Goal: Task Accomplishment & Management: Use online tool/utility

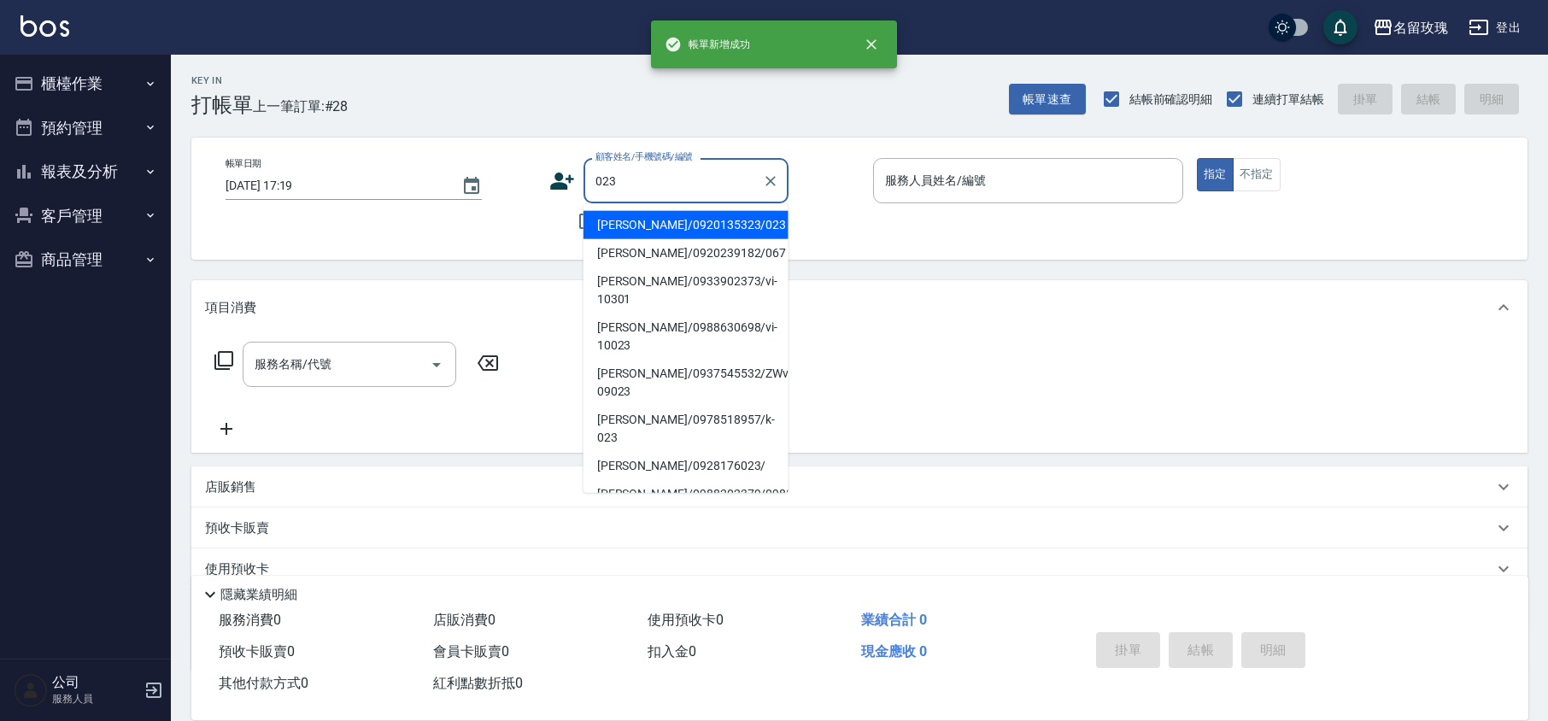
scroll to position [111, 0]
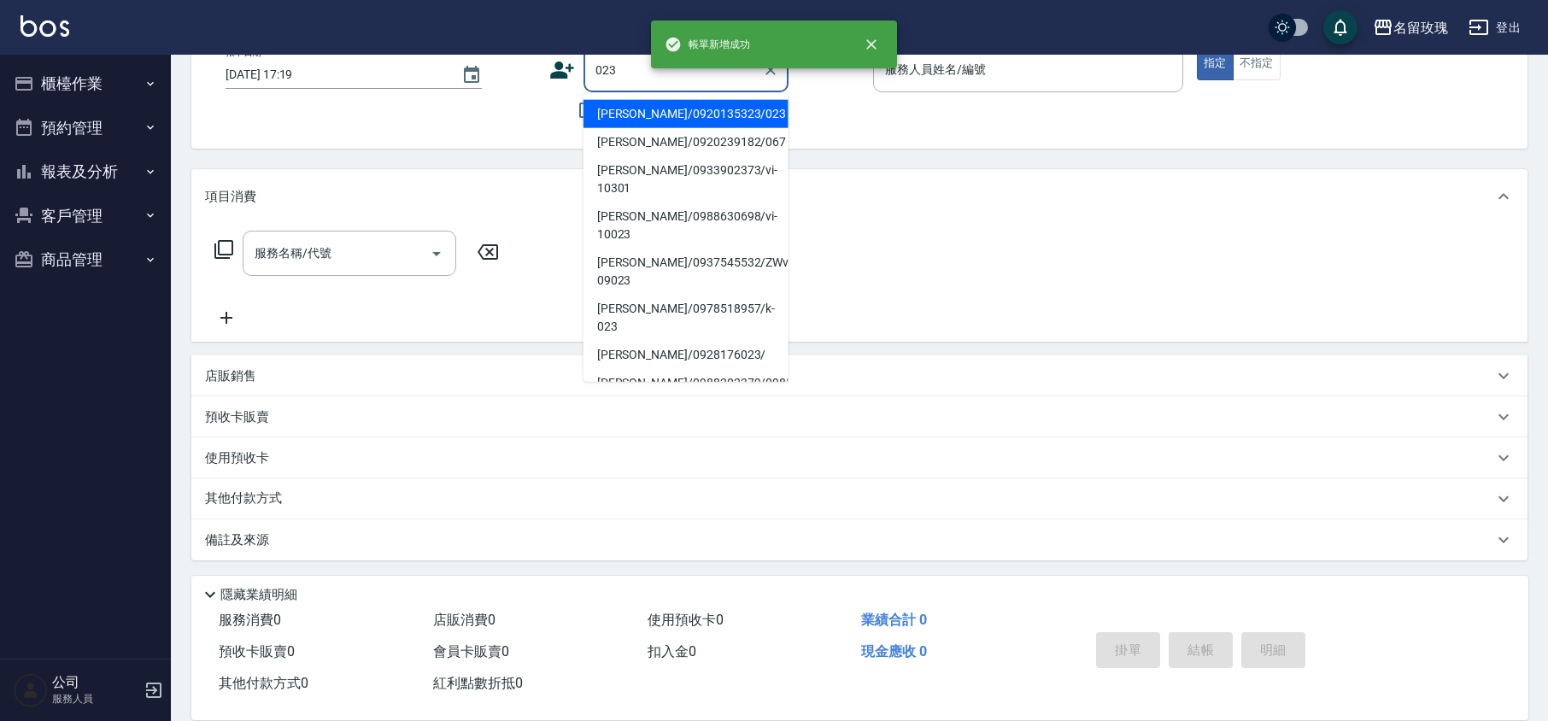
click at [685, 104] on li "[PERSON_NAME]/0920135323/023" at bounding box center [685, 114] width 205 height 28
type input "[PERSON_NAME]/0920135323/023"
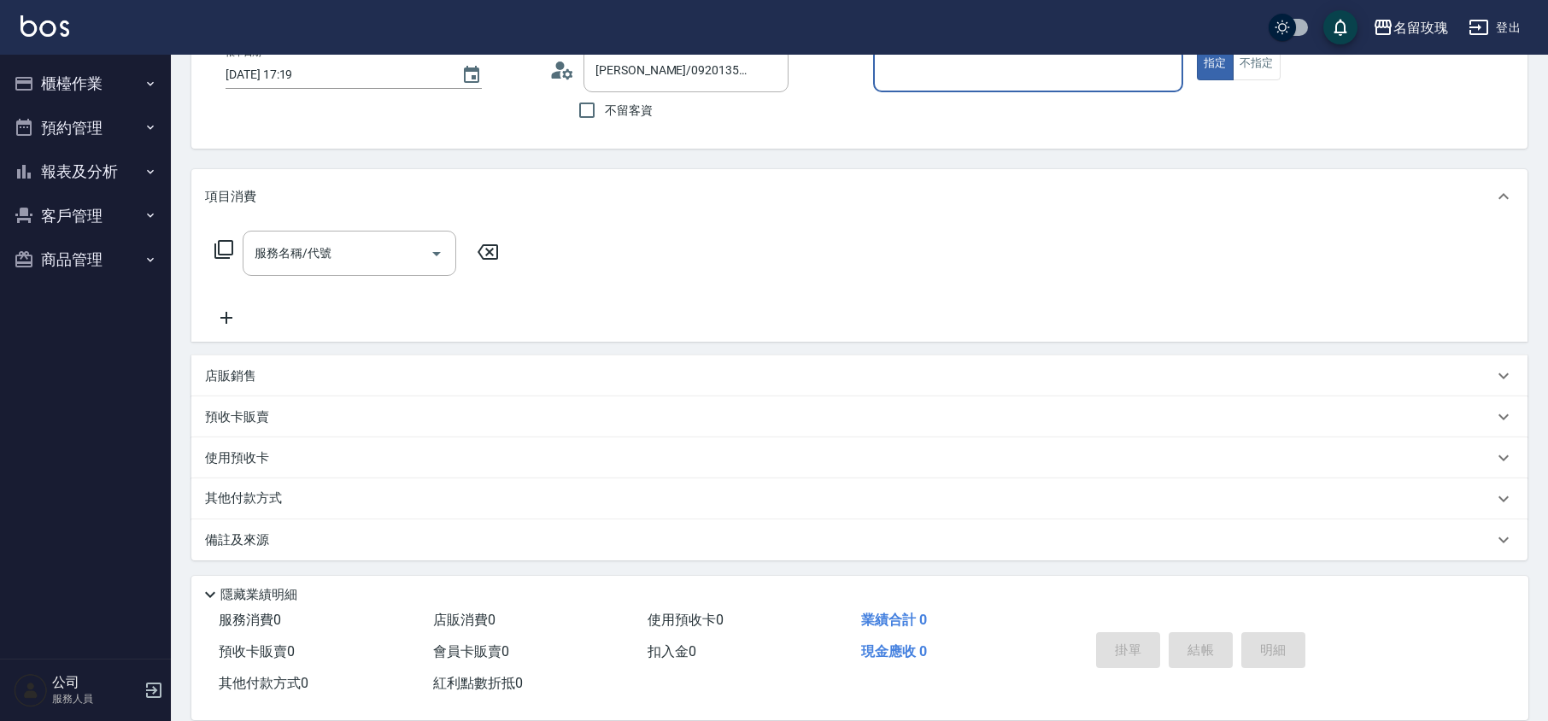
type input "KELLY-5"
click at [285, 448] on icon at bounding box center [279, 458] width 21 height 21
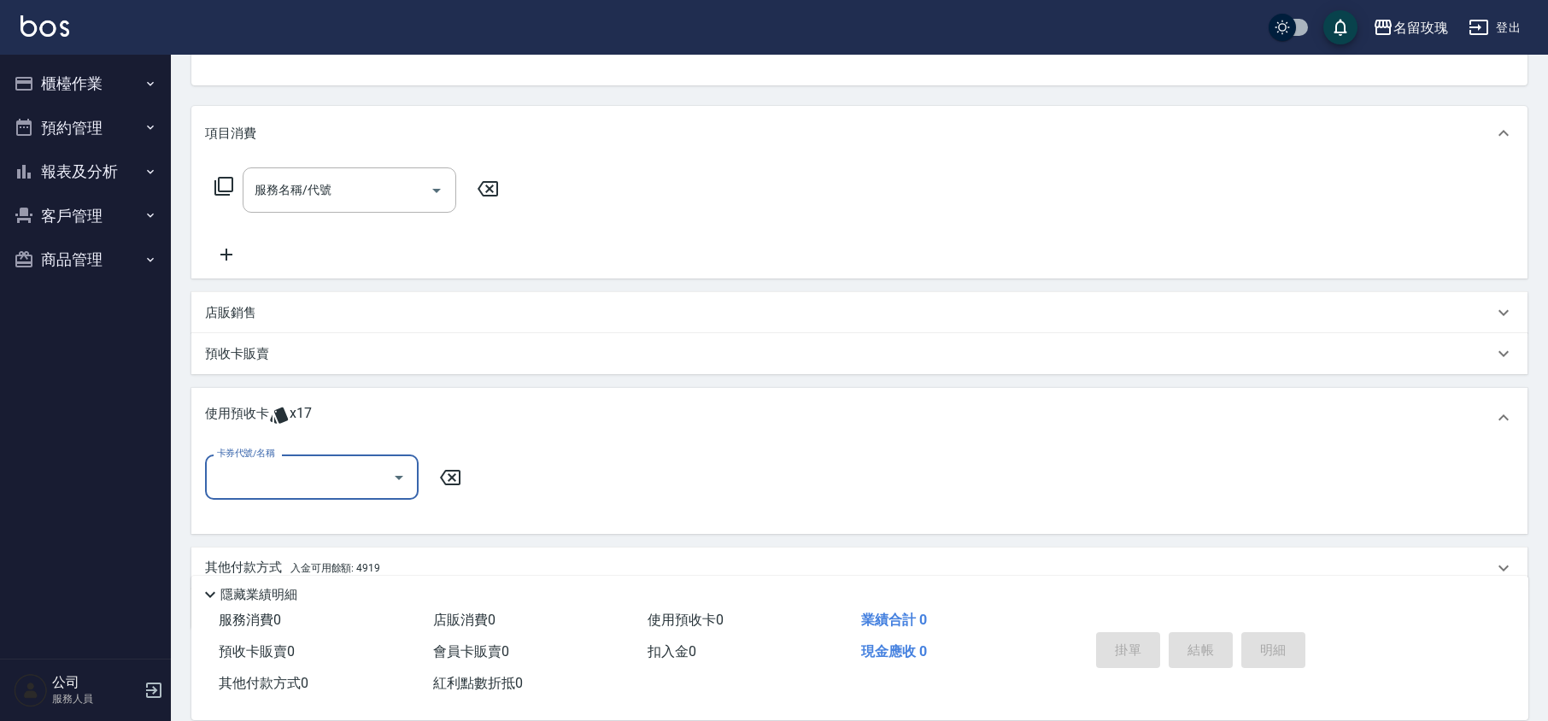
scroll to position [237, 0]
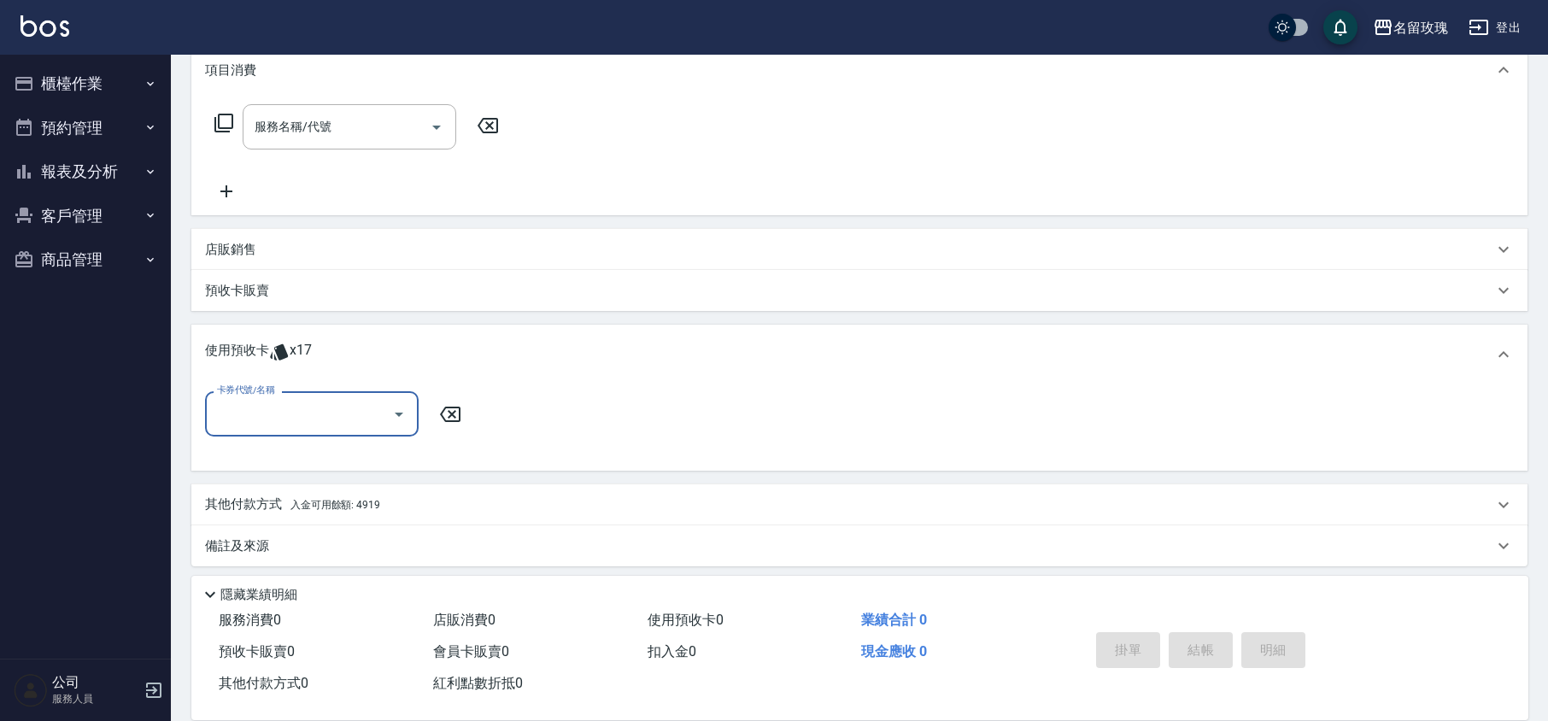
click at [400, 407] on icon "Open" at bounding box center [399, 414] width 21 height 21
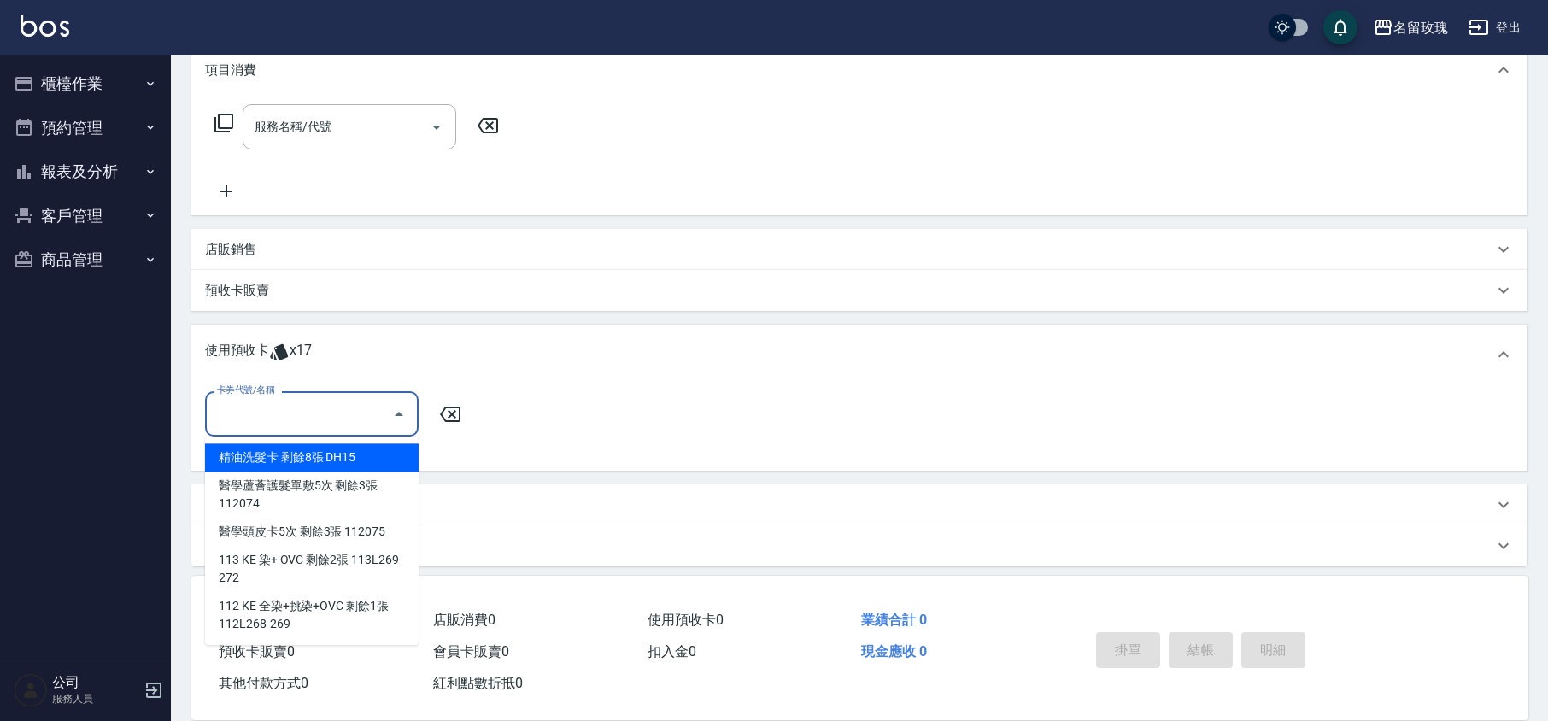
click at [325, 453] on div "精油洗髮卡 剩餘8張 DH15" at bounding box center [312, 457] width 214 height 28
type input "精油洗髮卡 DH15"
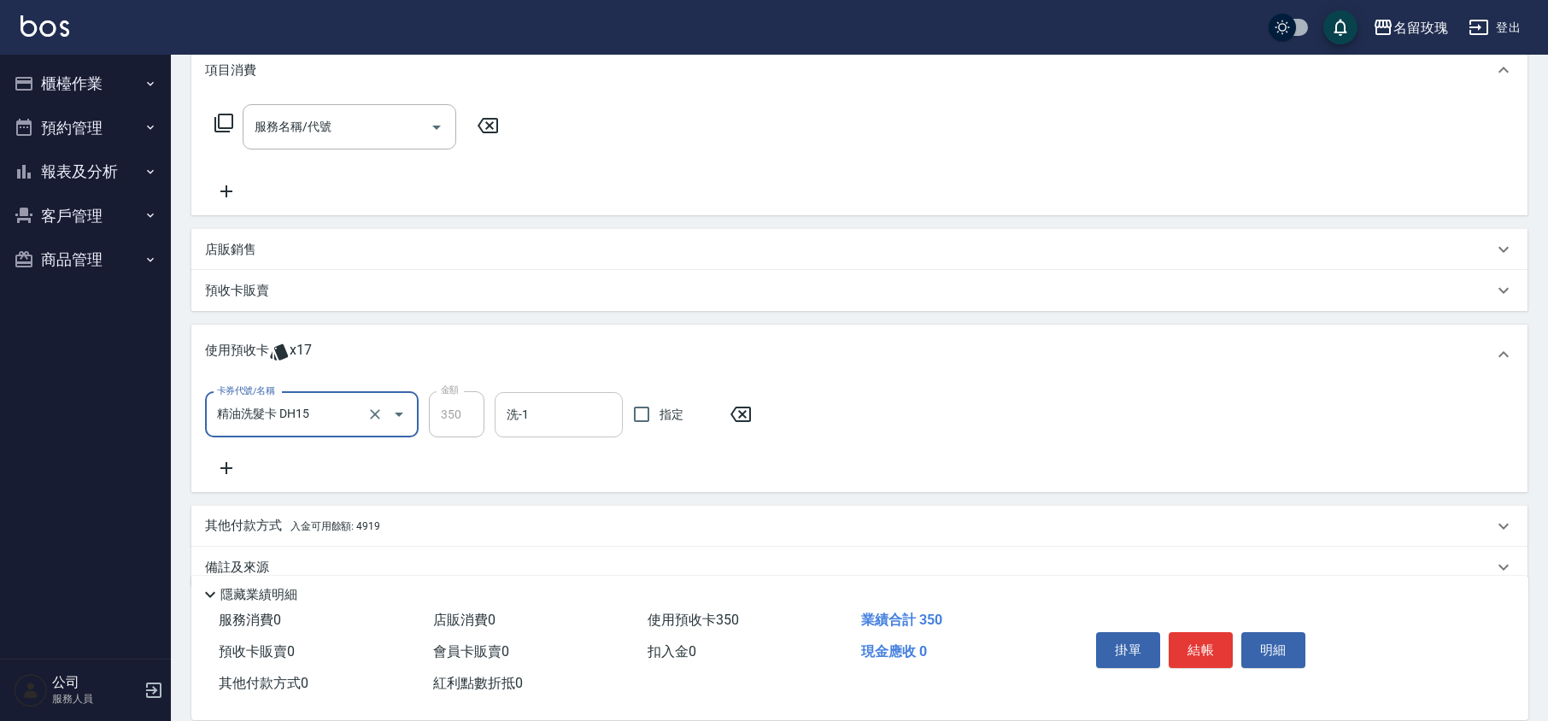
click at [521, 405] on div "洗-1 洗-1" at bounding box center [559, 414] width 128 height 45
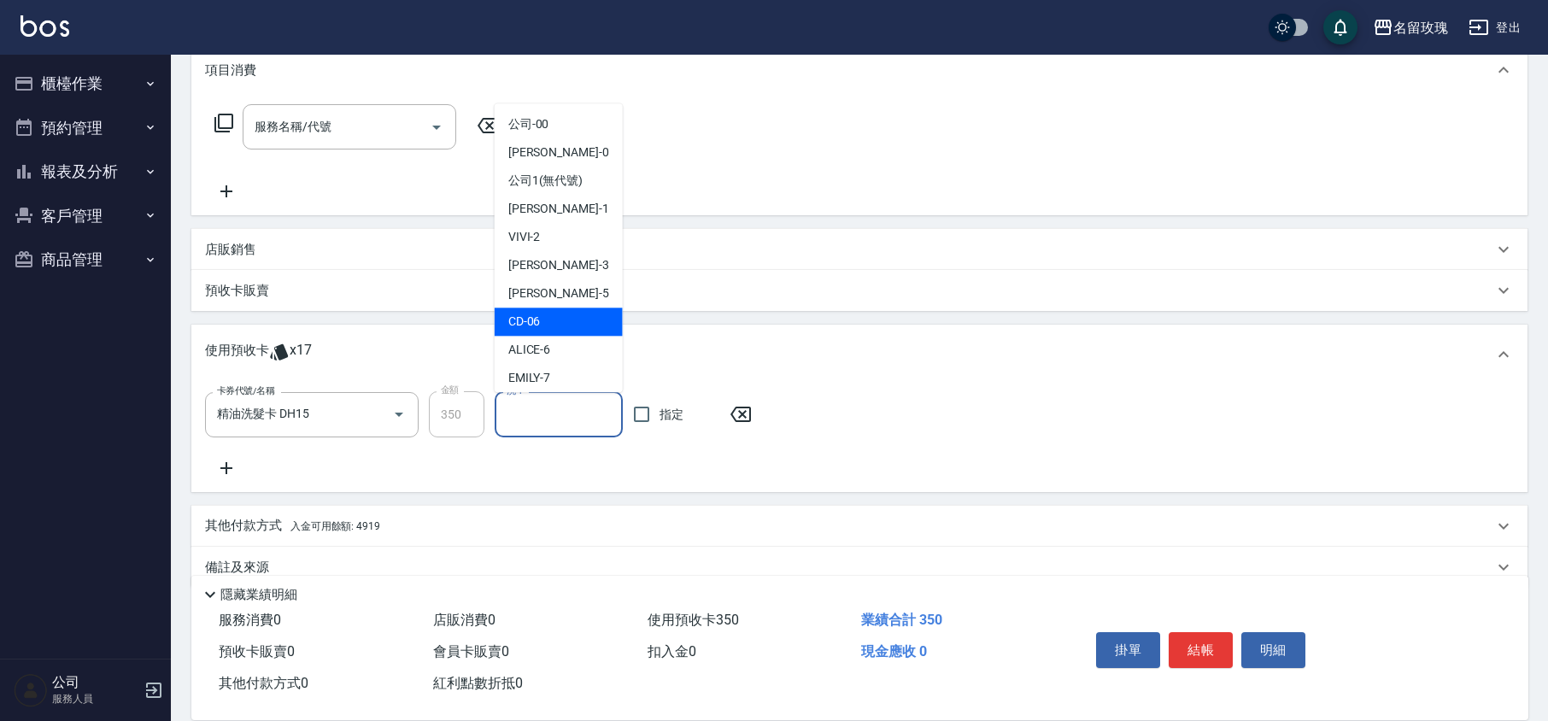
scroll to position [318, 0]
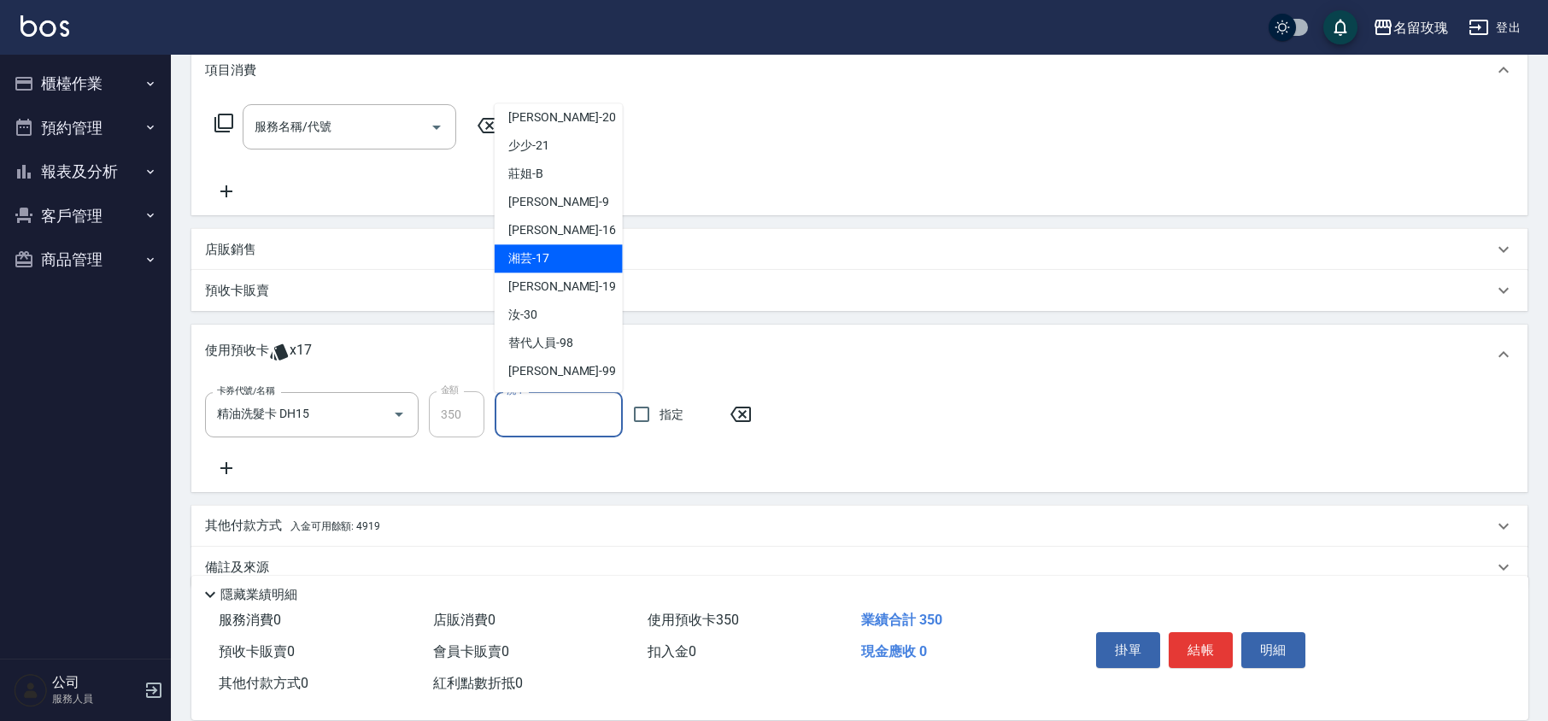
click at [534, 257] on span "湘芸 -17" at bounding box center [528, 259] width 41 height 18
type input "湘芸-17"
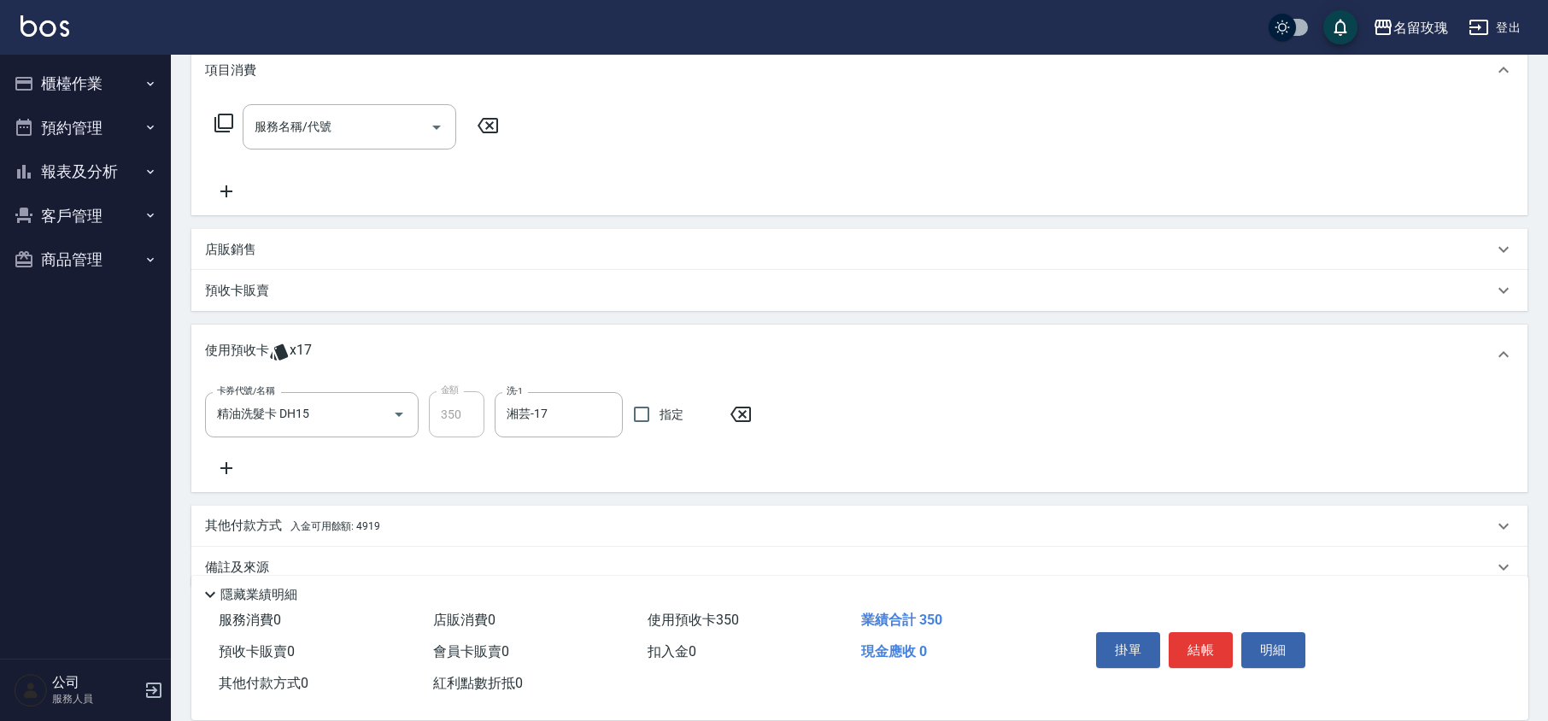
click at [632, 448] on div "卡券代號/名稱 精油洗髮卡 DH15 卡券代號/名稱 金額 350 金額 洗-1 湘芸-17 洗-1 指定" at bounding box center [859, 434] width 1309 height 87
type input "[DATE] 18:17"
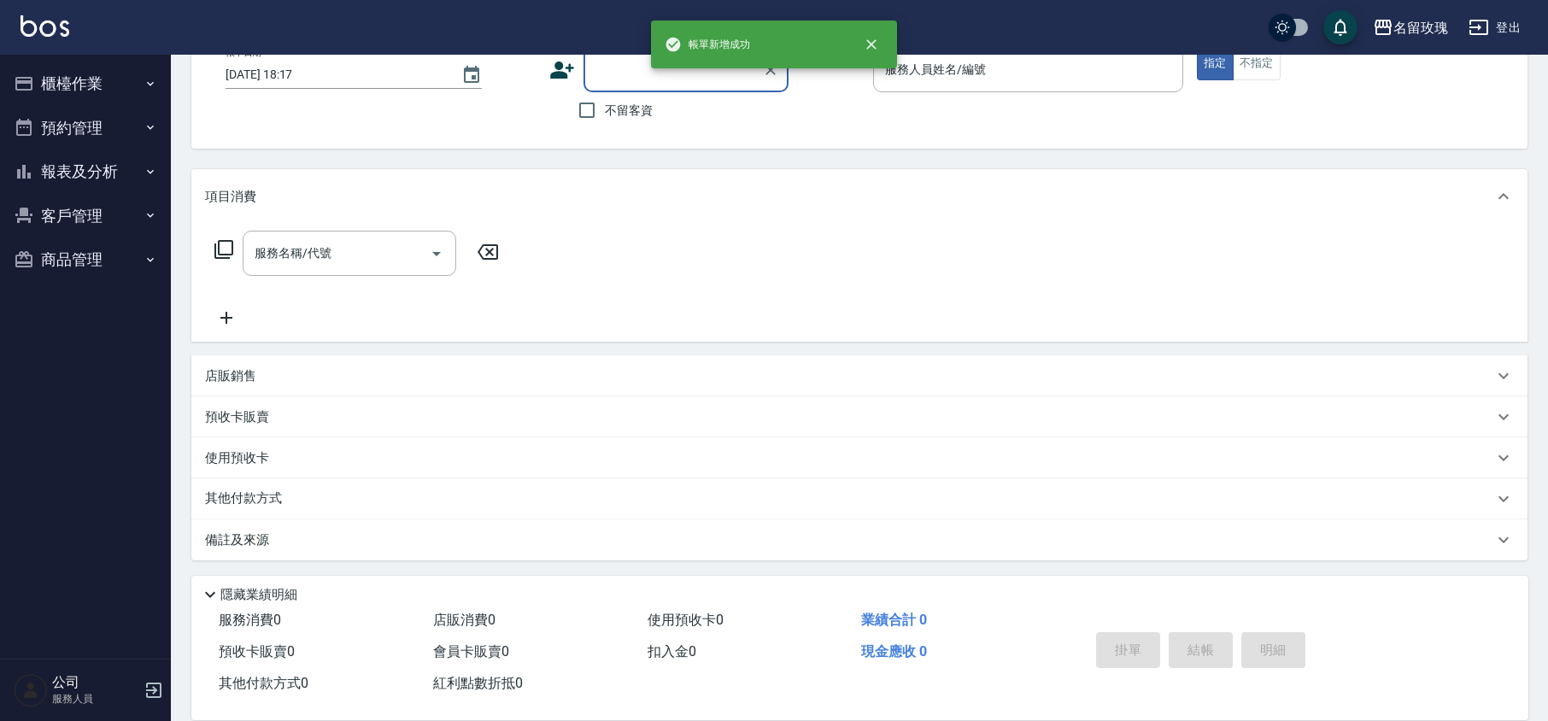
scroll to position [0, 0]
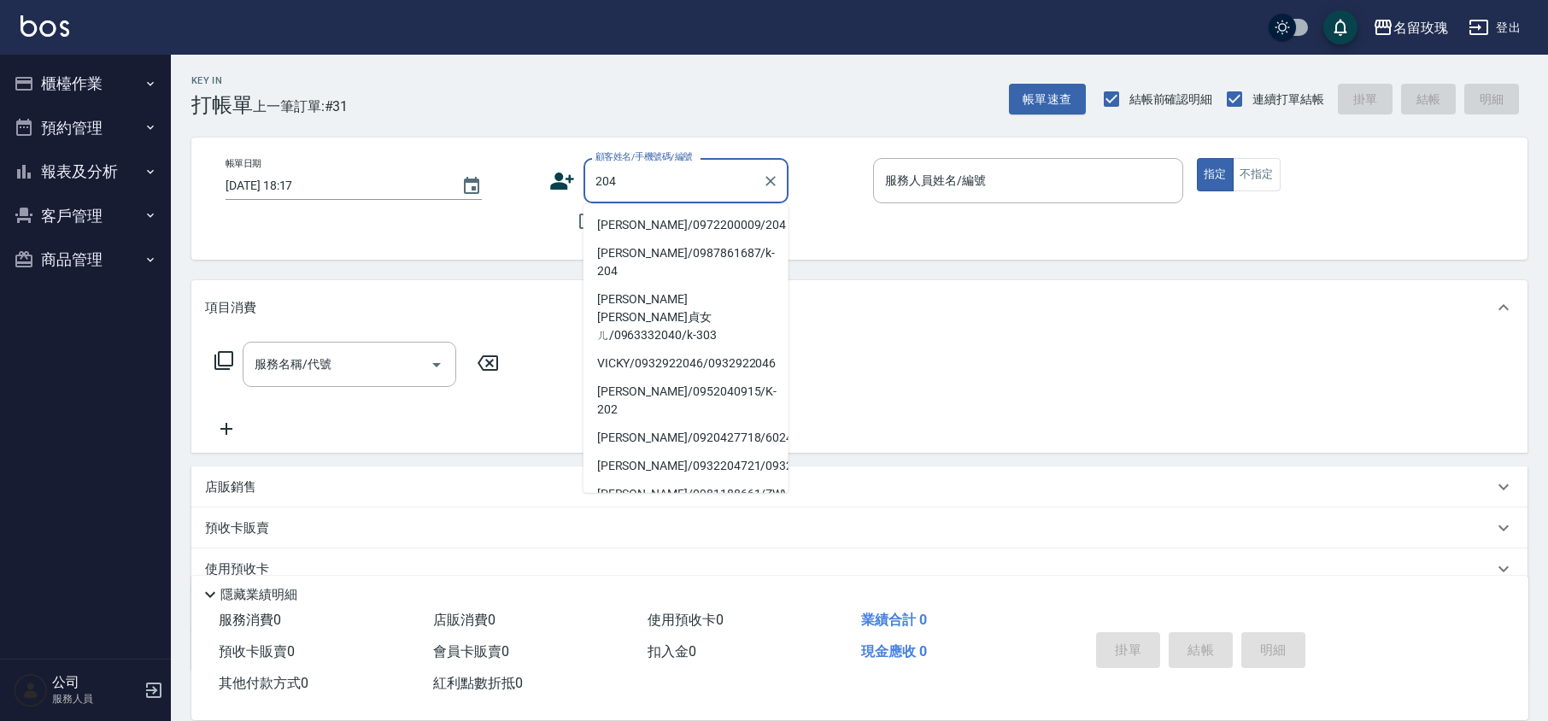
click at [630, 226] on li "[PERSON_NAME]/0972200009/204" at bounding box center [685, 225] width 205 height 28
type input "[PERSON_NAME]/0972200009/204"
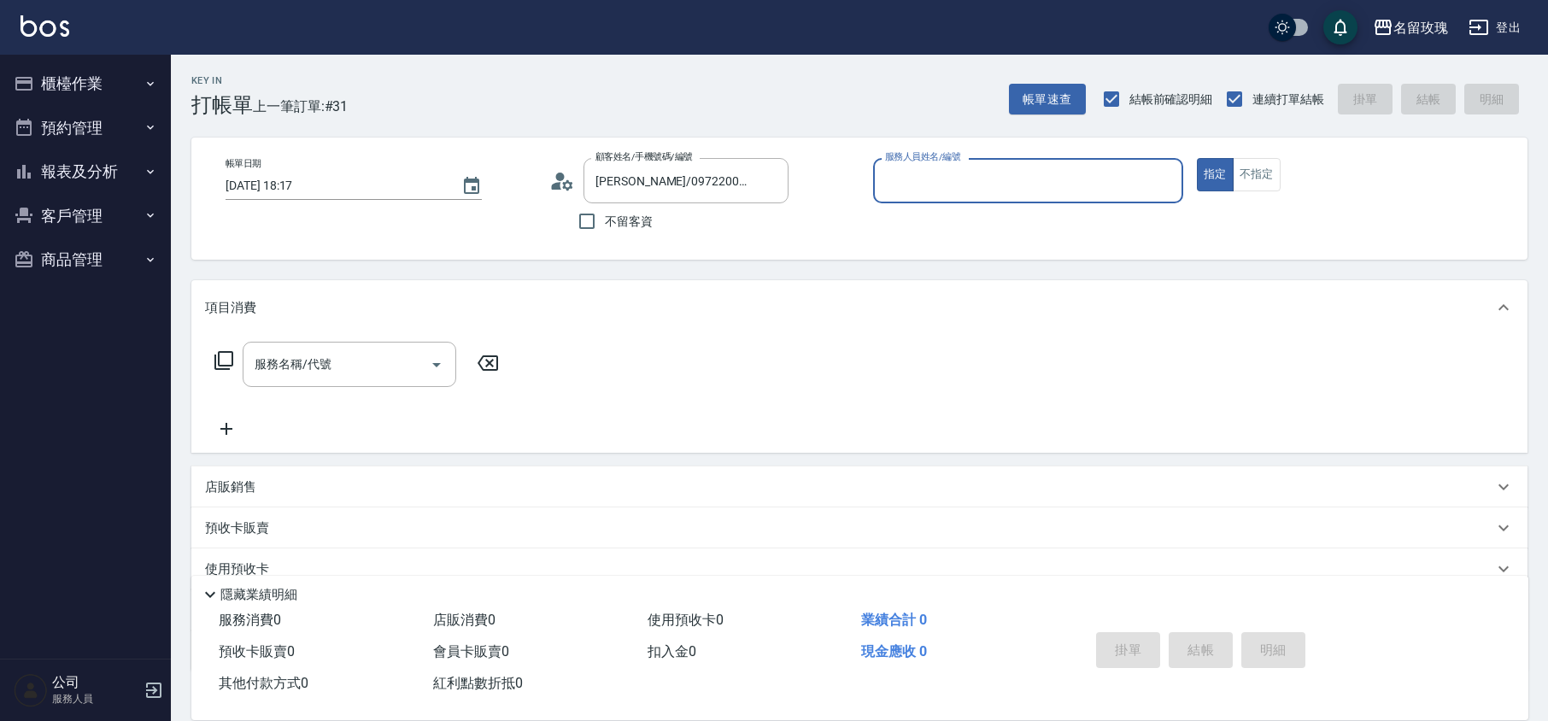
type input "KELLY-5"
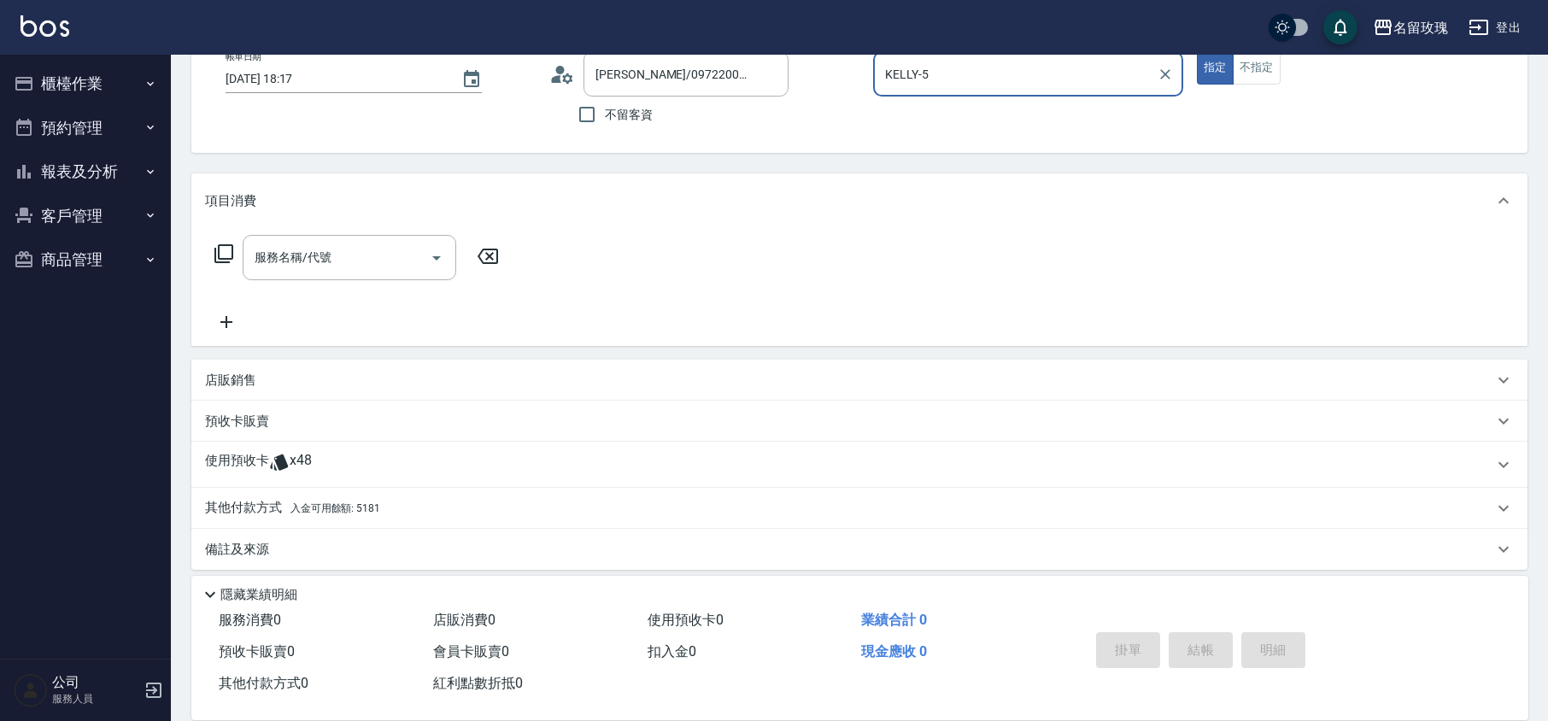
scroll to position [116, 0]
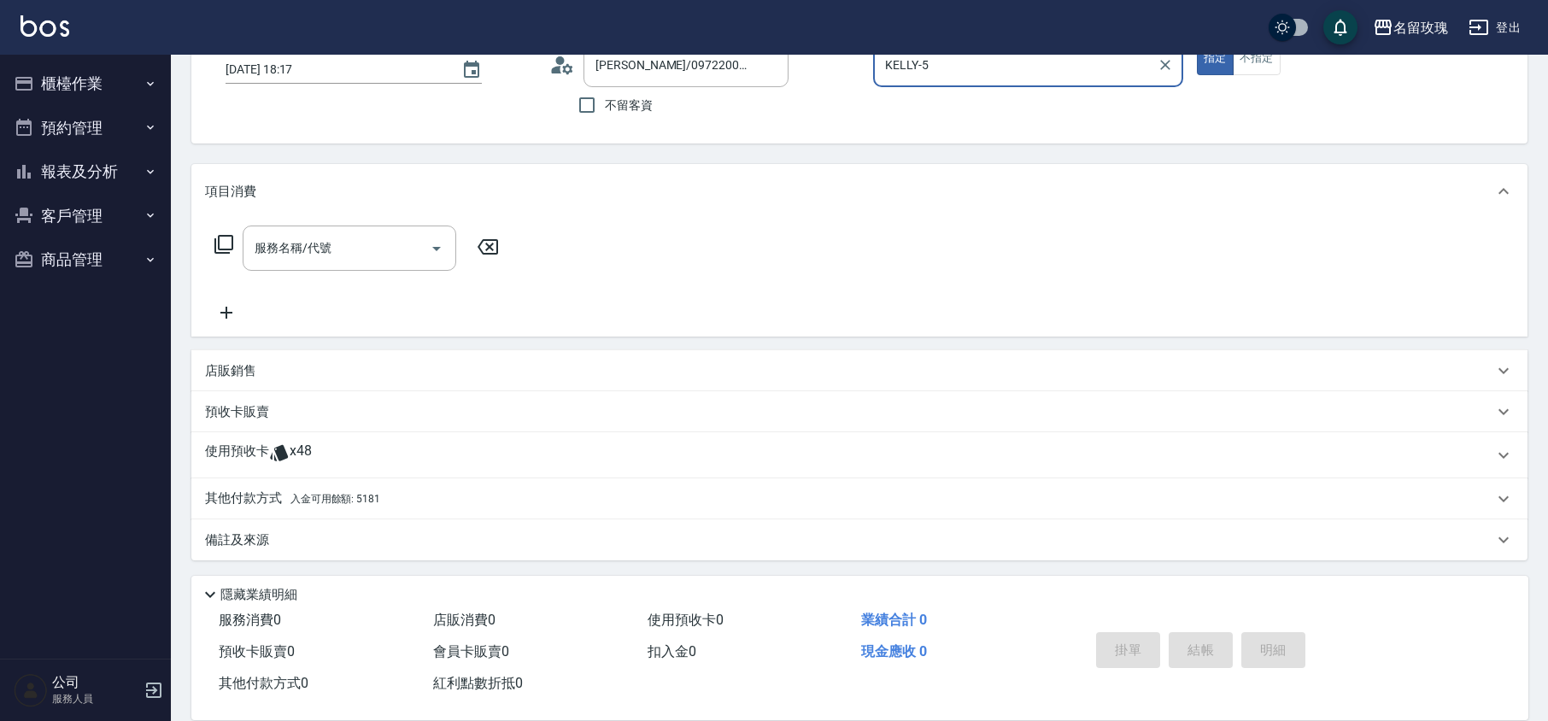
click at [263, 443] on p "使用預收卡" at bounding box center [237, 456] width 64 height 26
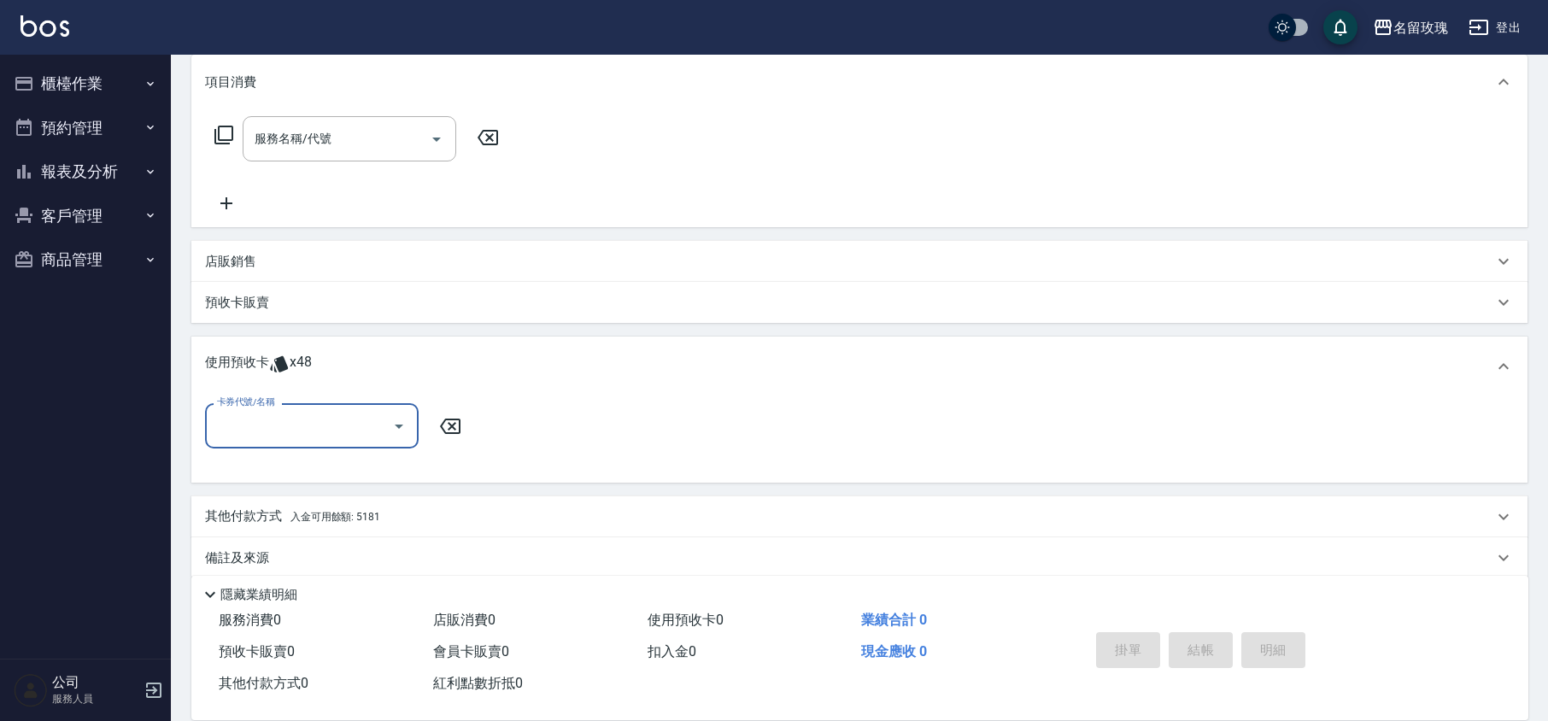
scroll to position [237, 0]
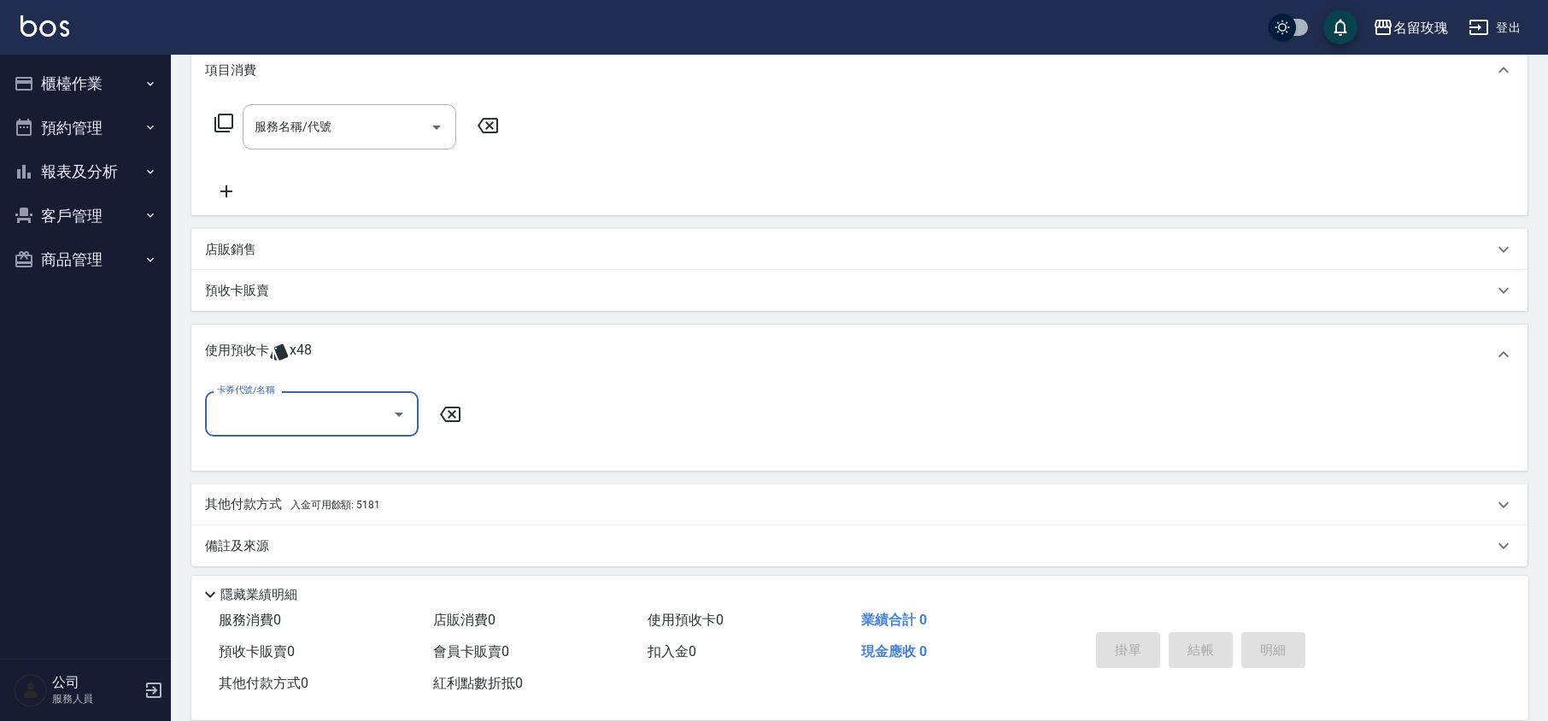
click at [378, 411] on input "卡券代號/名稱" at bounding box center [299, 414] width 173 height 30
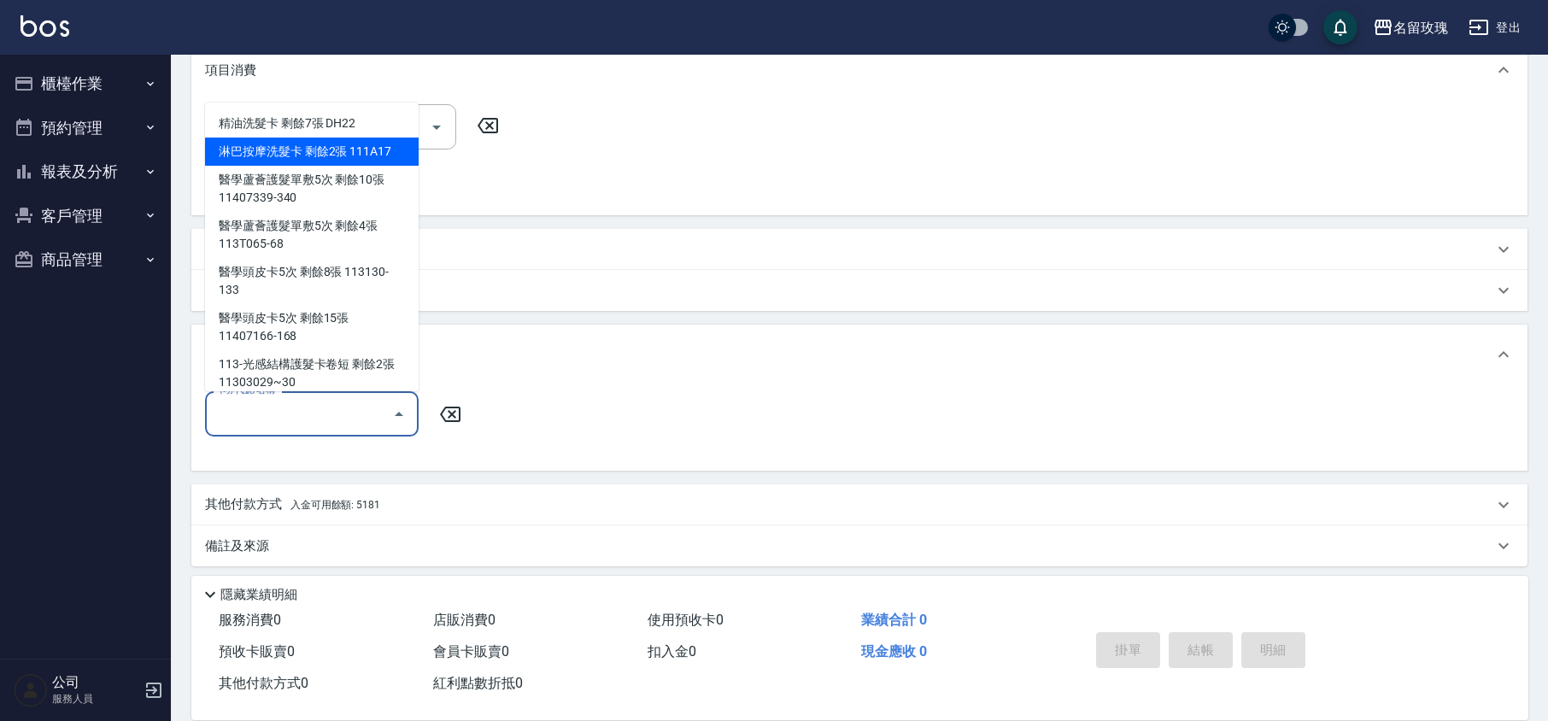
click at [302, 145] on div "淋巴按摩洗髮卡 剩餘2張 111A17" at bounding box center [312, 152] width 214 height 28
type input "淋巴按摩洗髮卡 111A17"
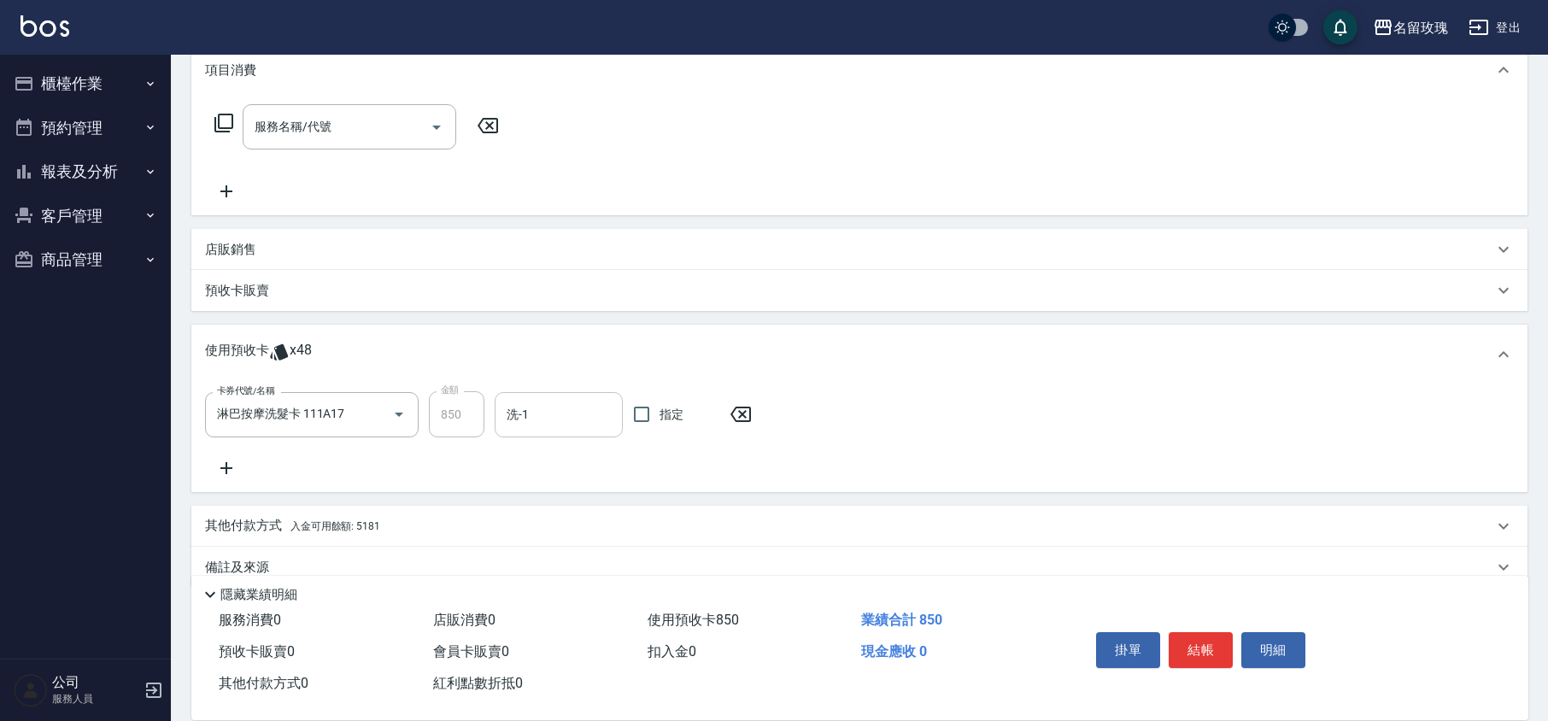
drag, startPoint x: 534, startPoint y: 442, endPoint x: 536, endPoint y: 428, distance: 13.9
click at [535, 442] on div "卡券代號/名稱 淋巴按摩洗髮卡 111A17 卡券代號/名稱 金額 850 金額 洗-1 洗-1 指定" at bounding box center [859, 434] width 1309 height 87
click at [536, 414] on input "洗-1" at bounding box center [558, 415] width 113 height 30
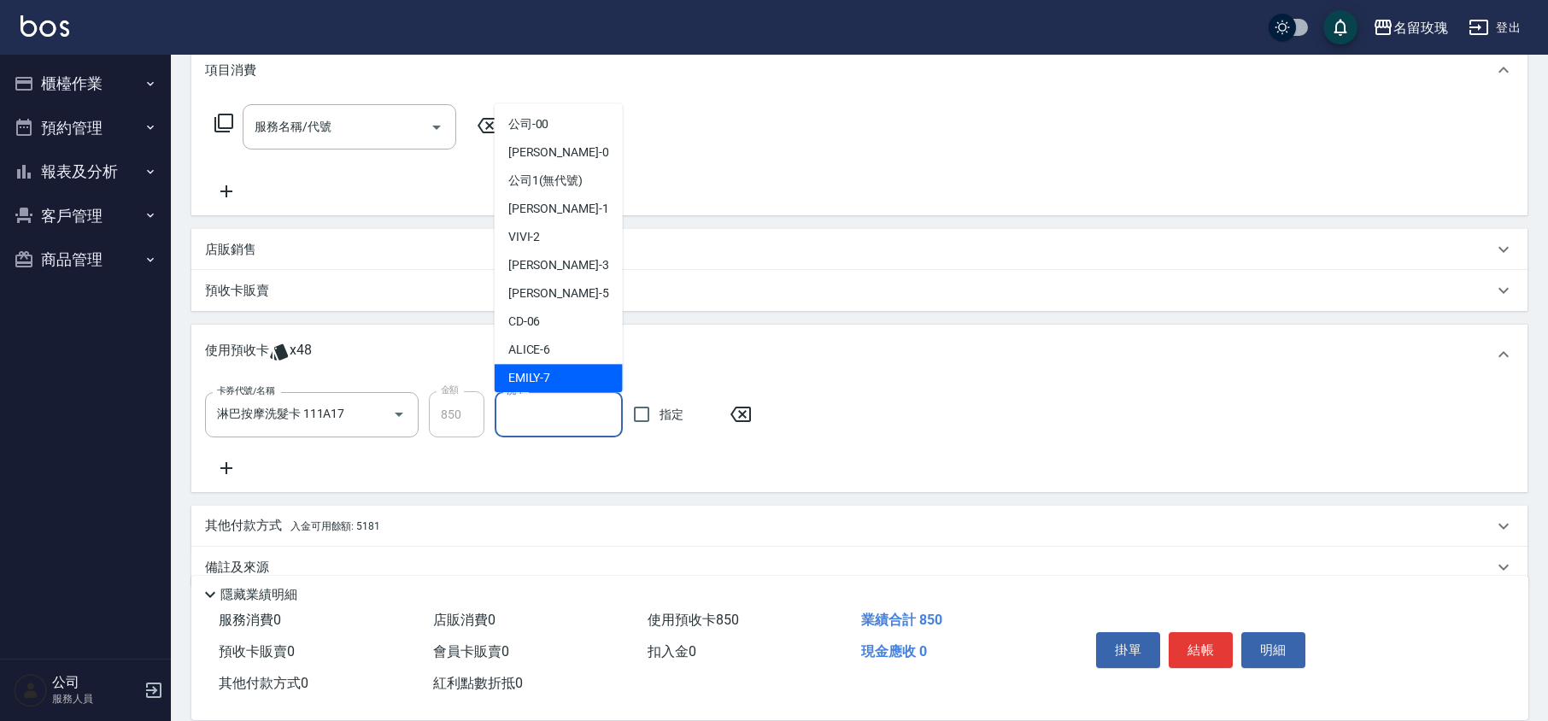
scroll to position [318, 0]
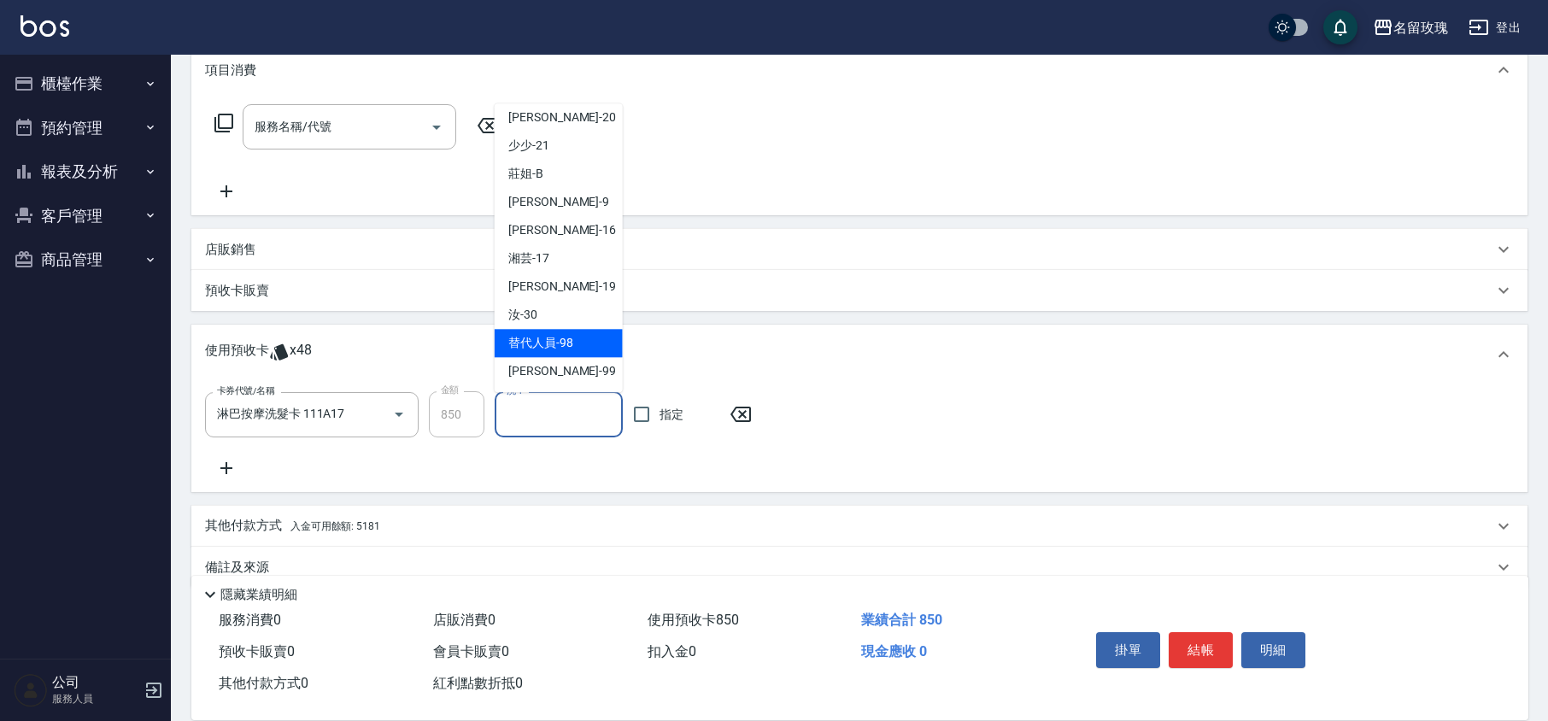
click at [533, 323] on div "汝 -30" at bounding box center [559, 316] width 128 height 28
type input "汝-30"
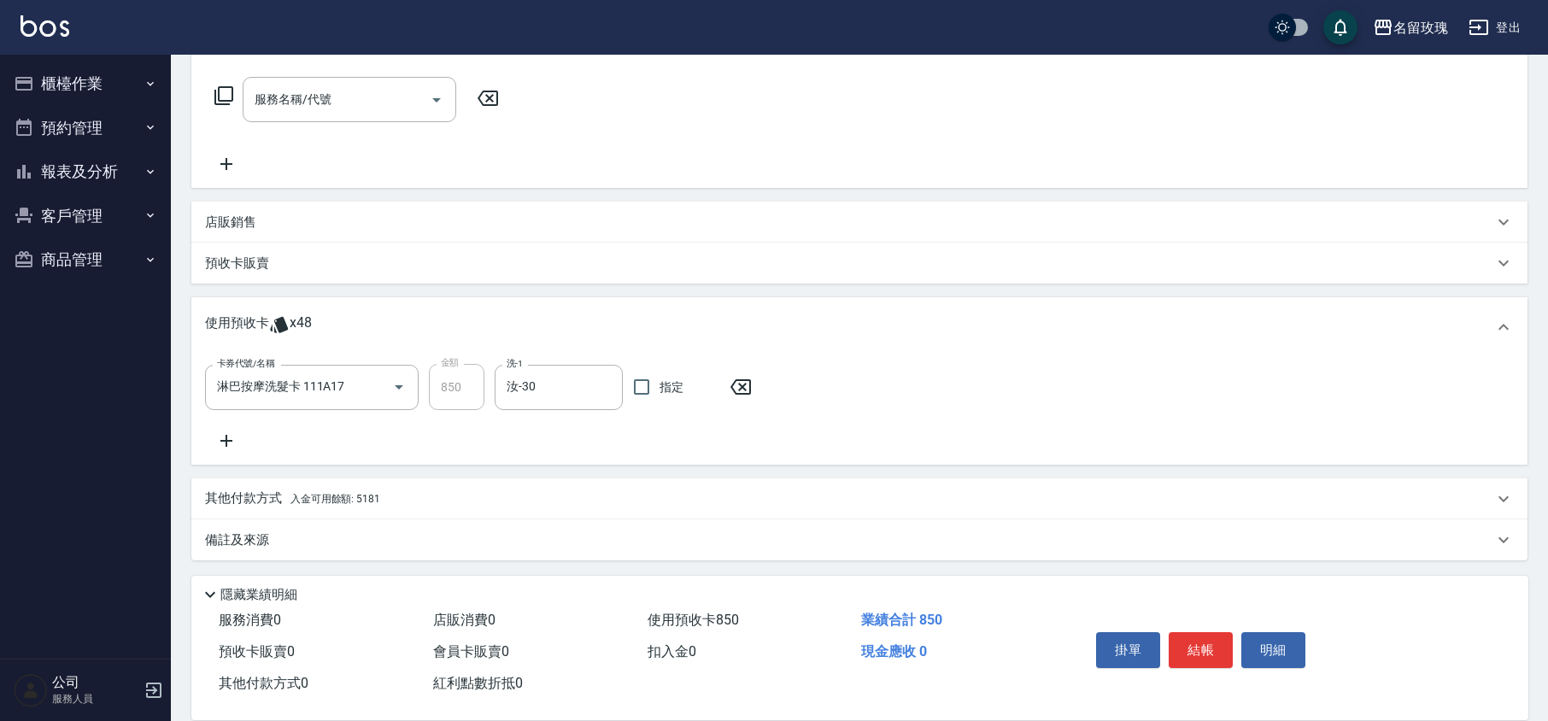
click at [236, 538] on p "備註及來源" at bounding box center [237, 540] width 64 height 18
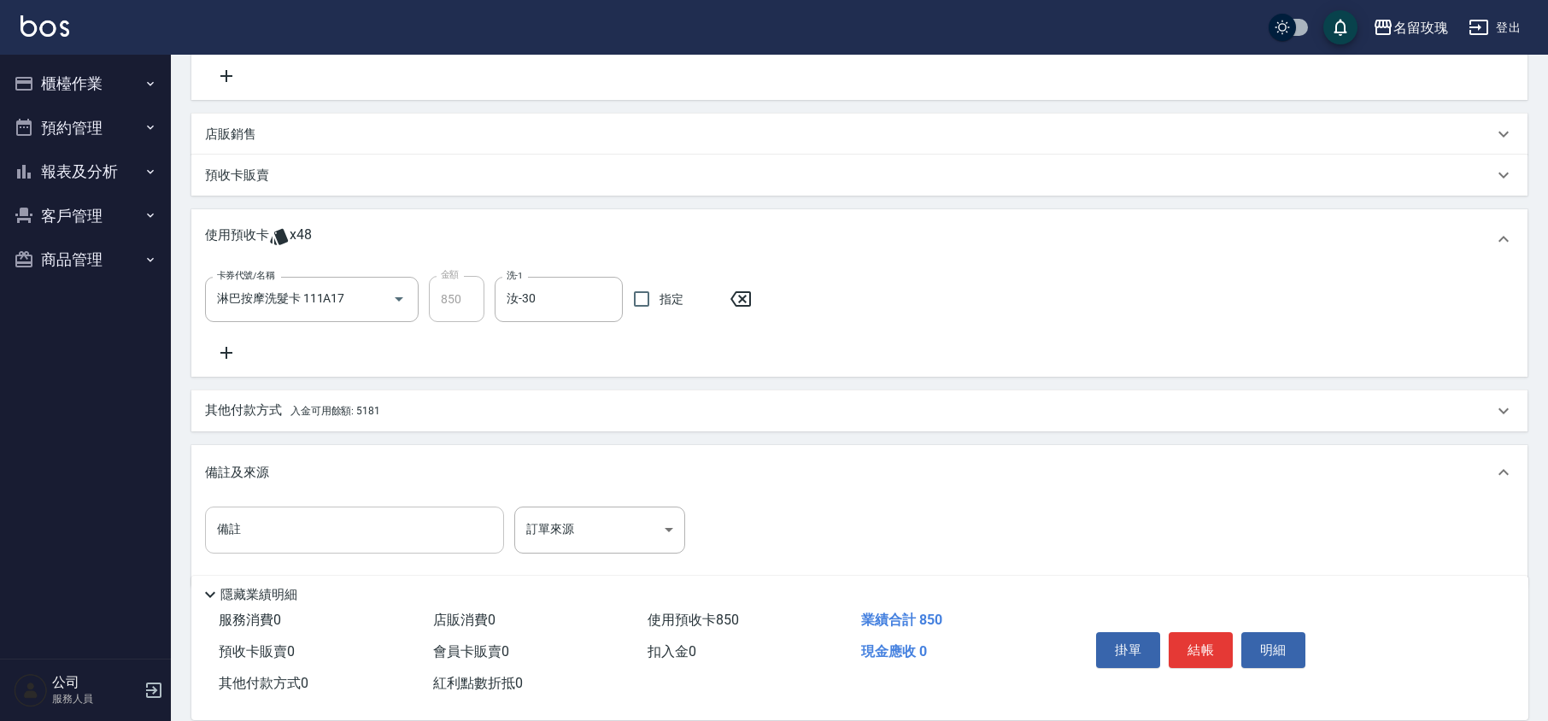
scroll to position [371, 0]
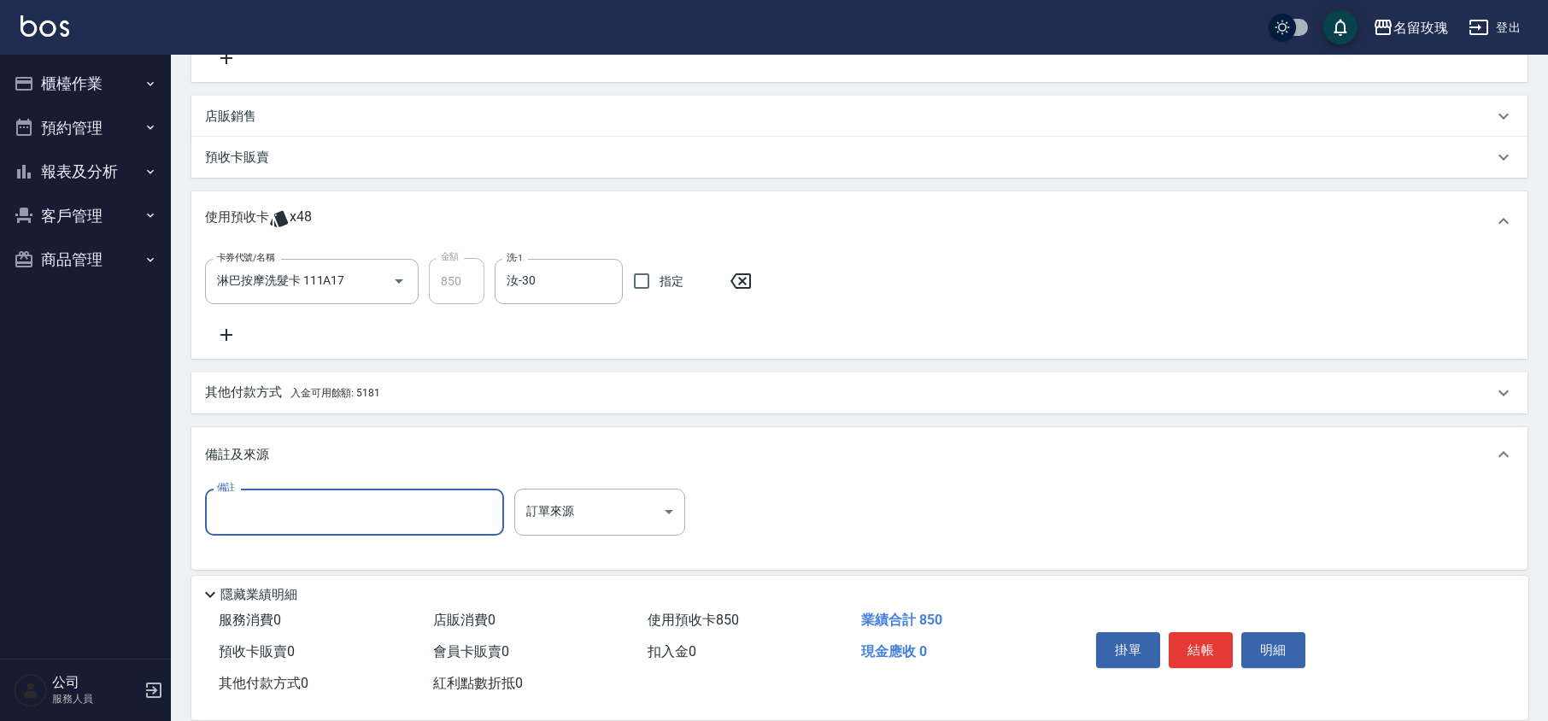
click at [250, 531] on input "備註" at bounding box center [354, 512] width 299 height 46
type input "英薄荷"
type input "[DATE] 18:18"
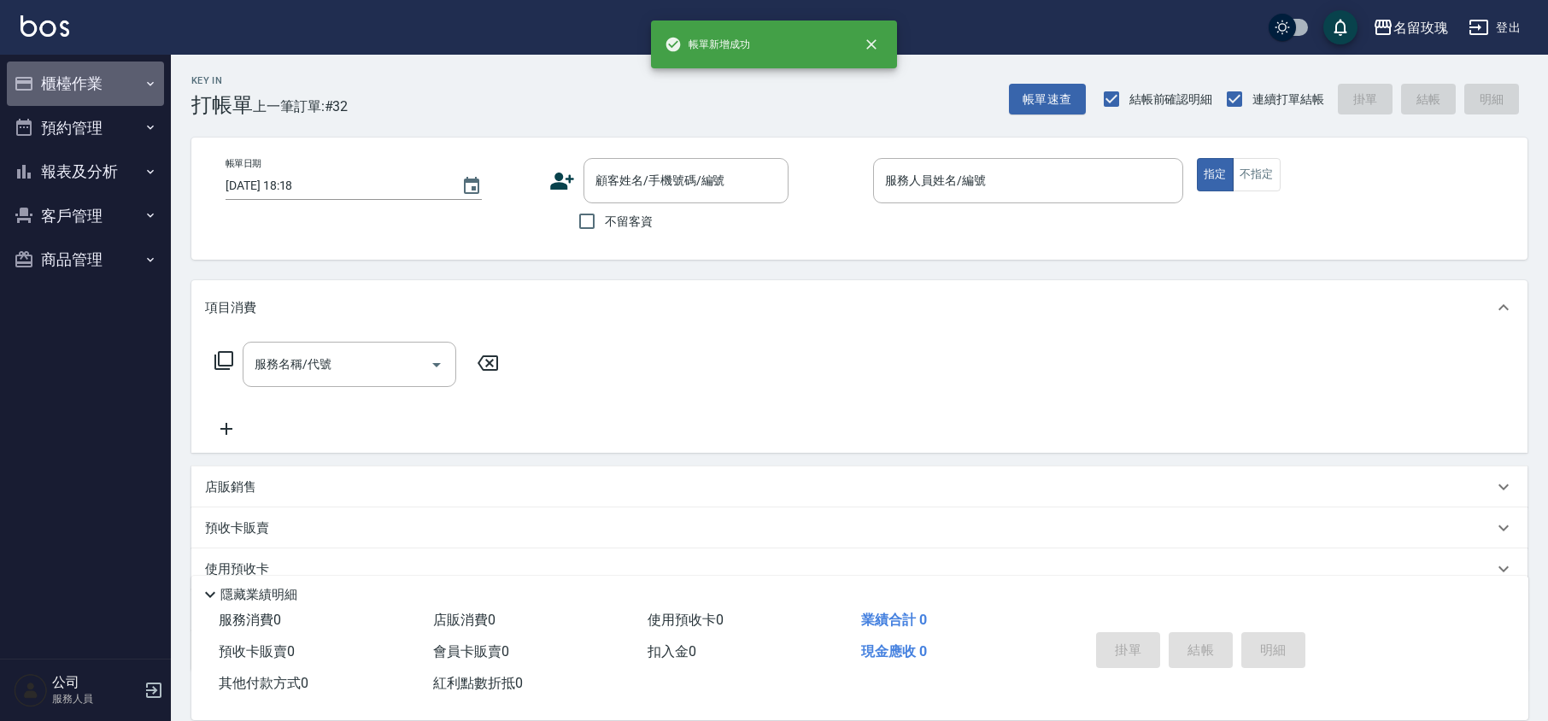
click at [73, 75] on button "櫃檯作業" at bounding box center [85, 84] width 157 height 44
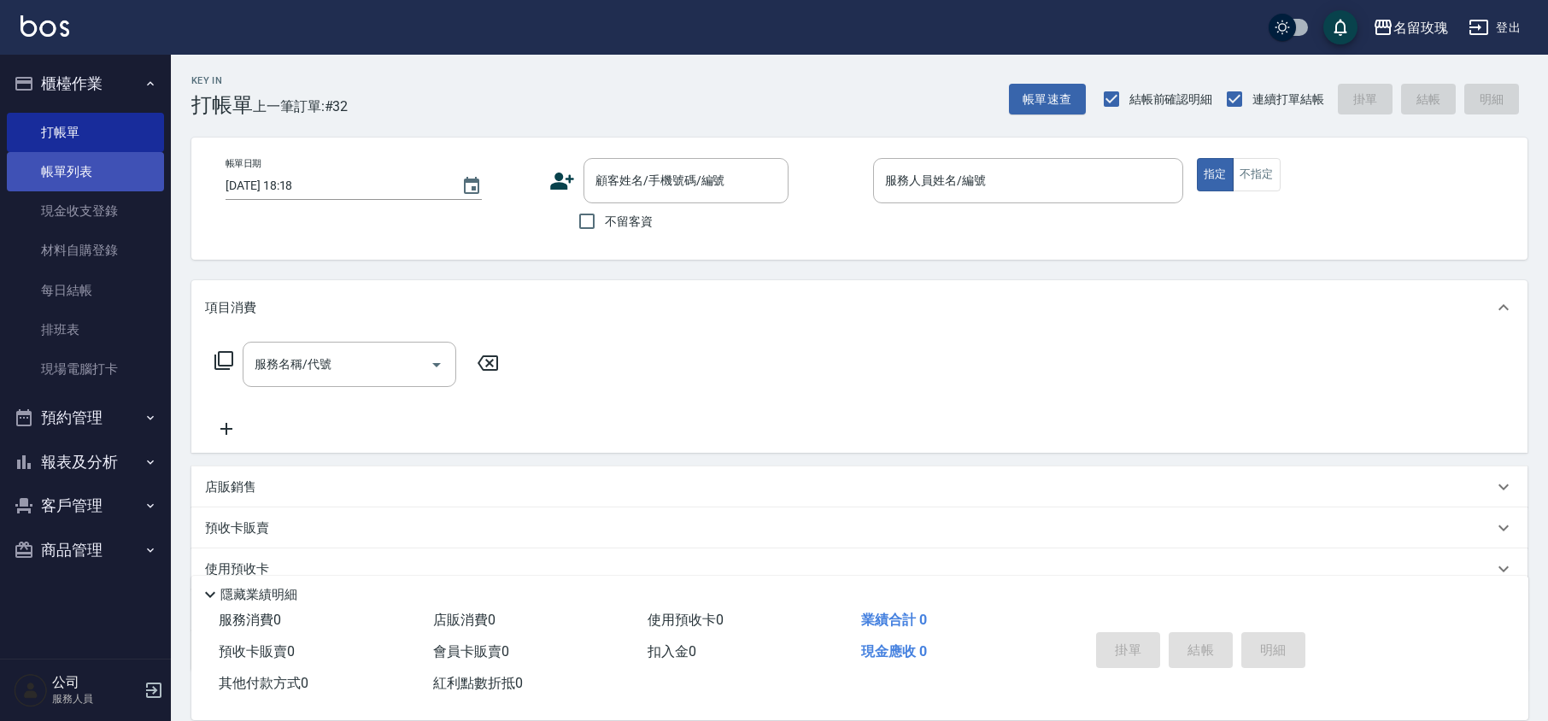
click at [66, 161] on link "帳單列表" at bounding box center [85, 171] width 157 height 39
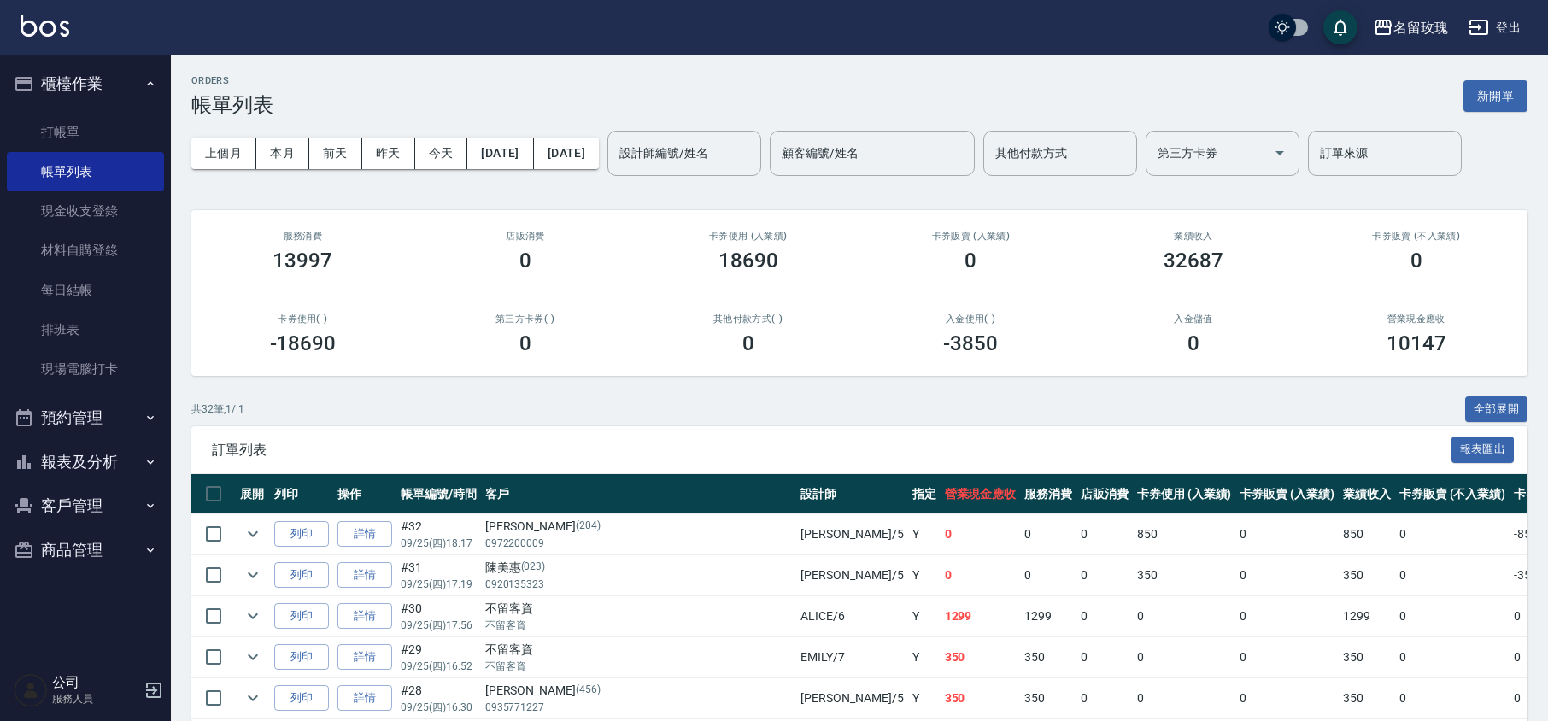
click at [613, 42] on div "名留玫瑰 登出" at bounding box center [774, 27] width 1548 height 55
click at [761, 174] on div "設計師編號/姓名" at bounding box center [684, 153] width 154 height 45
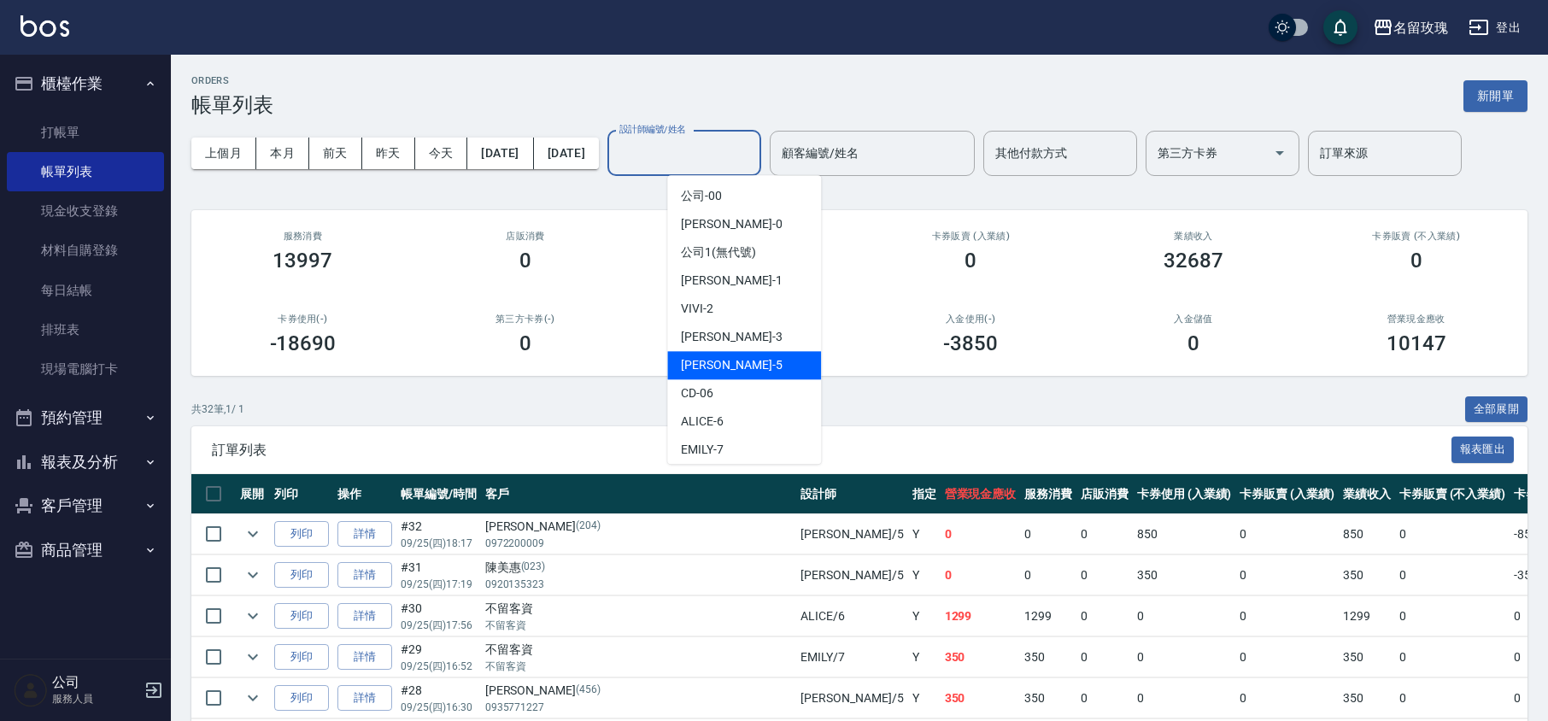
click at [730, 361] on div "[PERSON_NAME] -5" at bounding box center [744, 365] width 154 height 28
type input "KELLY-5"
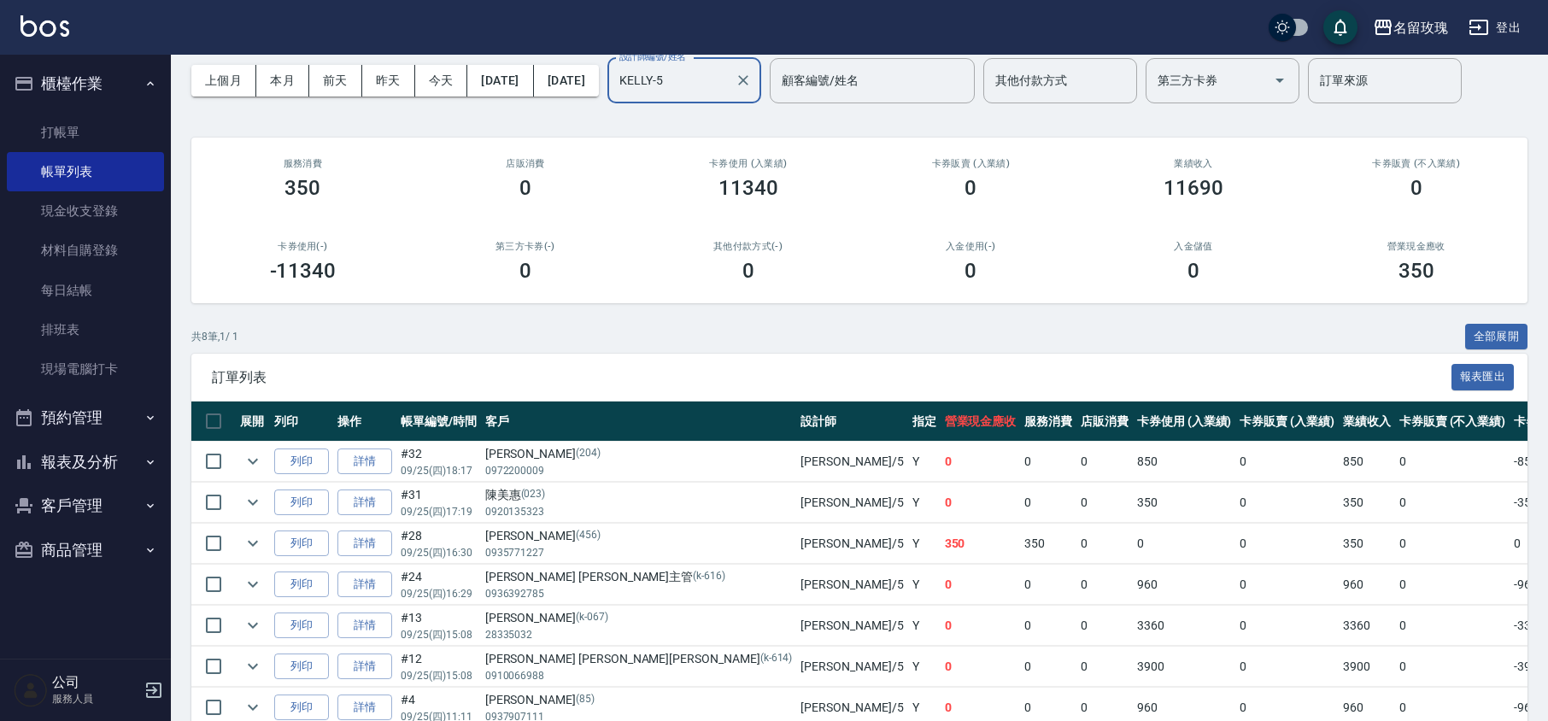
scroll to position [114, 0]
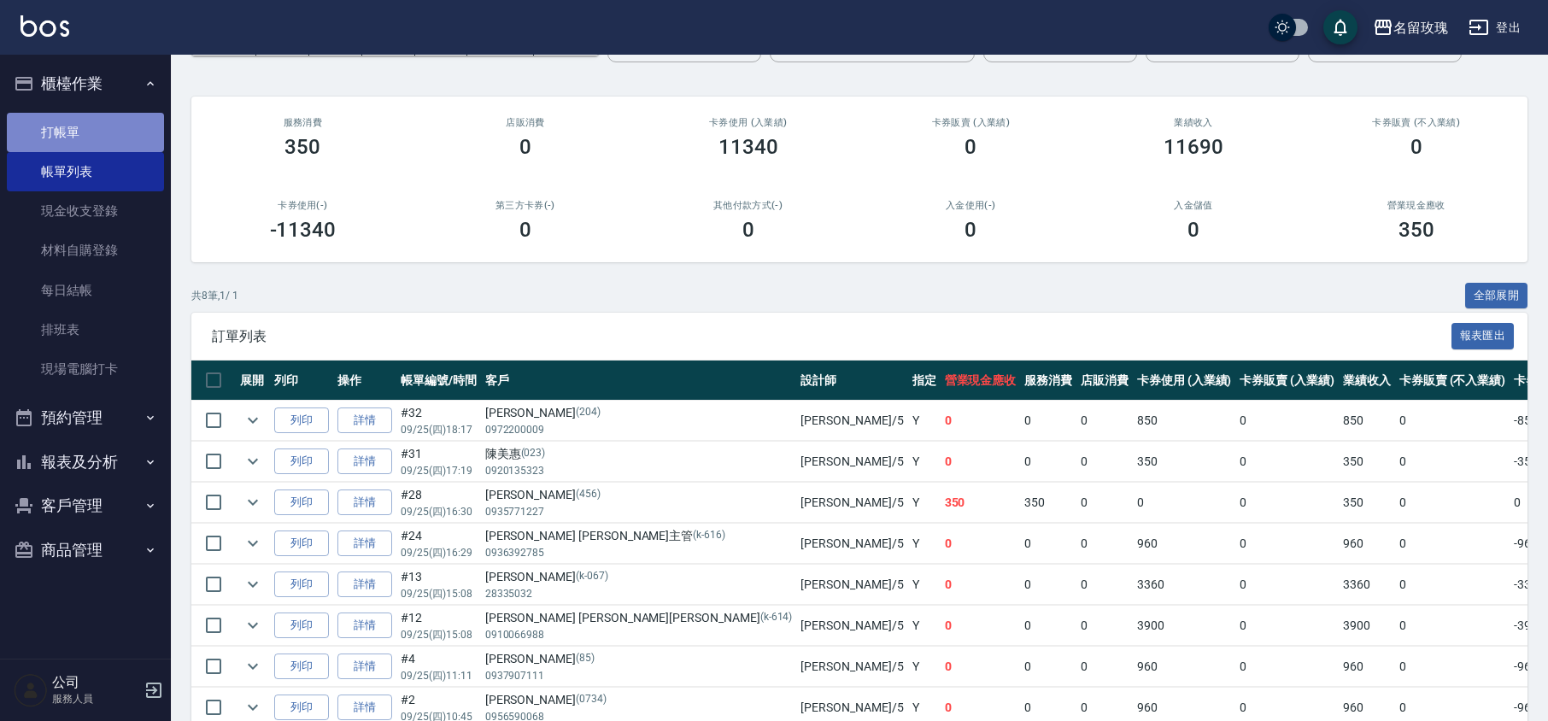
click at [86, 135] on link "打帳單" at bounding box center [85, 132] width 157 height 39
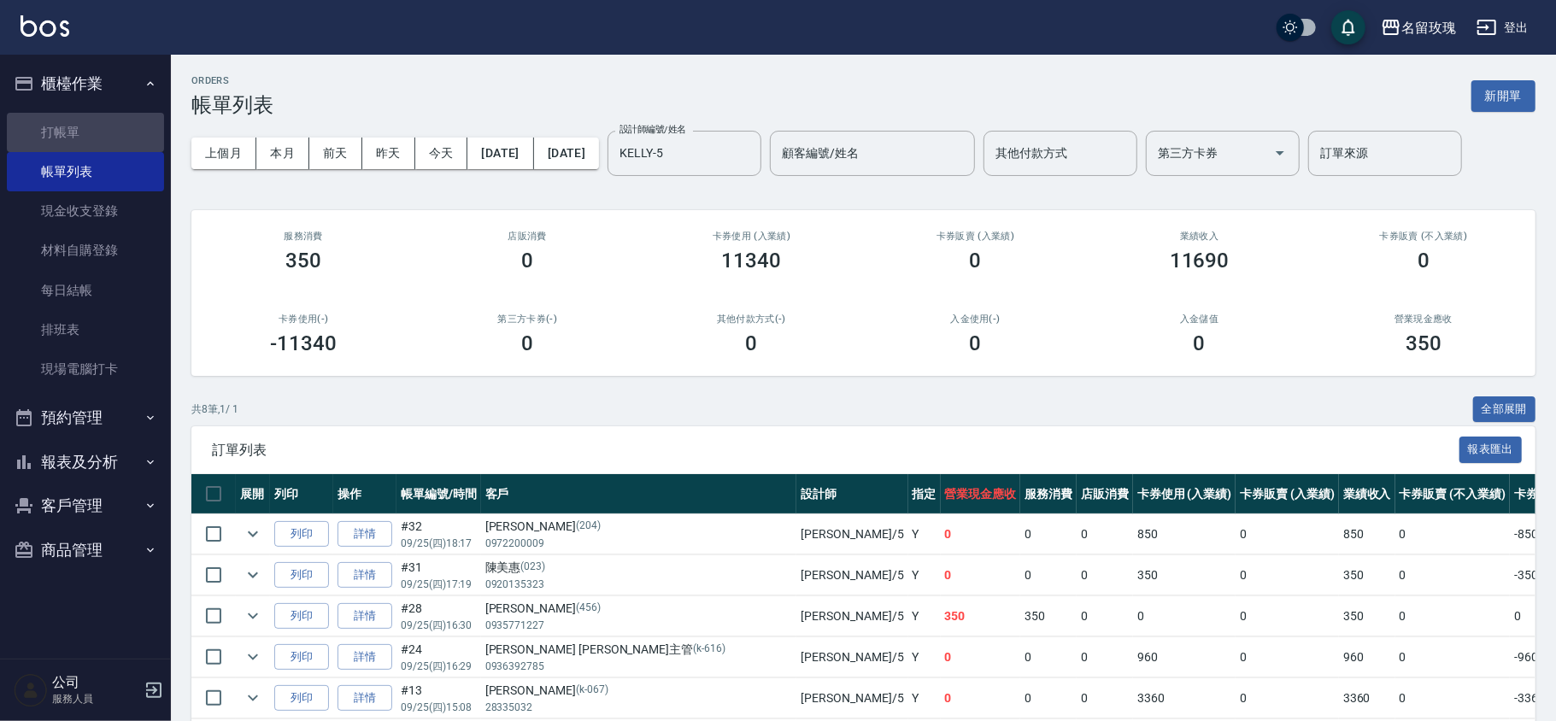
click at [91, 87] on button "櫃檯作業" at bounding box center [85, 84] width 157 height 44
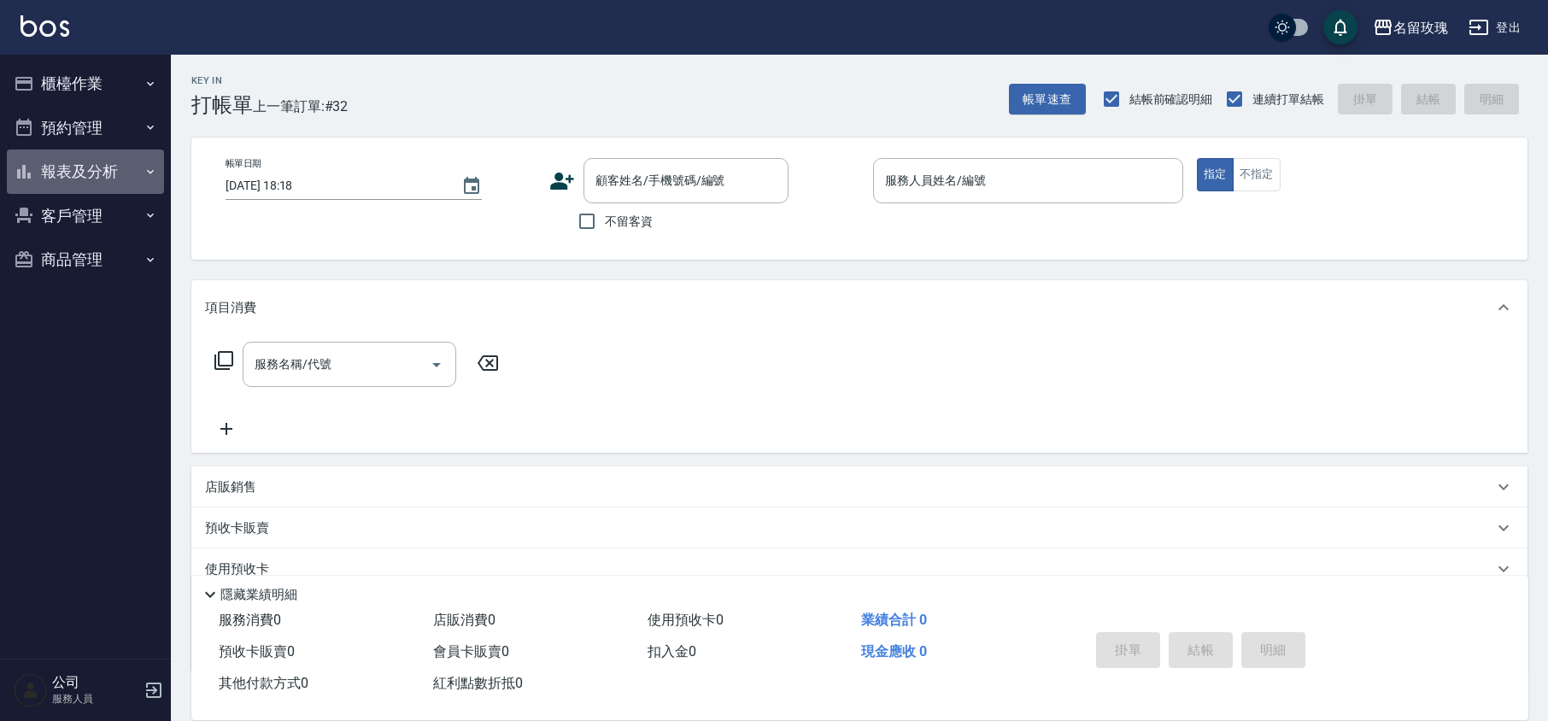
click at [83, 157] on button "報表及分析" at bounding box center [85, 171] width 157 height 44
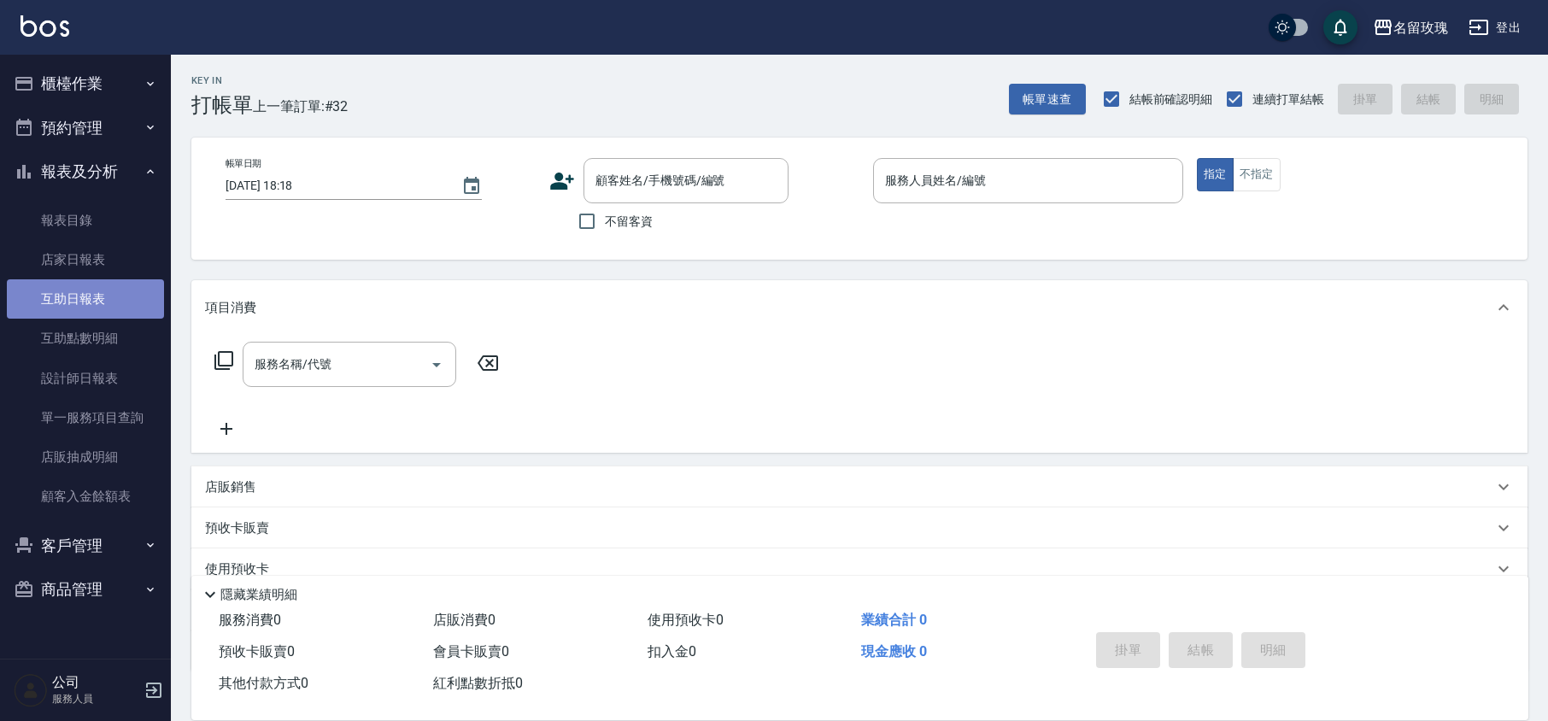
click at [114, 302] on link "互助日報表" at bounding box center [85, 298] width 157 height 39
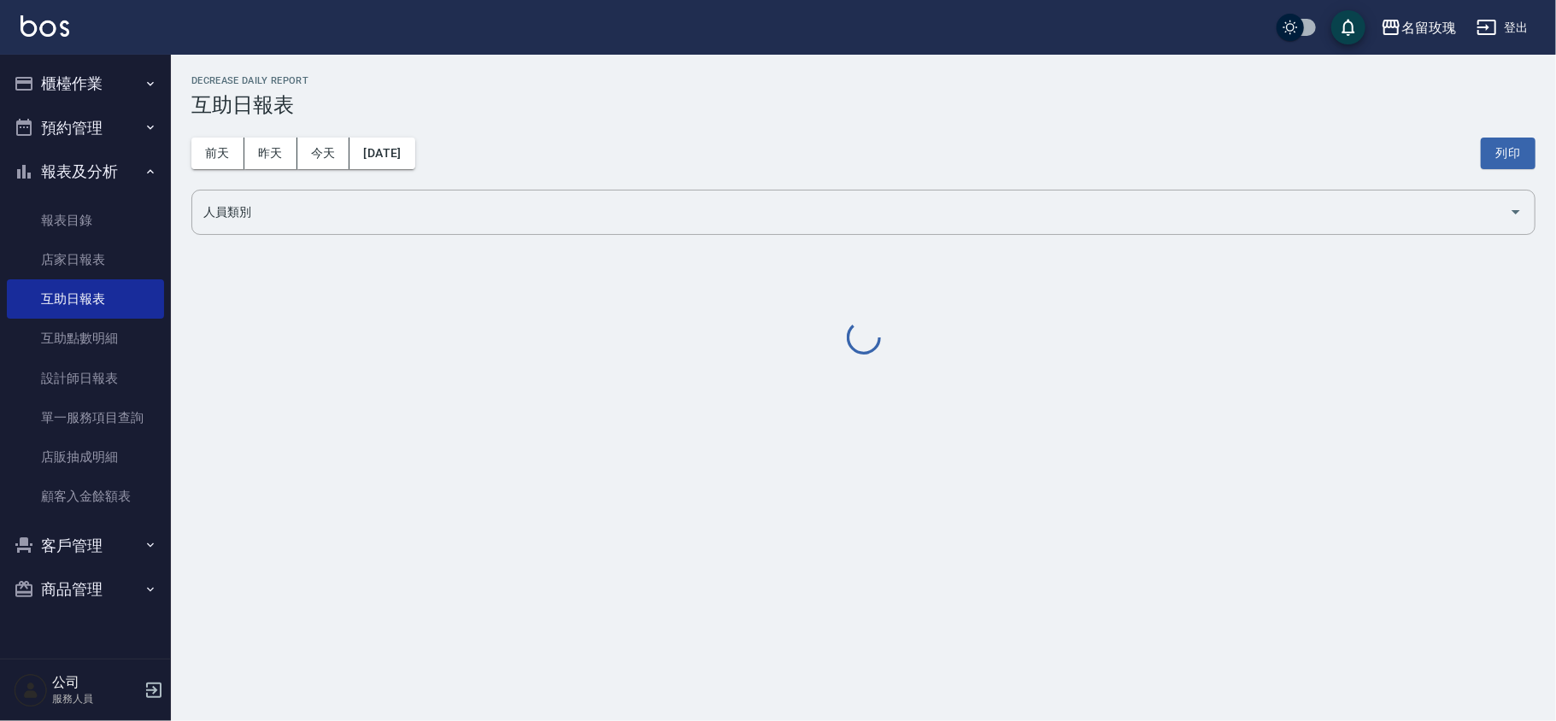
click at [516, 59] on div "名留玫瑰 [DATE] 互助日報表 列印時間： [DATE][PHONE_NUMBER]:18 Decrease Daily Report 互助日報表 [DA…" at bounding box center [863, 217] width 1385 height 324
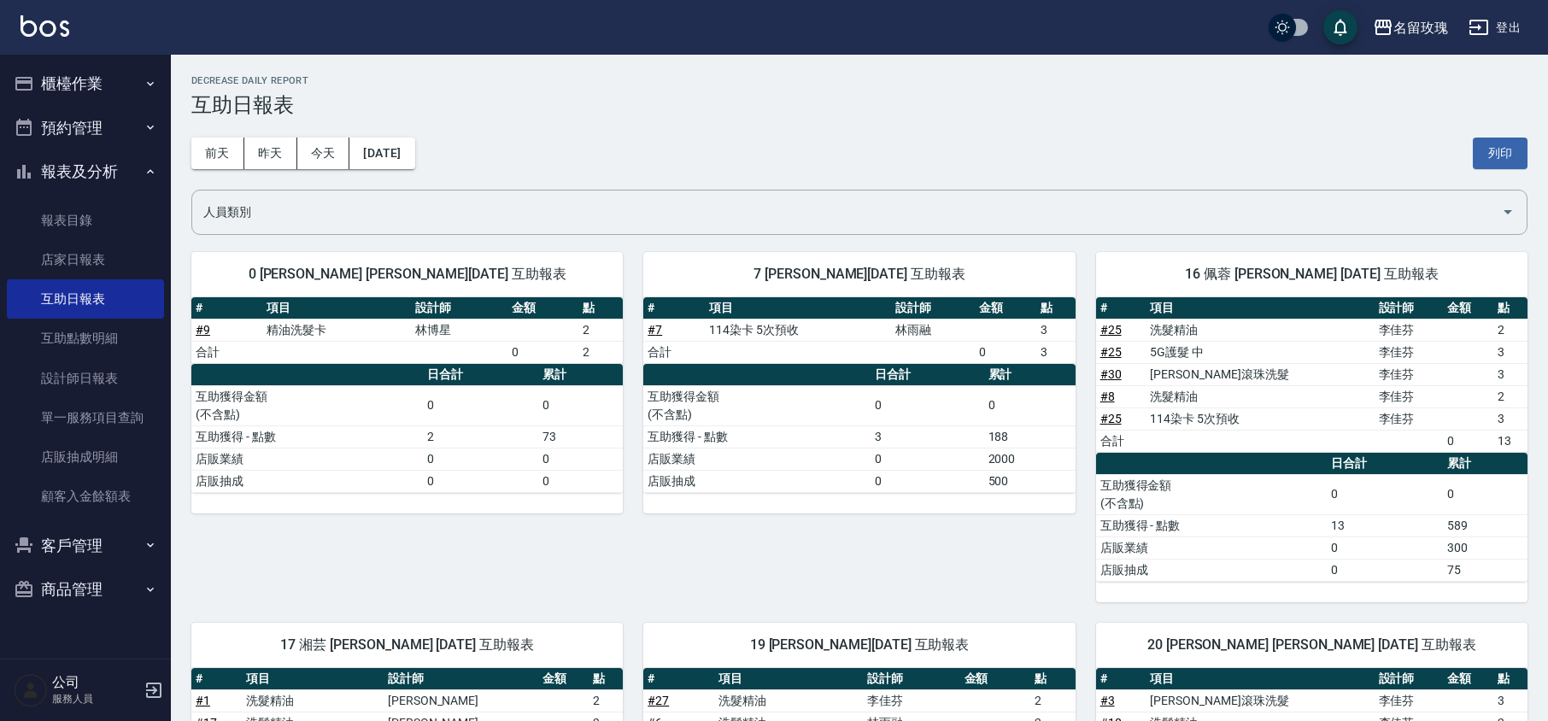
click at [525, 114] on h3 "互助日報表" at bounding box center [859, 105] width 1336 height 24
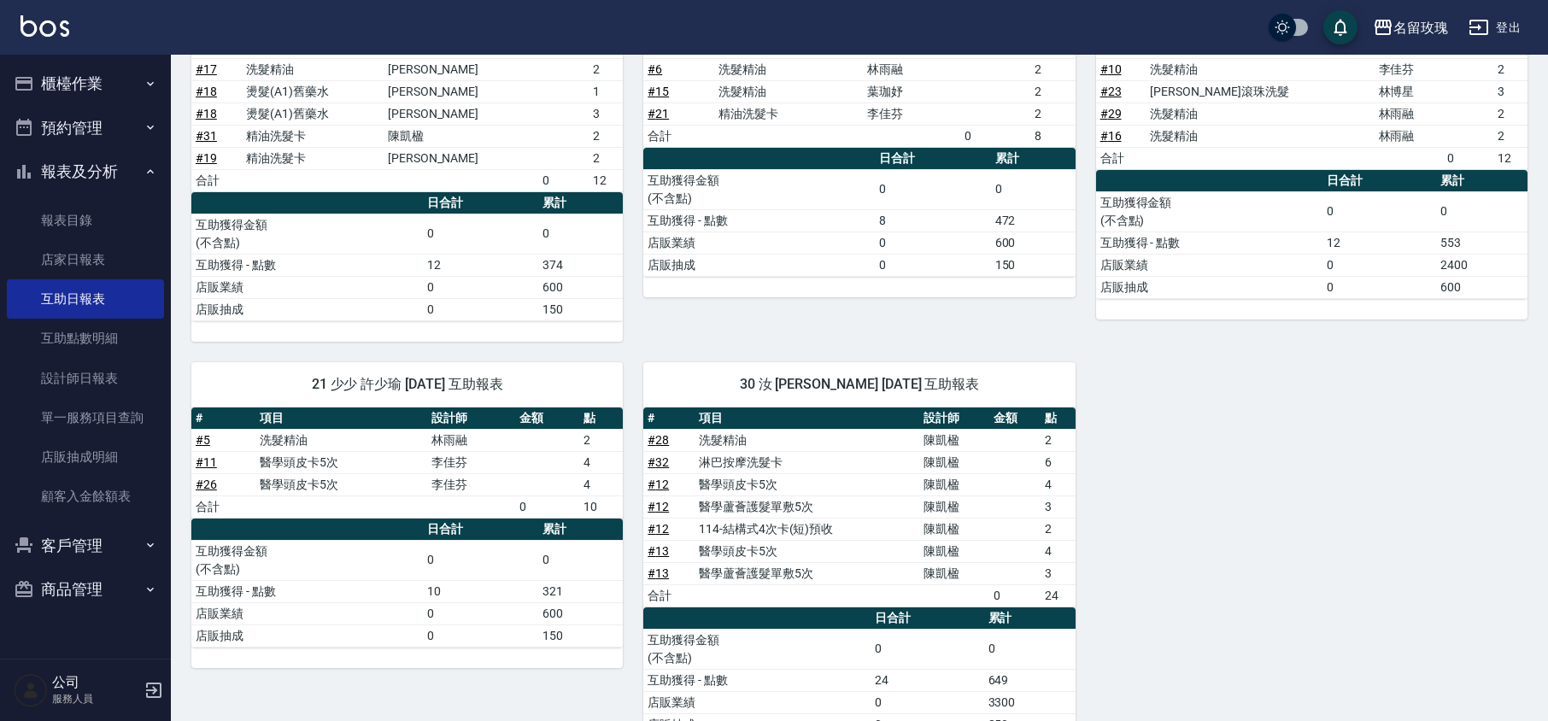
scroll to position [683, 0]
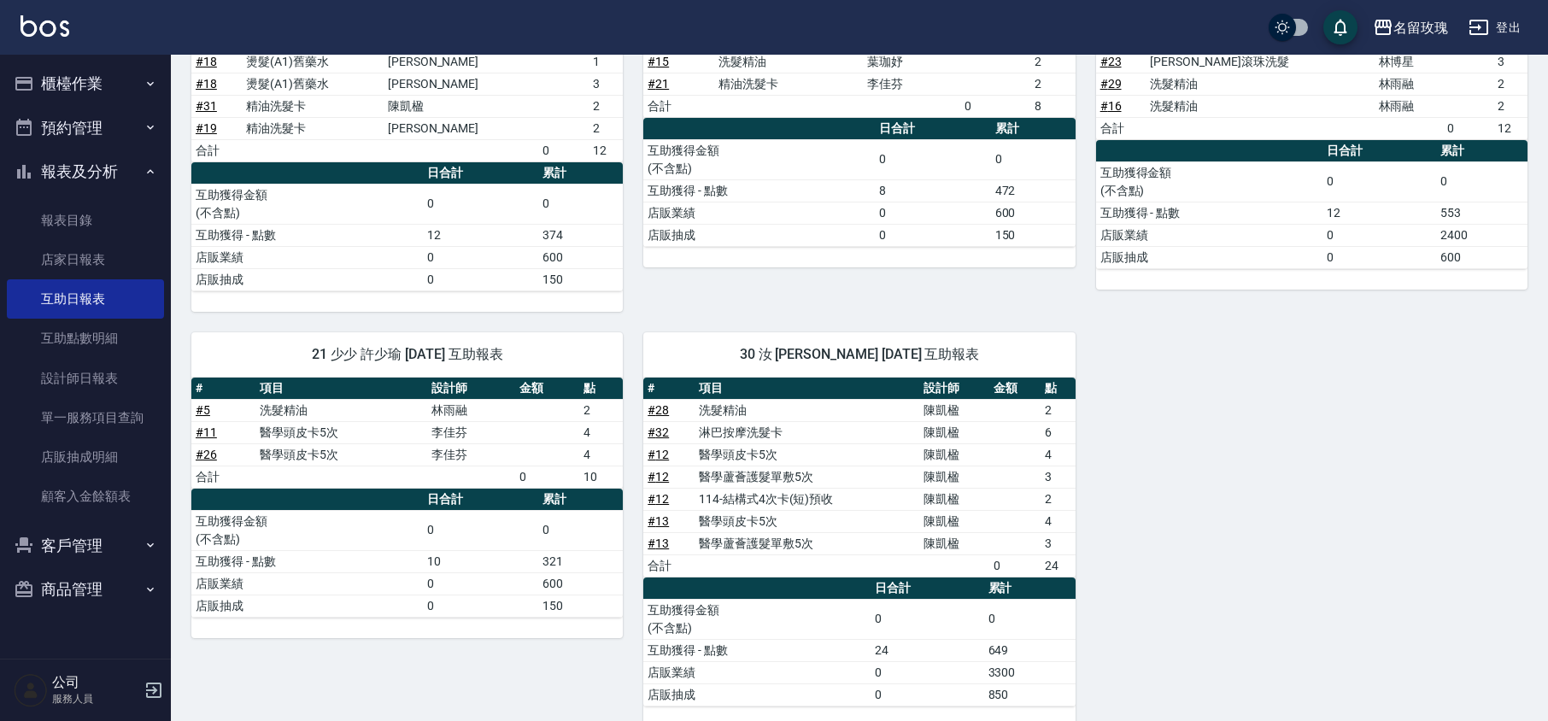
click at [629, 301] on div "19 [PERSON_NAME][DATE] 互助報表 # 項目 設計師 金額 點 # 27 洗髮精油 [PERSON_NAME] 2 # 6 洗髮精油 [P…" at bounding box center [849, 115] width 452 height 393
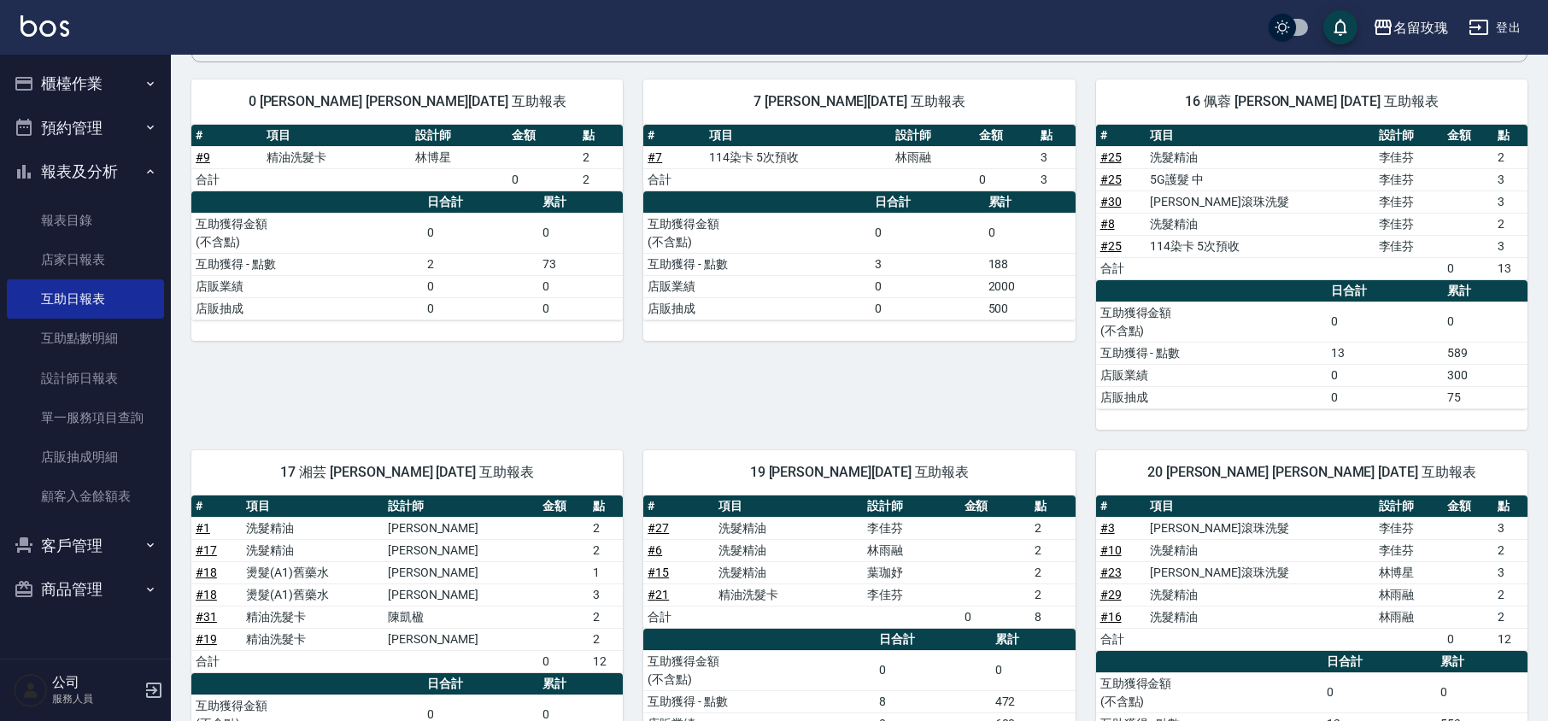
scroll to position [0, 0]
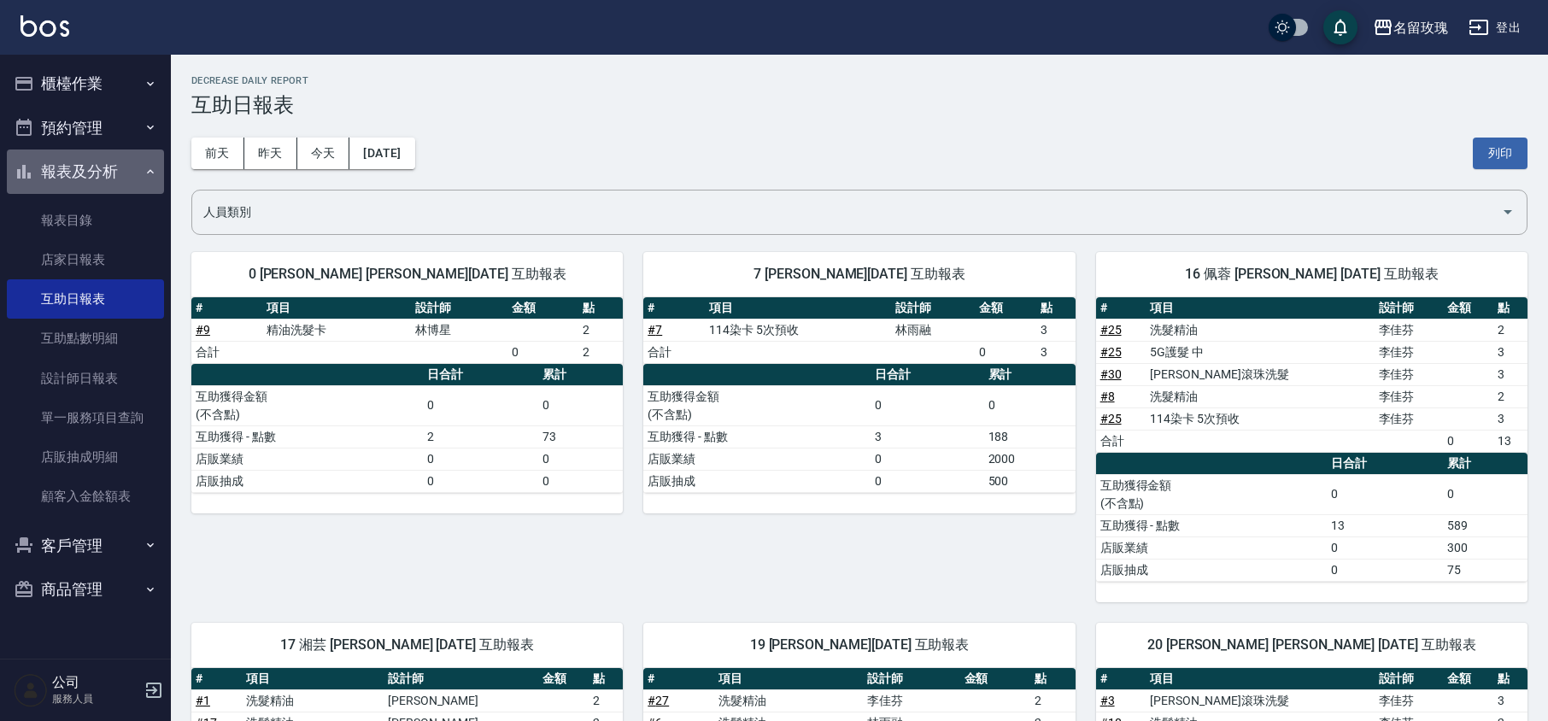
click at [32, 167] on icon "button" at bounding box center [24, 171] width 21 height 21
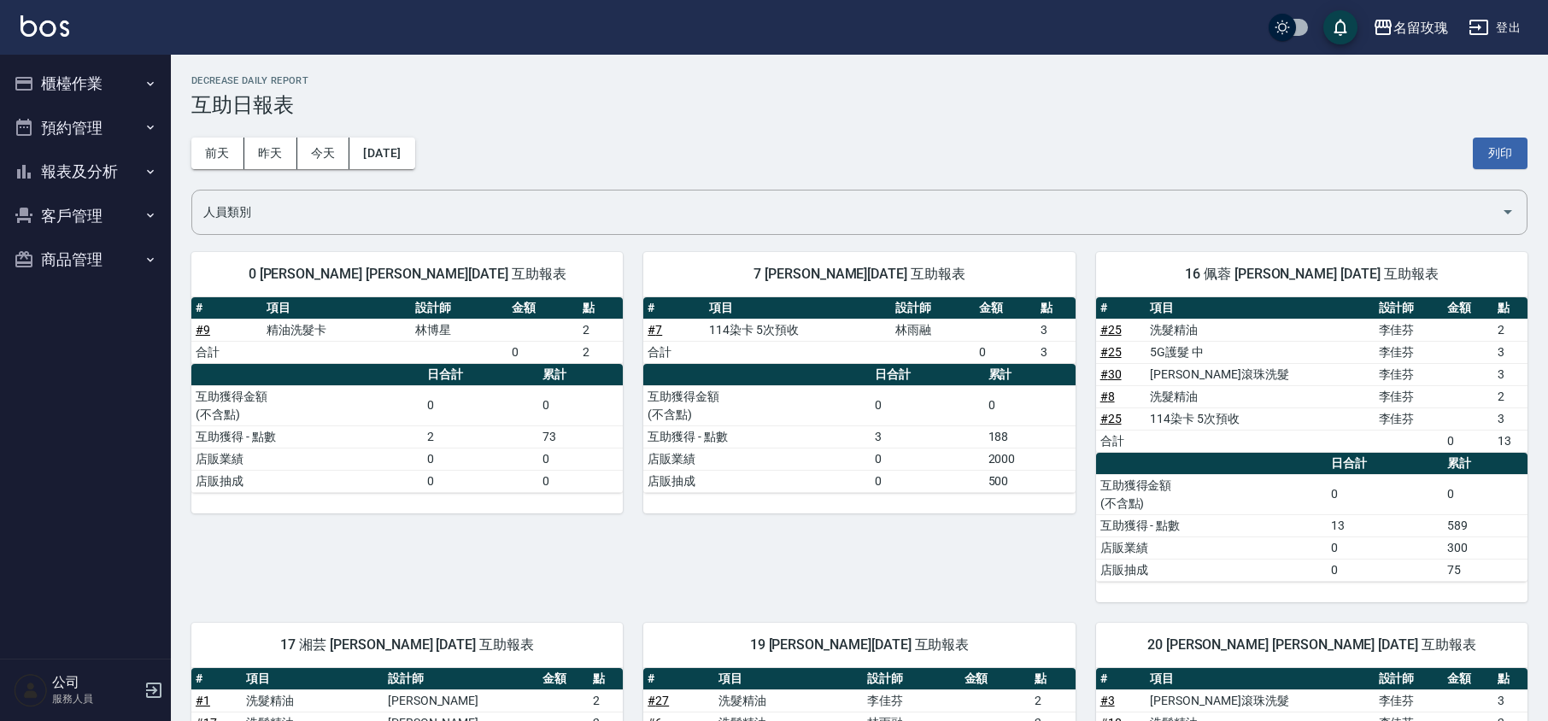
click at [109, 69] on button "櫃檯作業" at bounding box center [85, 84] width 157 height 44
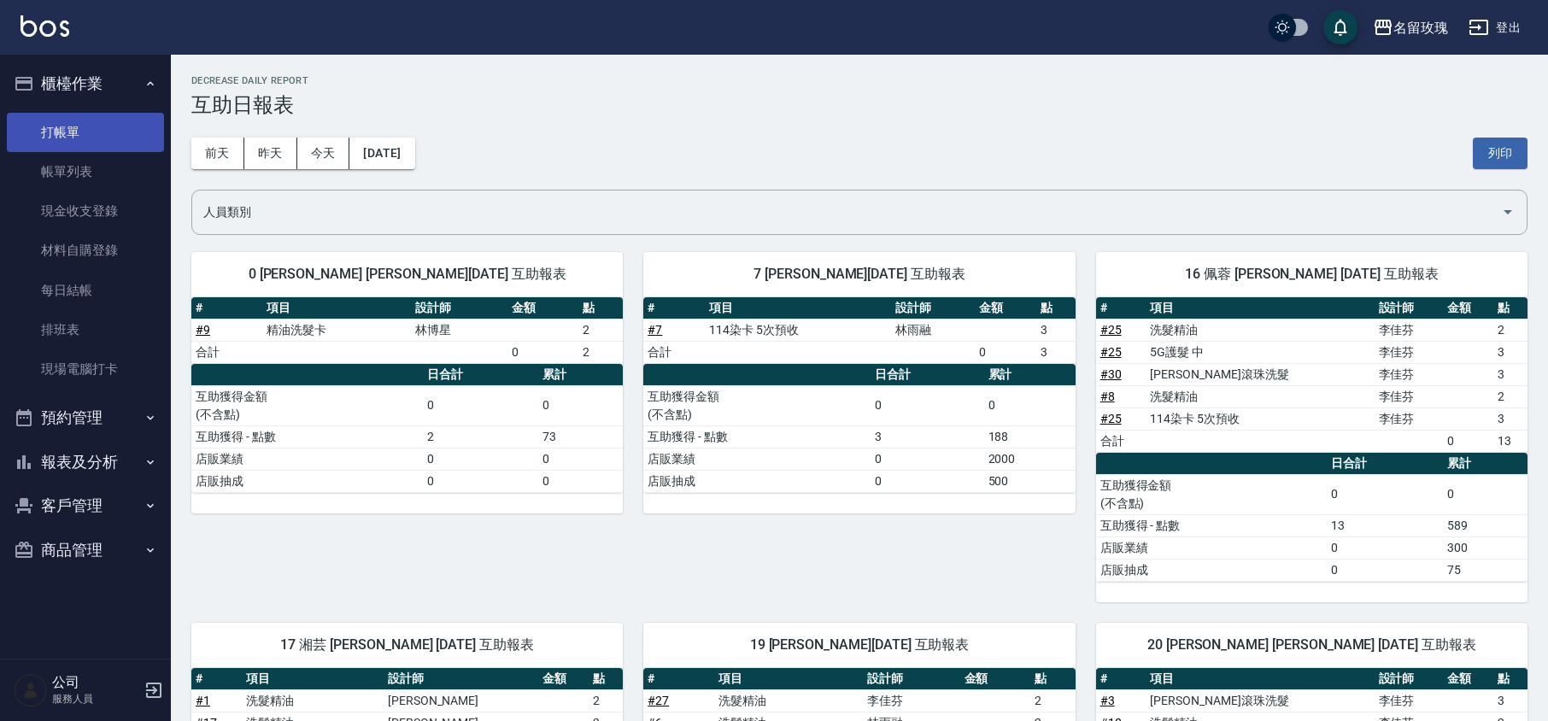
click at [82, 116] on link "打帳單" at bounding box center [85, 132] width 157 height 39
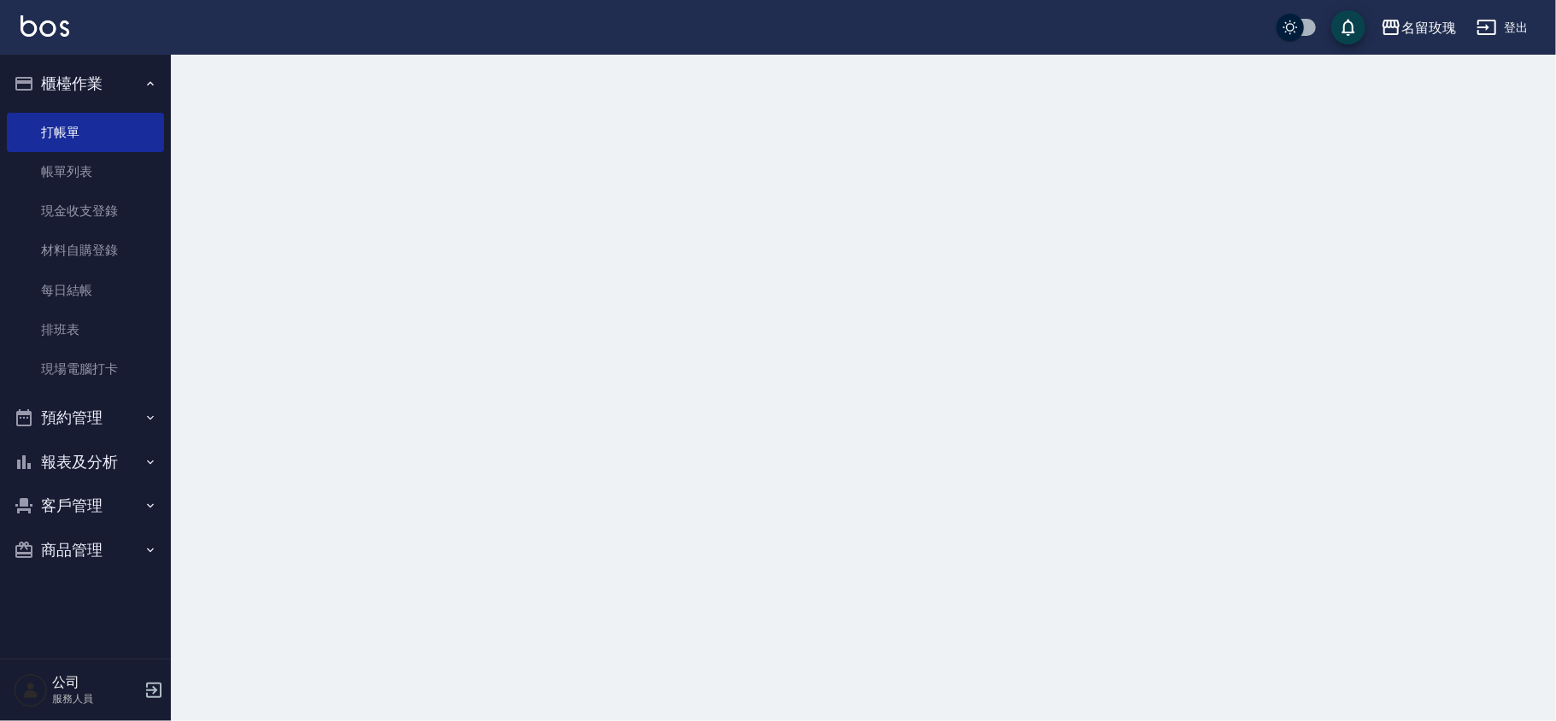
click at [92, 84] on button "櫃檯作業" at bounding box center [85, 84] width 157 height 44
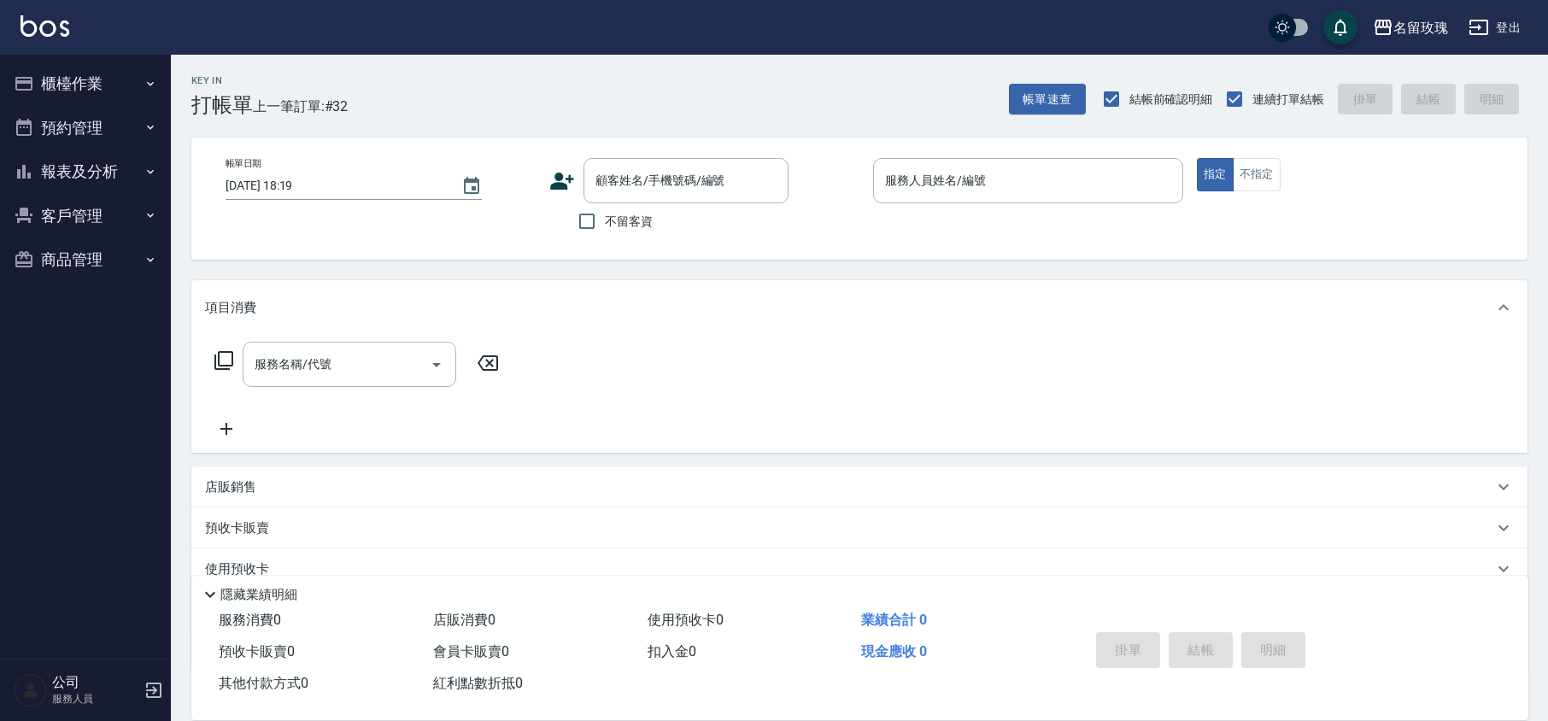
click at [473, 69] on div "Key In 打帳單 上一筆訂單:#32 帳單速查 結帳前確認明細 連續打單結帳 掛單 結帳 明細" at bounding box center [849, 86] width 1357 height 62
click at [613, 241] on div "帳單日期 [DATE] 18:19 顧客姓名/手機號碼/編號 顧客姓名/手機號碼/編號 不留客資 服務人員姓名/編號 服務人員姓名/編號 指定 不指定" at bounding box center [859, 199] width 1336 height 122
click at [616, 233] on label "不留客資" at bounding box center [611, 221] width 84 height 36
click at [605, 233] on input "不留客資" at bounding box center [587, 221] width 36 height 36
checkbox input "true"
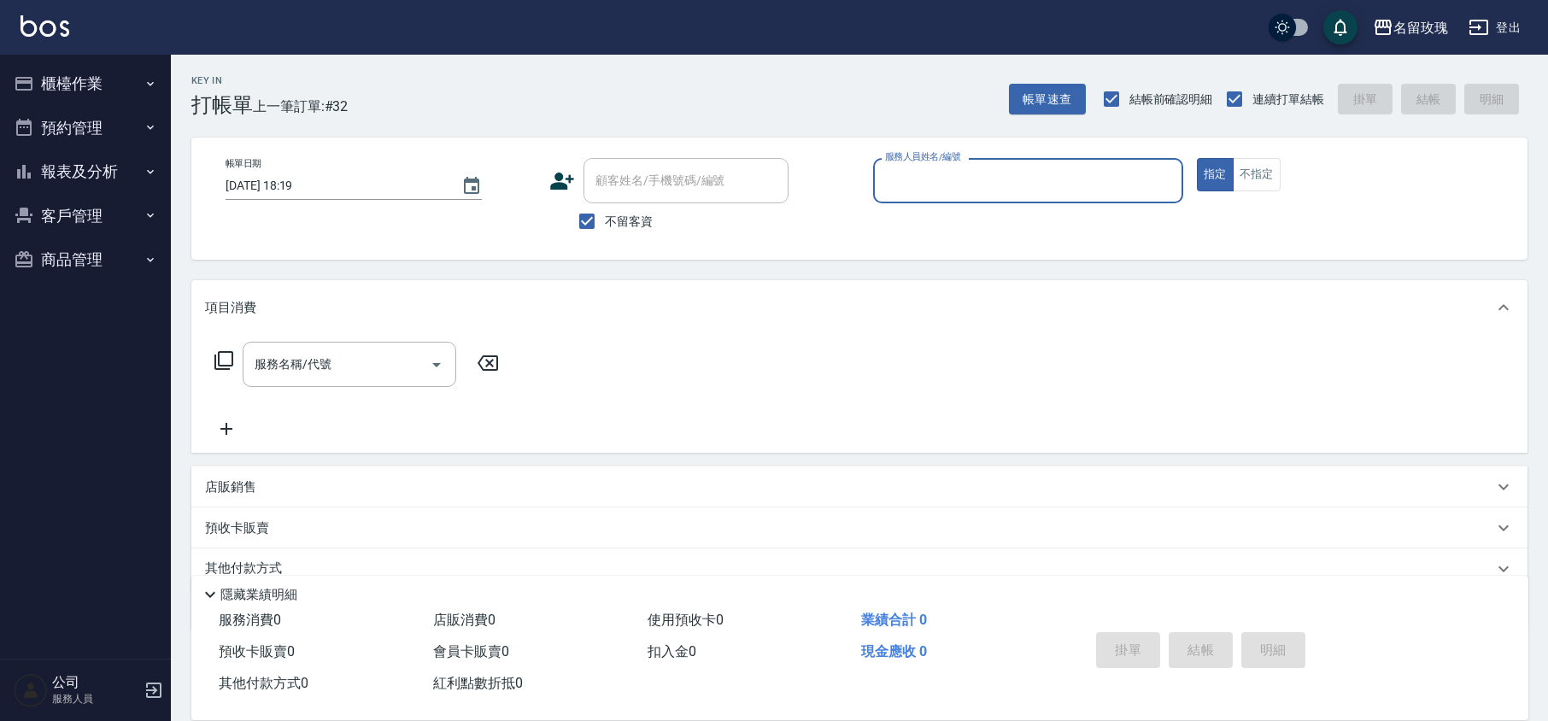
click at [934, 182] on input "服務人員姓名/編號" at bounding box center [1028, 181] width 295 height 30
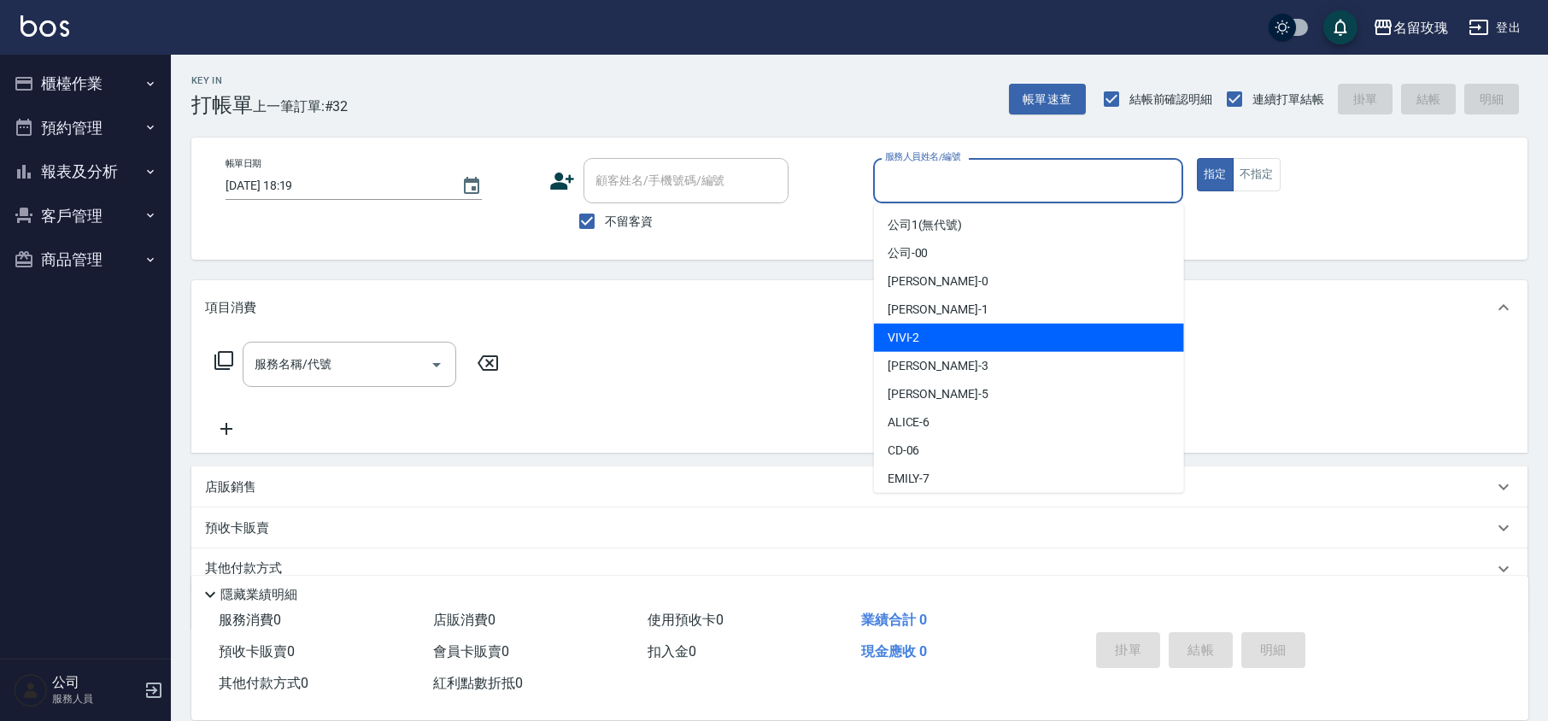
click at [929, 340] on div "VIVI -2" at bounding box center [1029, 338] width 310 height 28
type input "VIVI-2"
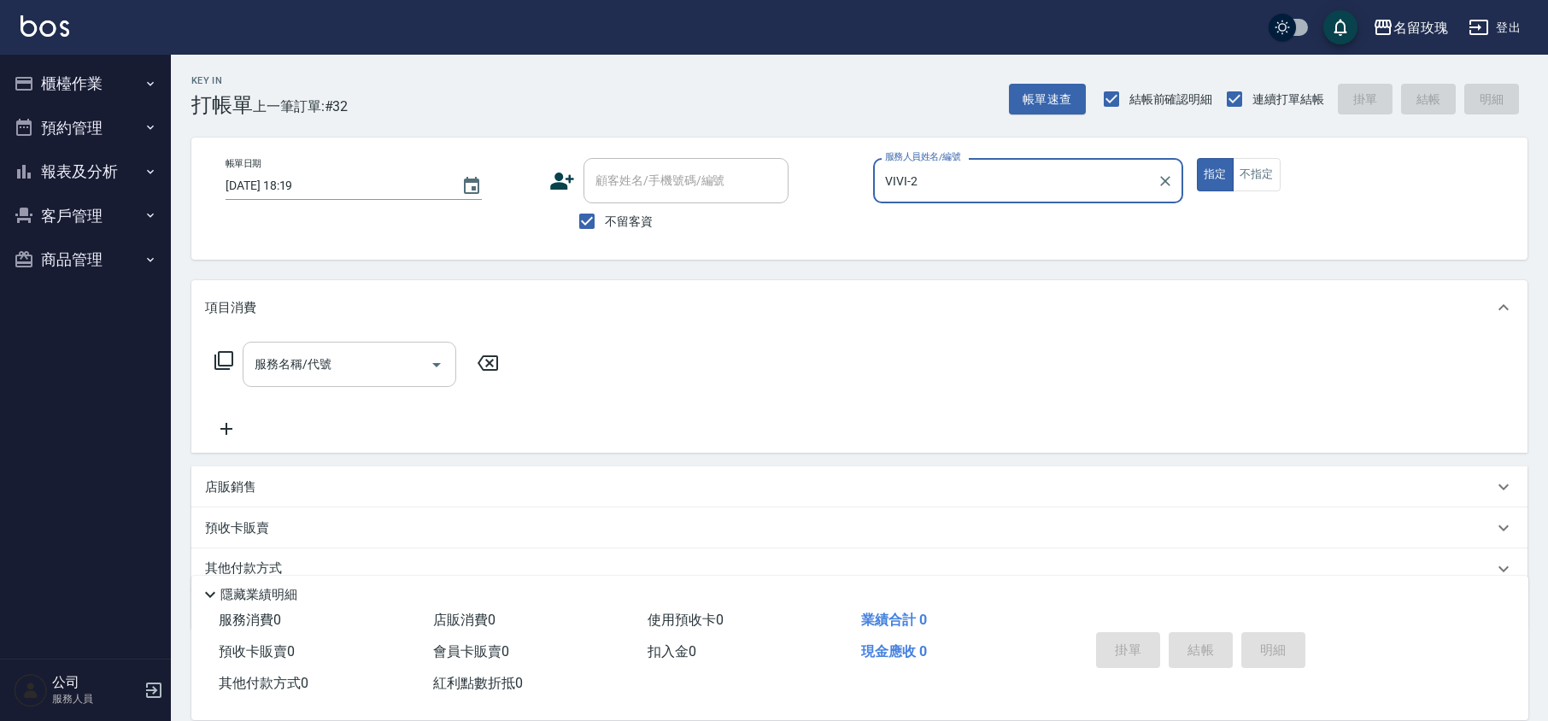
click at [278, 366] on input "服務名稱/代號" at bounding box center [336, 364] width 173 height 30
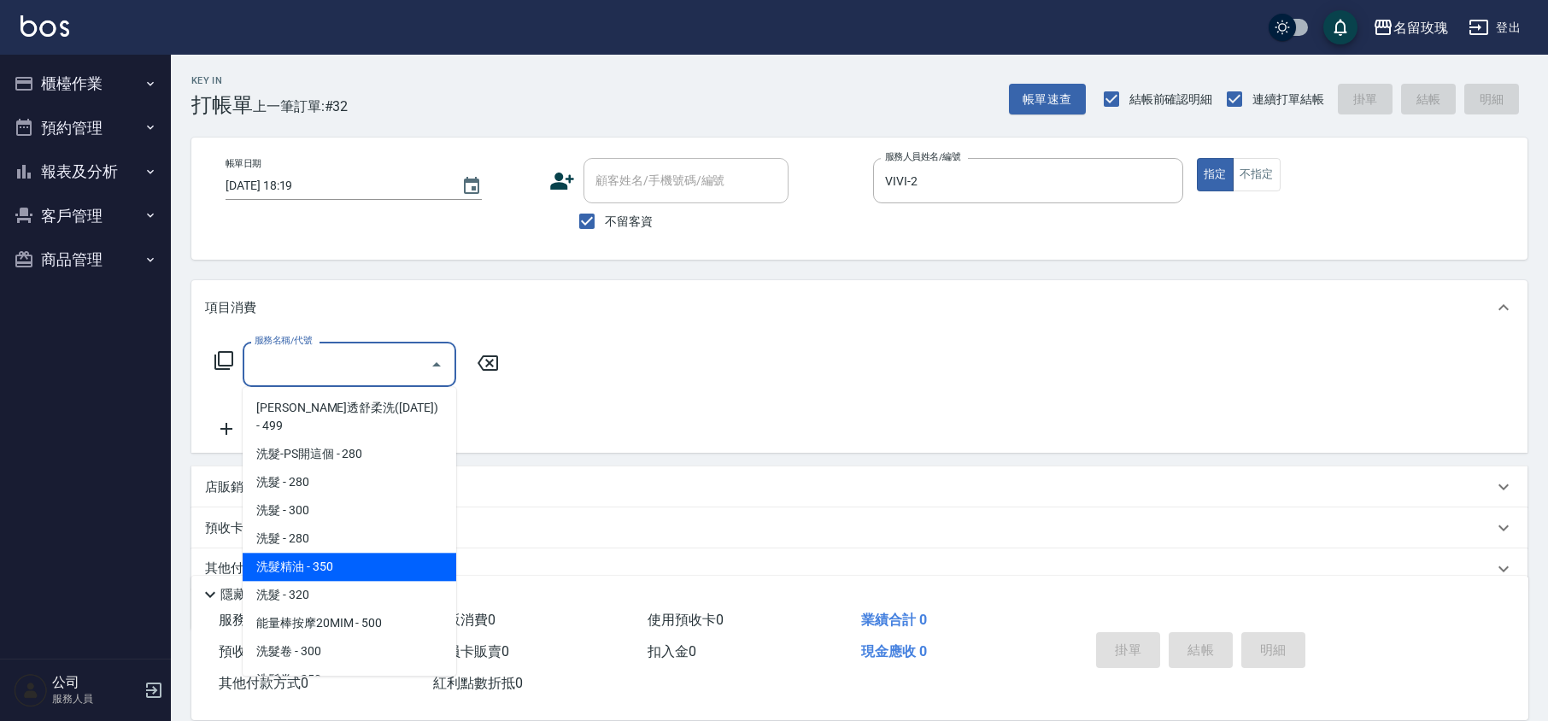
click at [346, 553] on span "洗髮精油 - 350" at bounding box center [350, 567] width 214 height 28
type input "洗髮精油(206)"
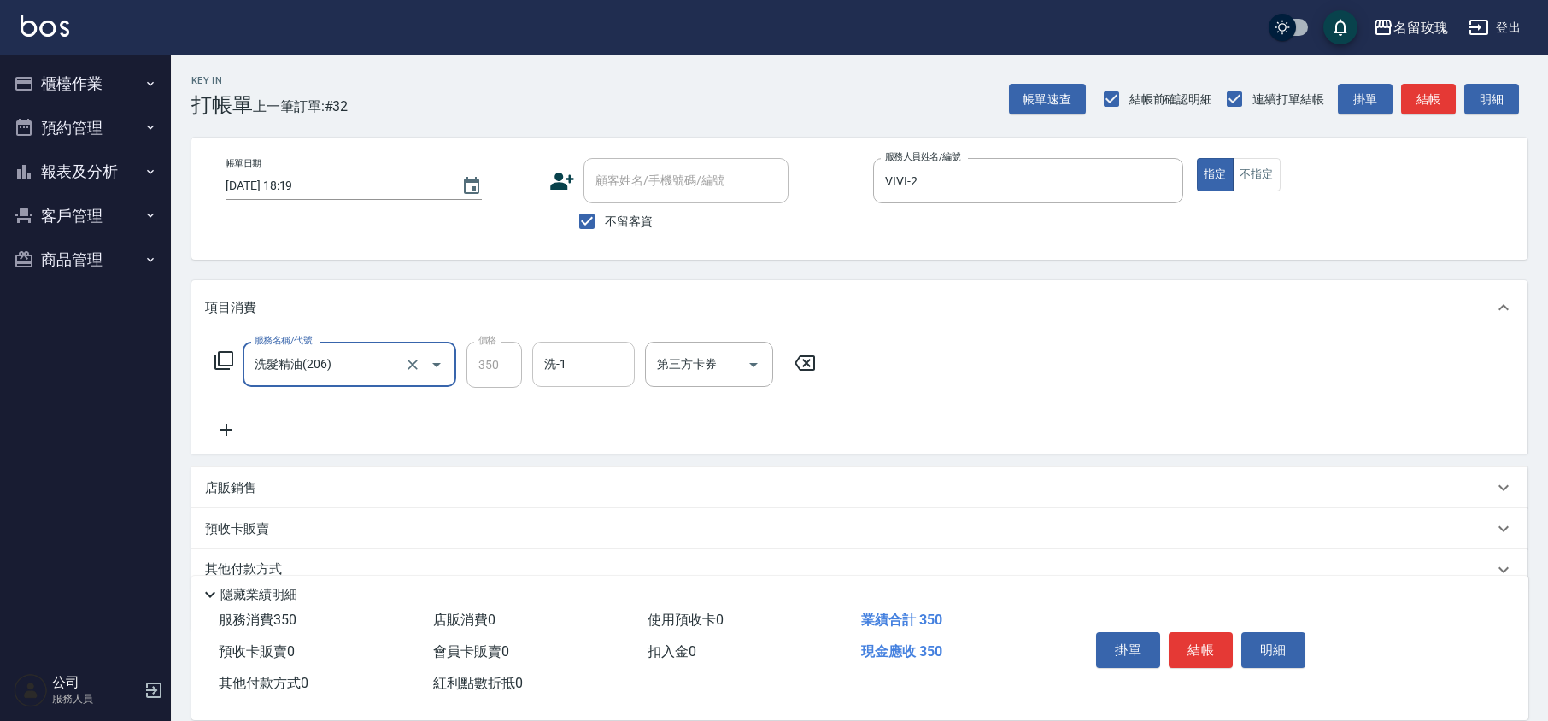
click at [564, 349] on input "洗-1" at bounding box center [583, 364] width 87 height 30
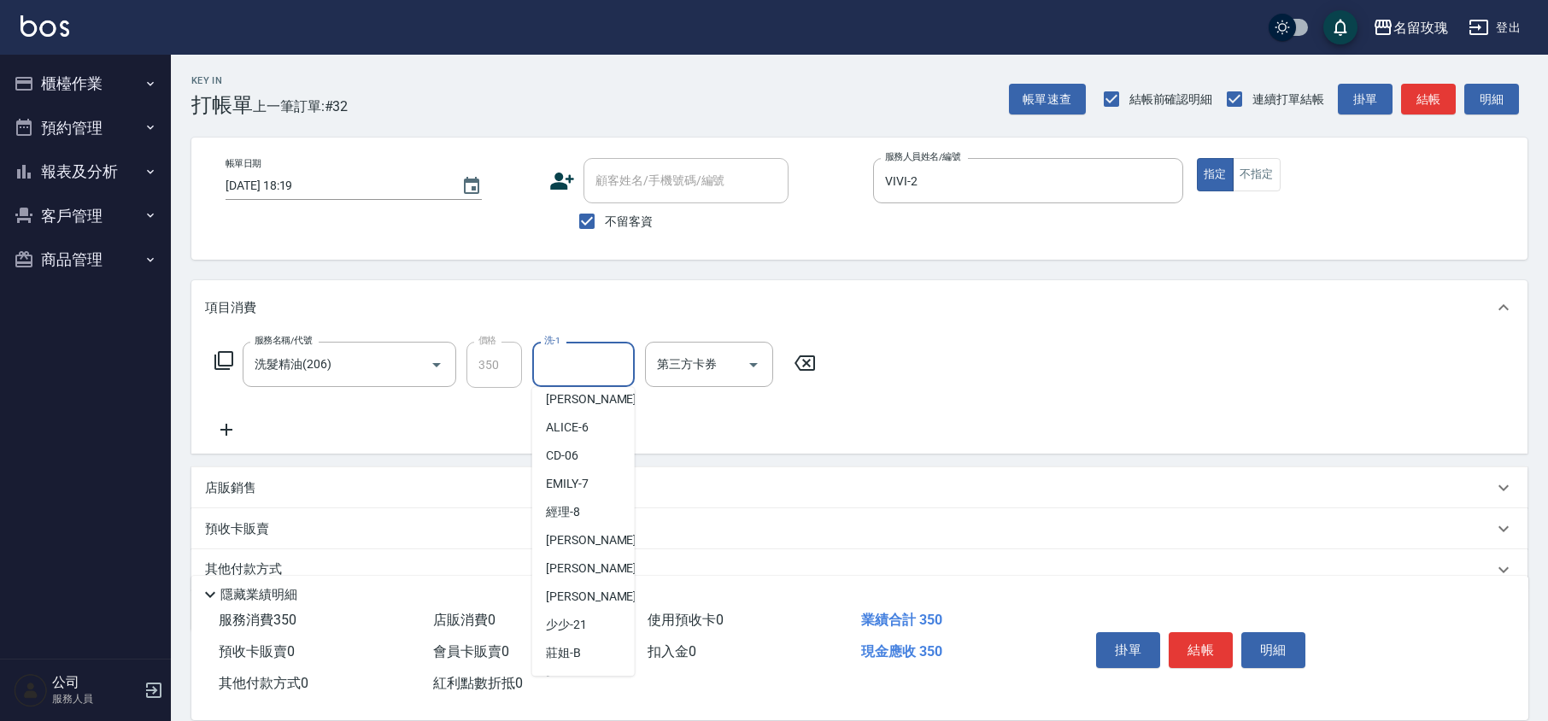
scroll to position [336, 0]
click at [574, 565] on span "湘芸 -17" at bounding box center [566, 570] width 41 height 18
type input "湘芸-17"
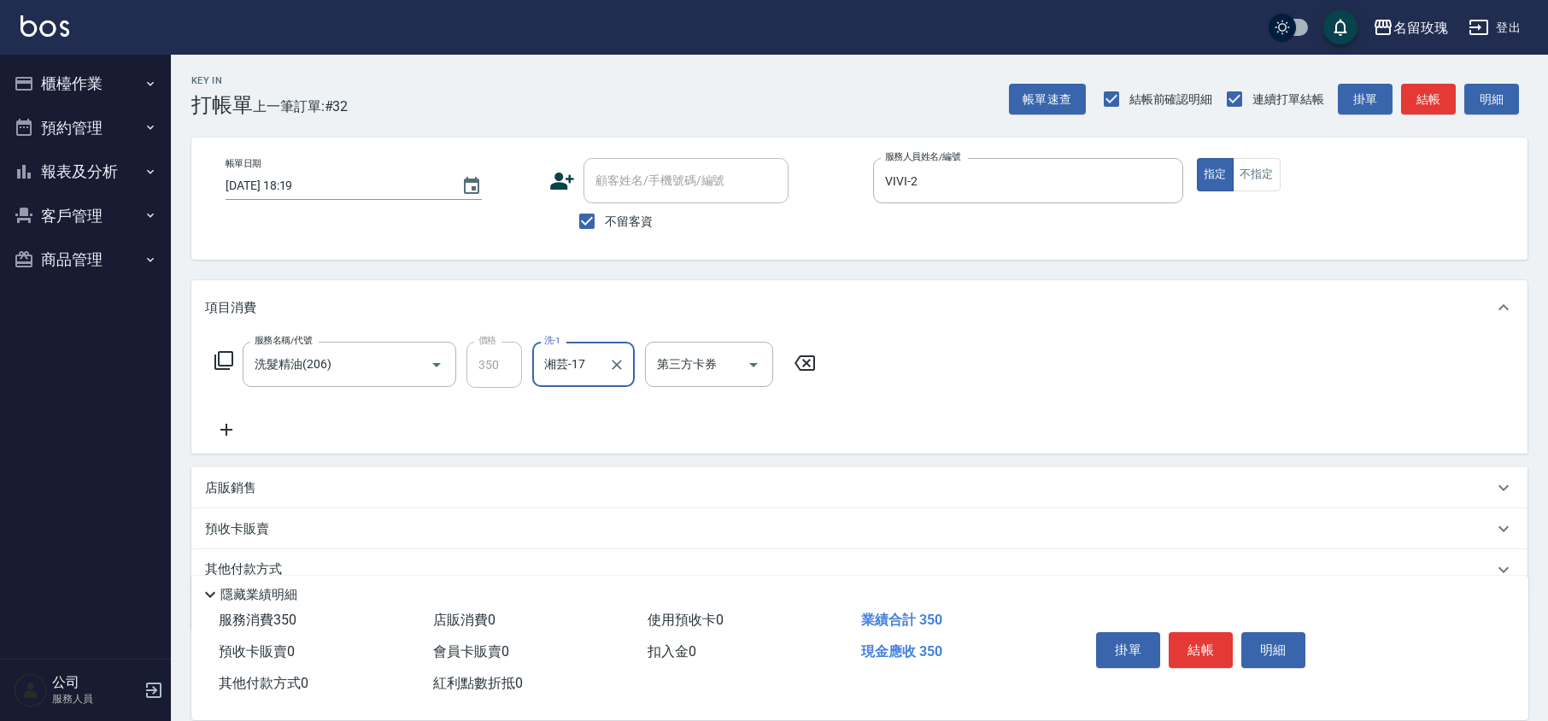
click at [224, 427] on icon at bounding box center [226, 429] width 43 height 21
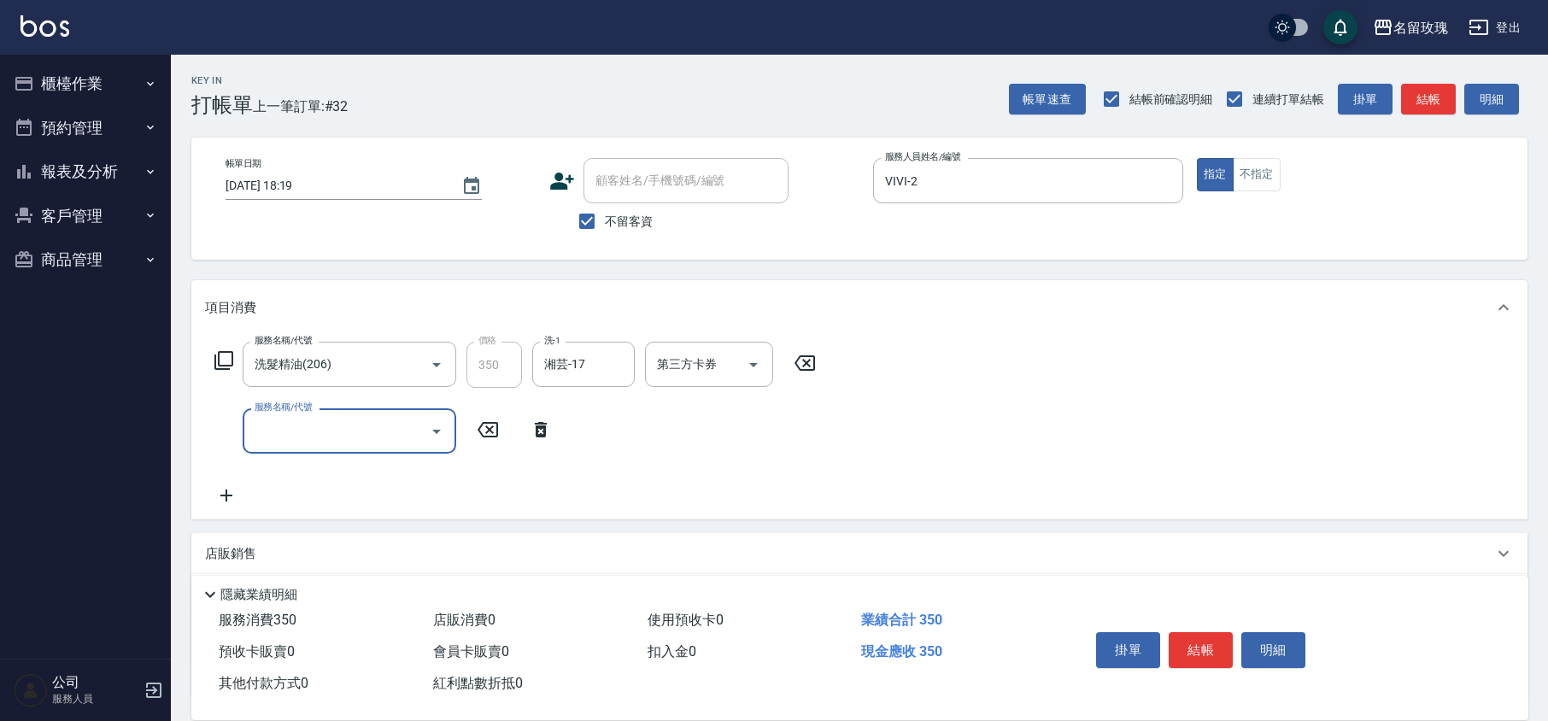
click at [325, 429] on input "服務名稱/代號" at bounding box center [336, 431] width 173 height 30
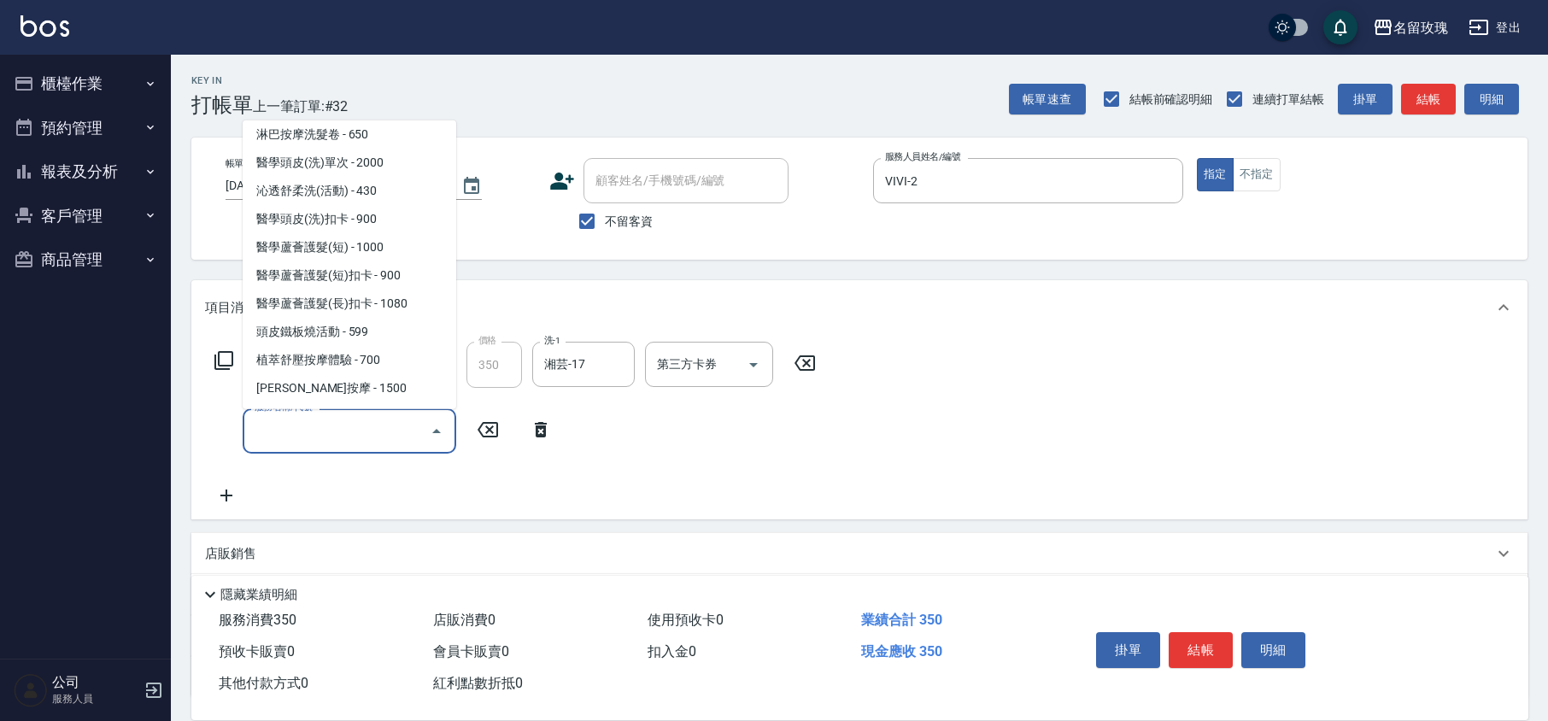
scroll to position [569, 0]
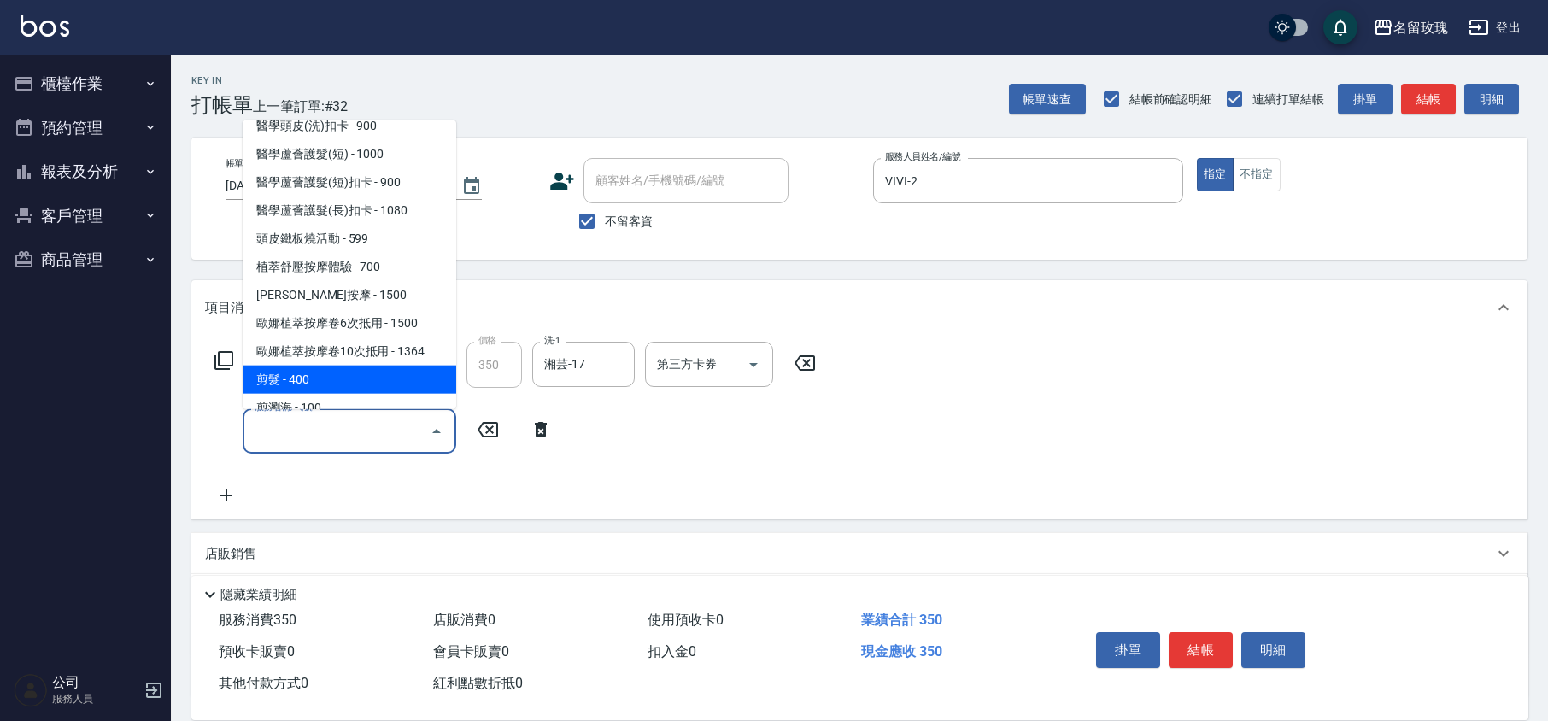
click at [353, 366] on span "剪髮 - 400" at bounding box center [350, 380] width 214 height 28
type input "剪髮(301)"
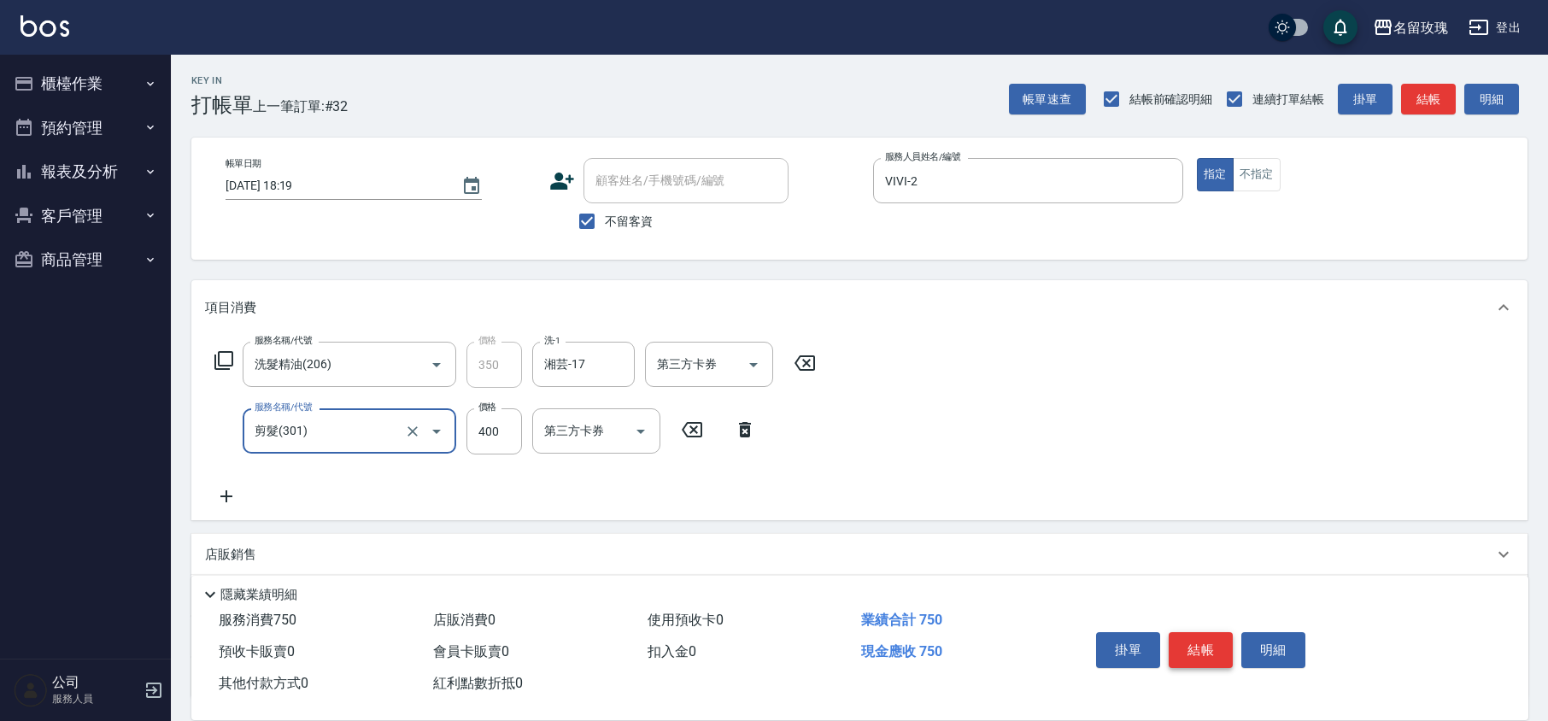
click at [1199, 649] on button "結帳" at bounding box center [1201, 650] width 64 height 36
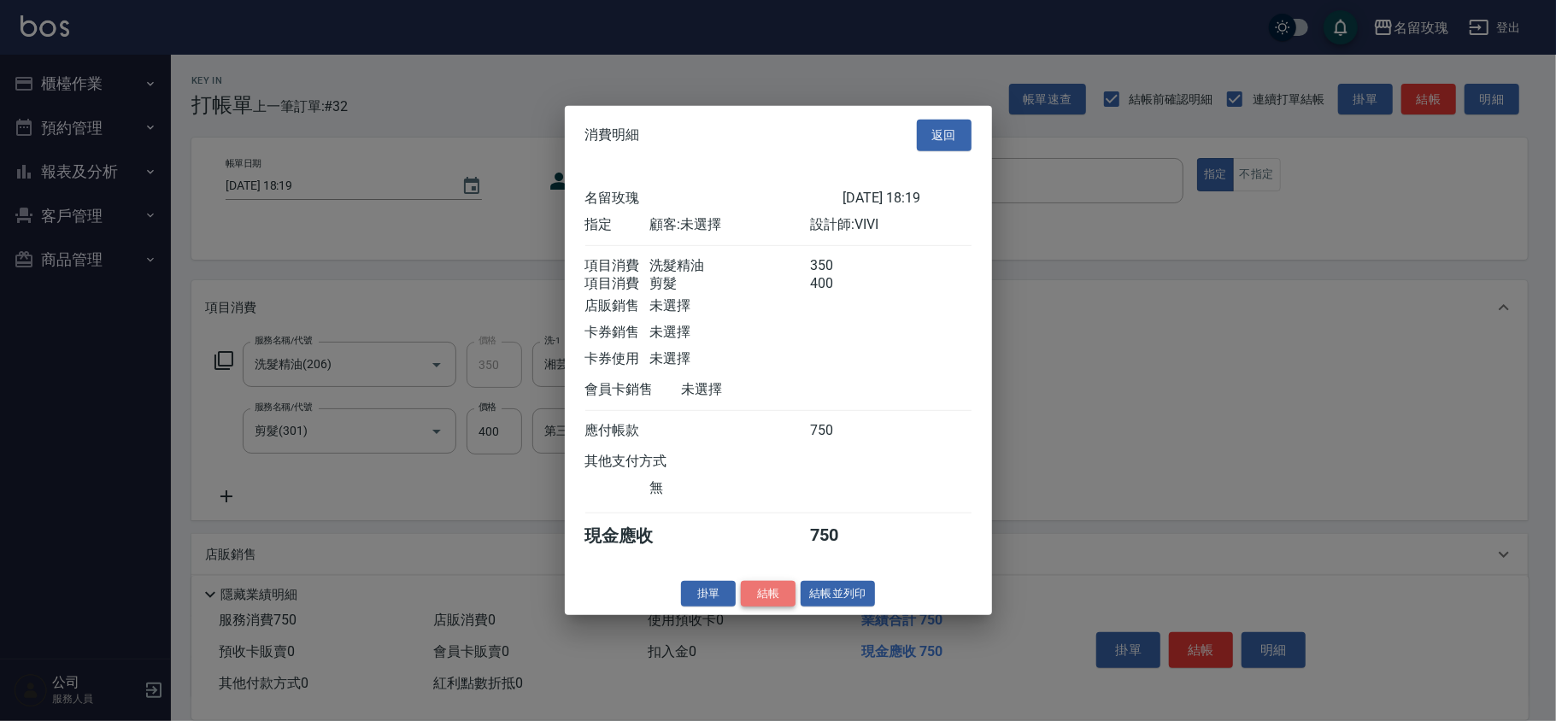
click at [769, 607] on button "結帳" at bounding box center [768, 593] width 55 height 26
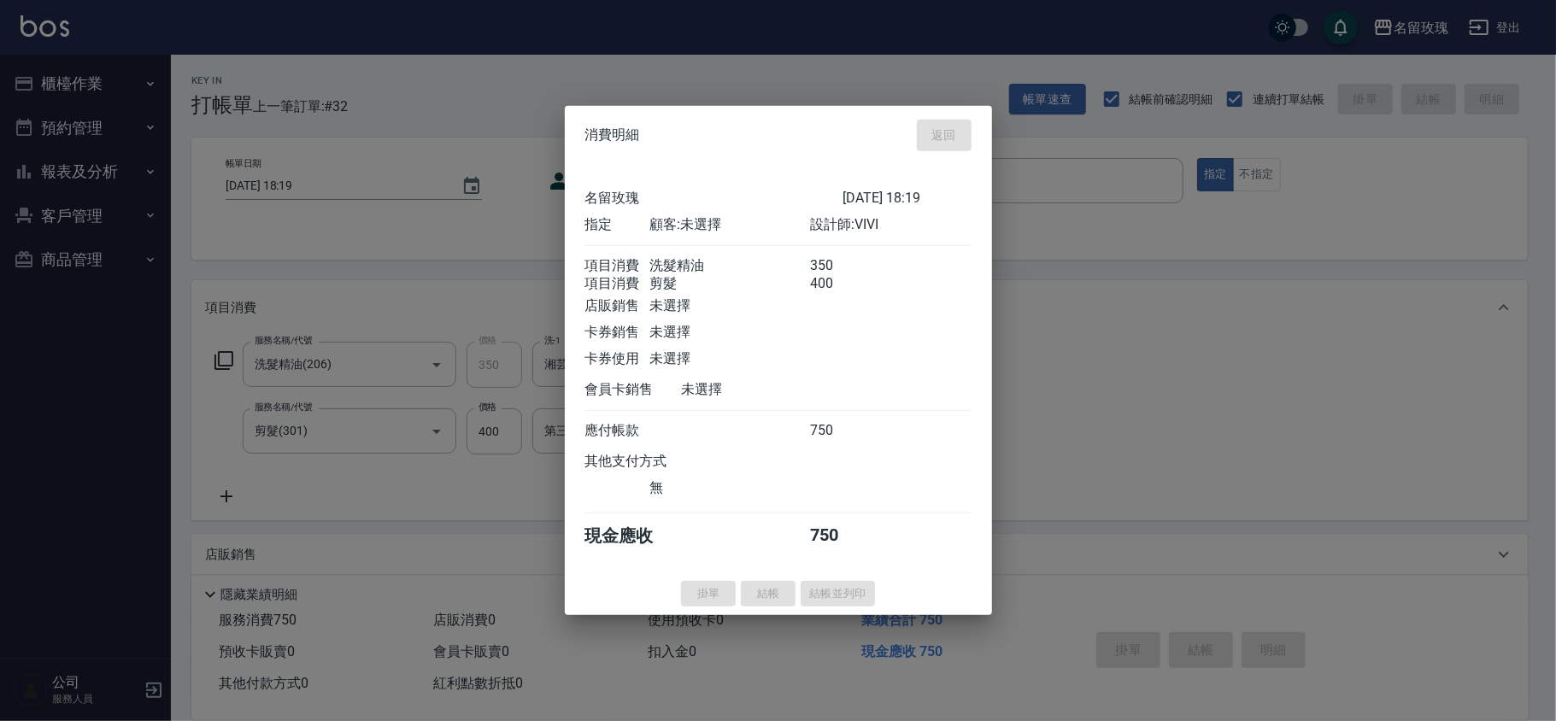
type input "[DATE] 18:20"
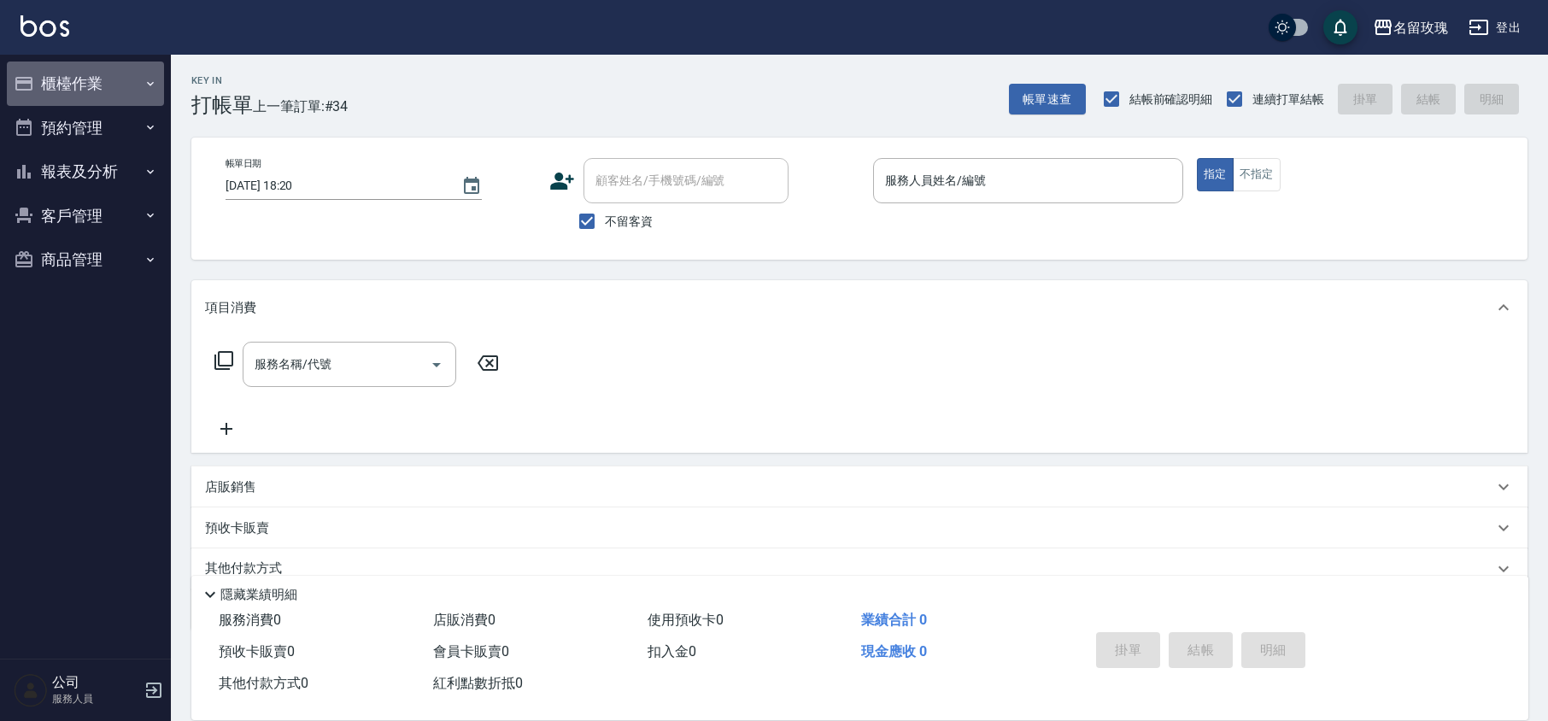
click at [133, 77] on button "櫃檯作業" at bounding box center [85, 84] width 157 height 44
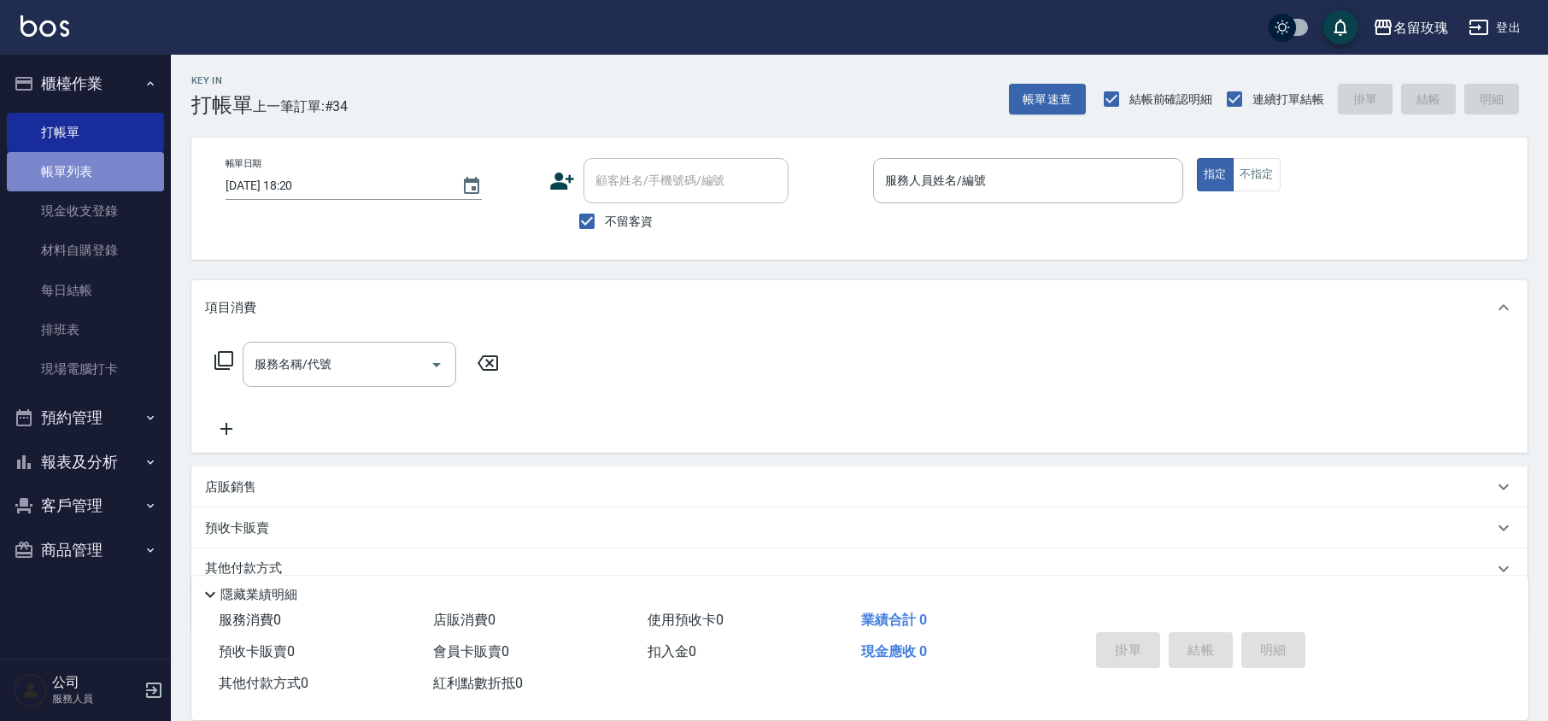
click at [113, 174] on link "帳單列表" at bounding box center [85, 171] width 157 height 39
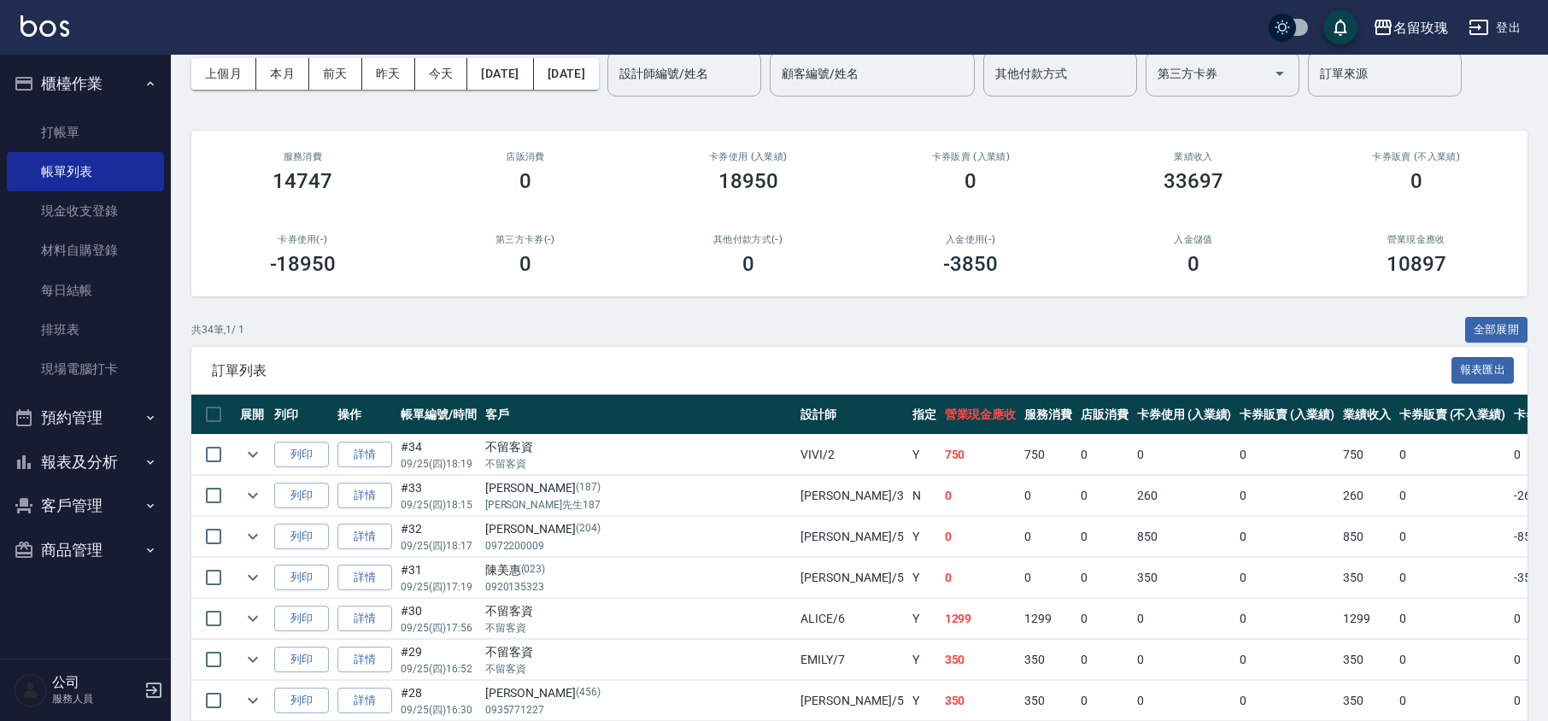
scroll to position [114, 0]
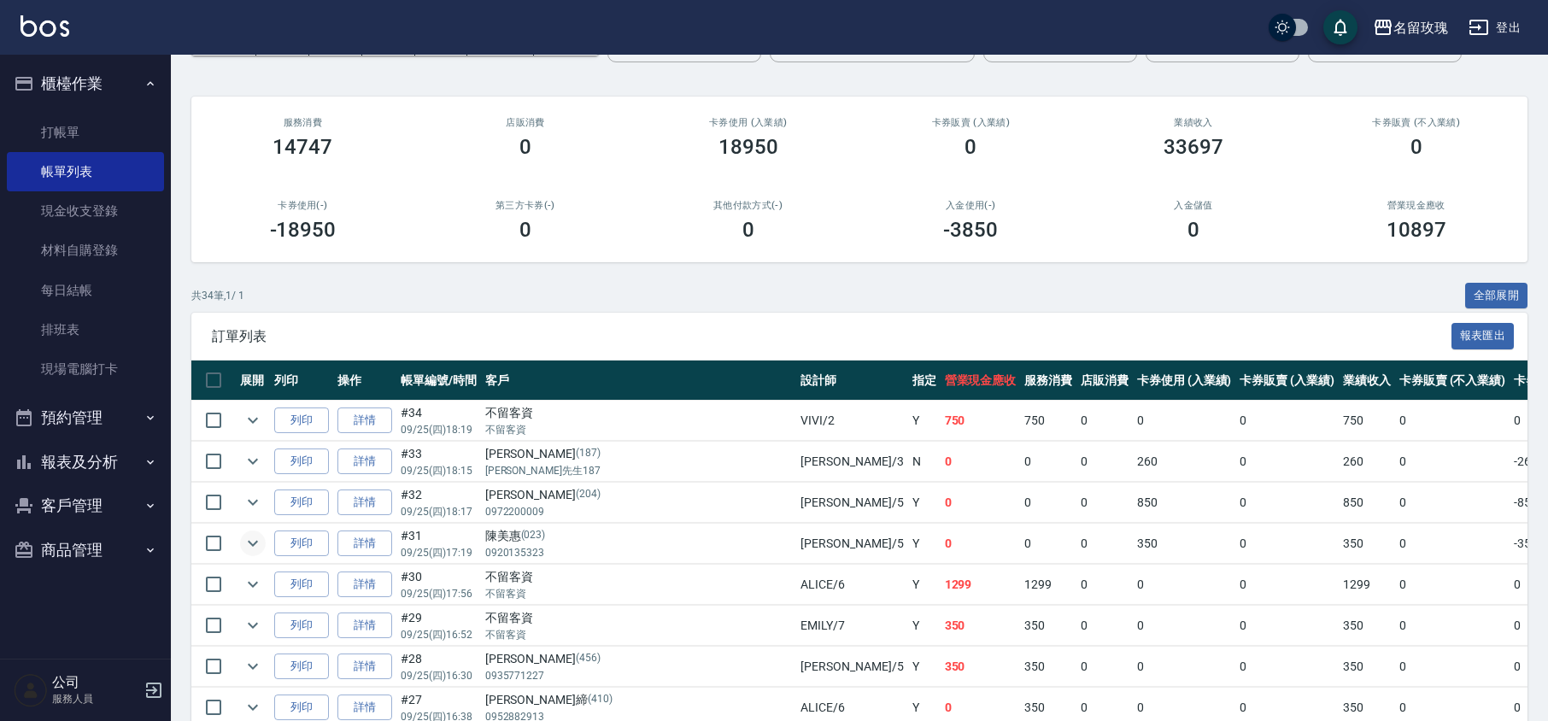
click at [251, 541] on icon "expand row" at bounding box center [253, 543] width 21 height 21
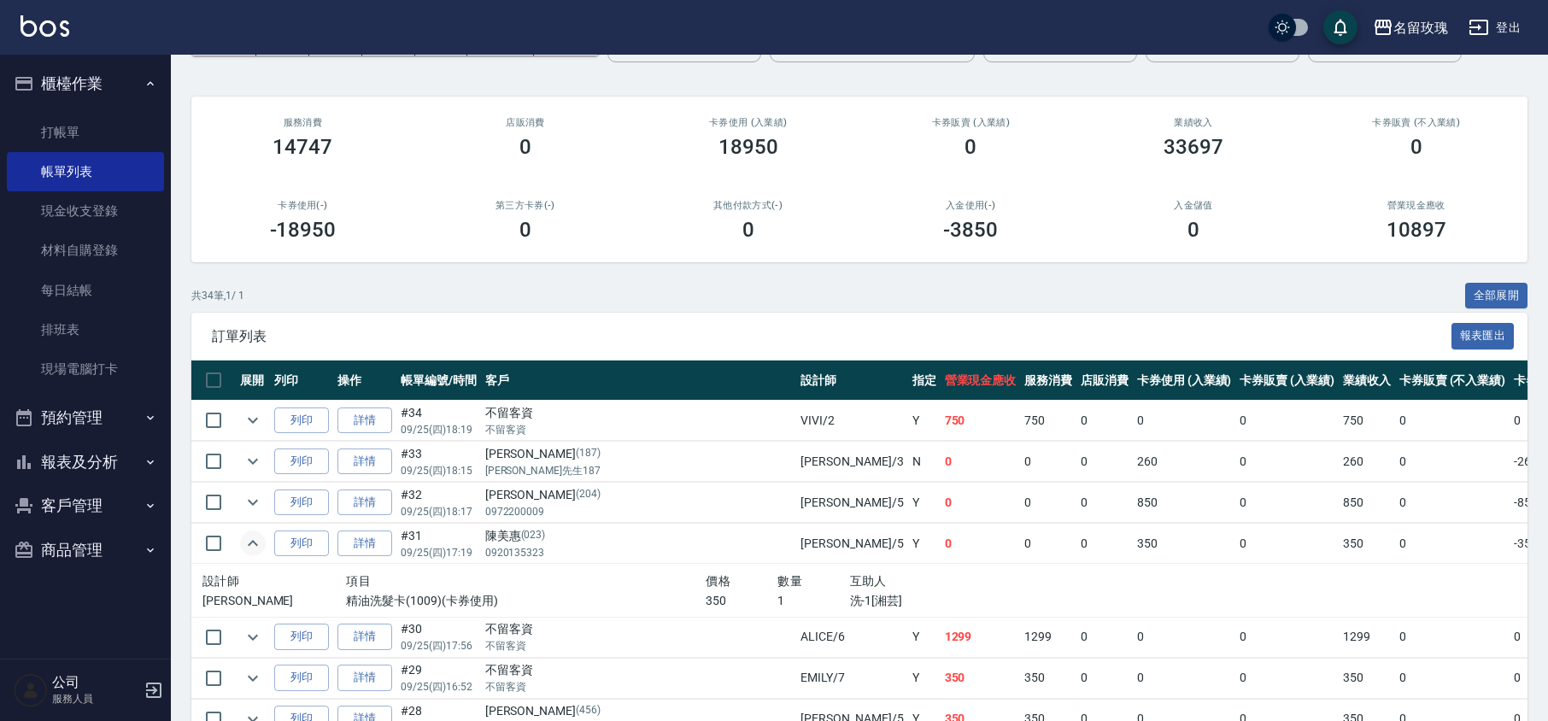
click at [251, 541] on icon "expand row" at bounding box center [253, 543] width 21 height 21
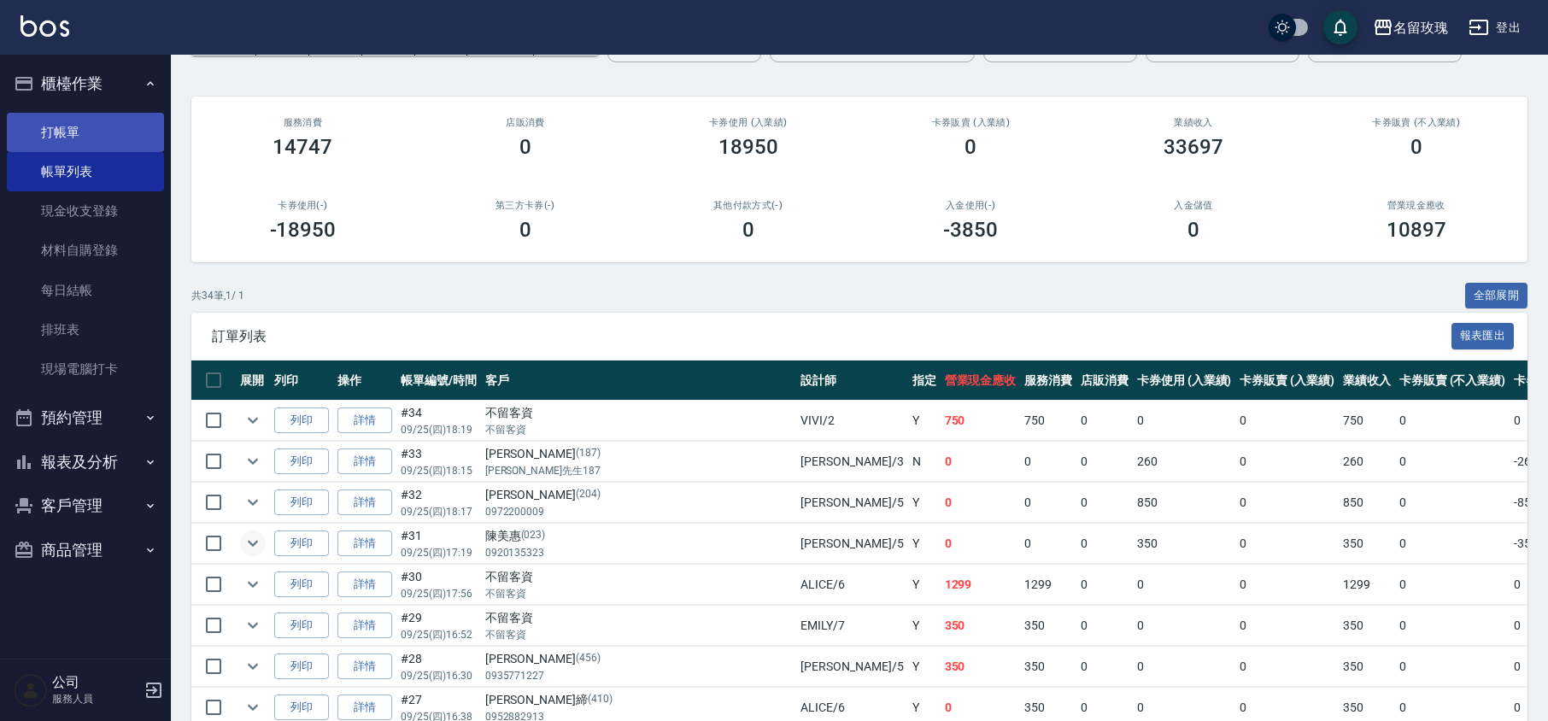
click at [100, 134] on link "打帳單" at bounding box center [85, 132] width 157 height 39
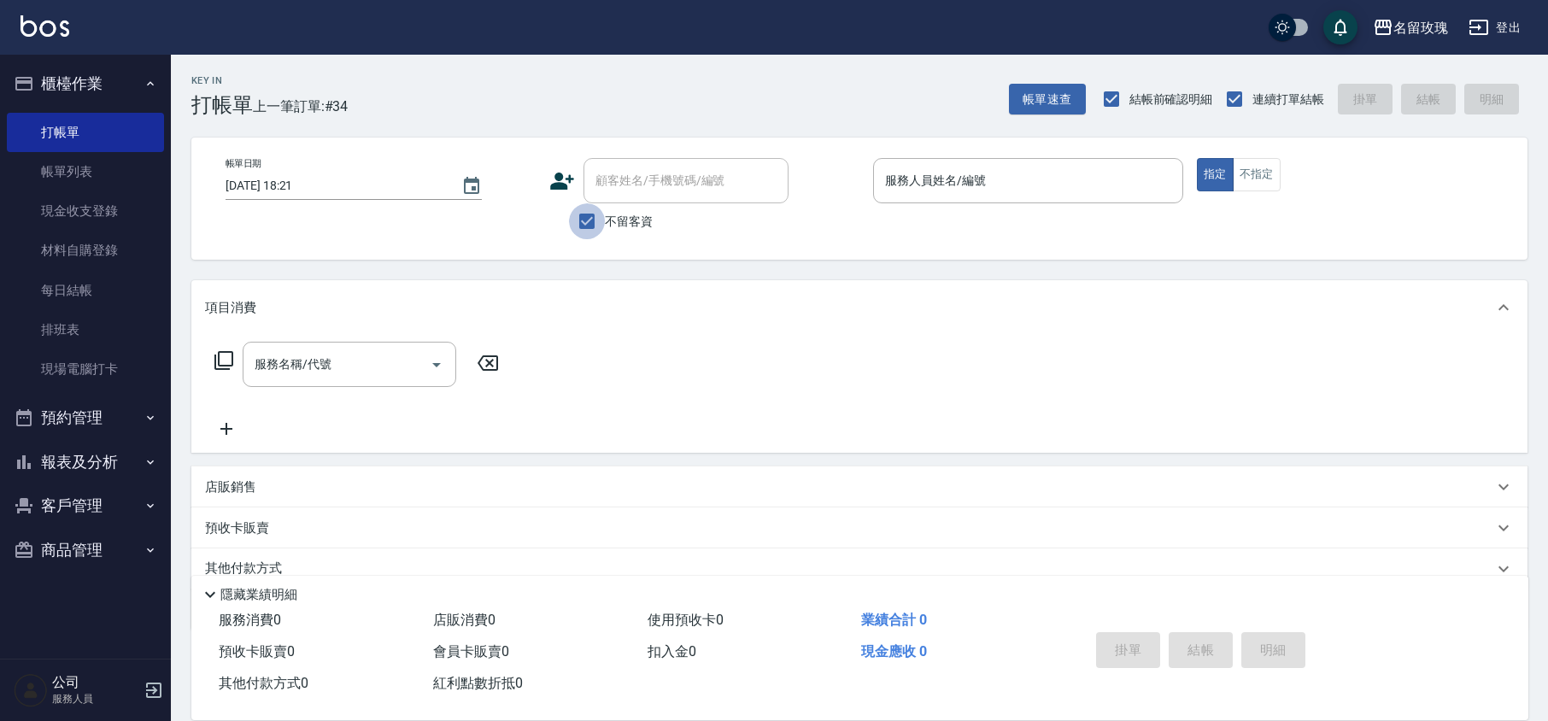
click at [601, 220] on input "不留客資" at bounding box center [587, 221] width 36 height 36
checkbox input "false"
click at [83, 161] on link "帳單列表" at bounding box center [85, 171] width 157 height 39
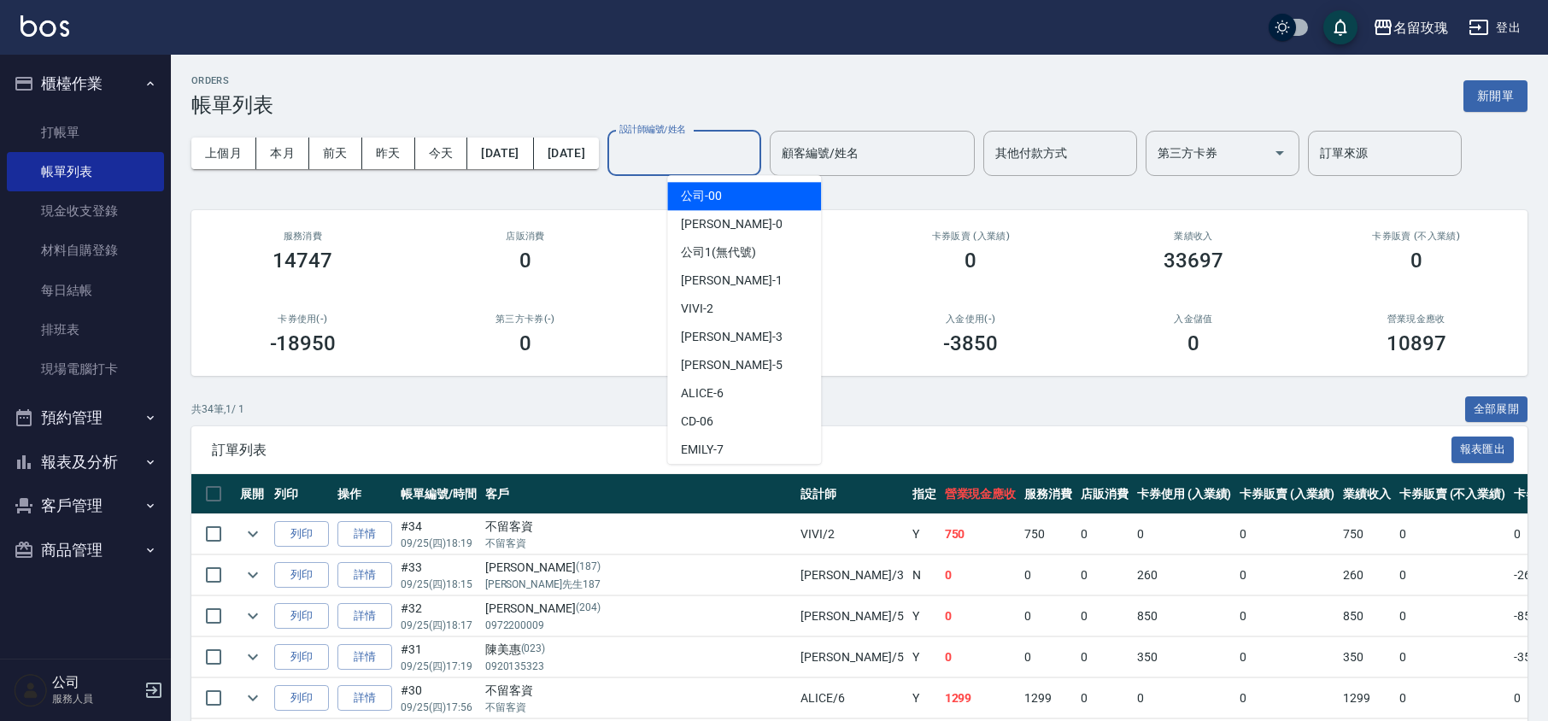
click at [712, 144] on input "設計師編號/姓名" at bounding box center [684, 153] width 138 height 30
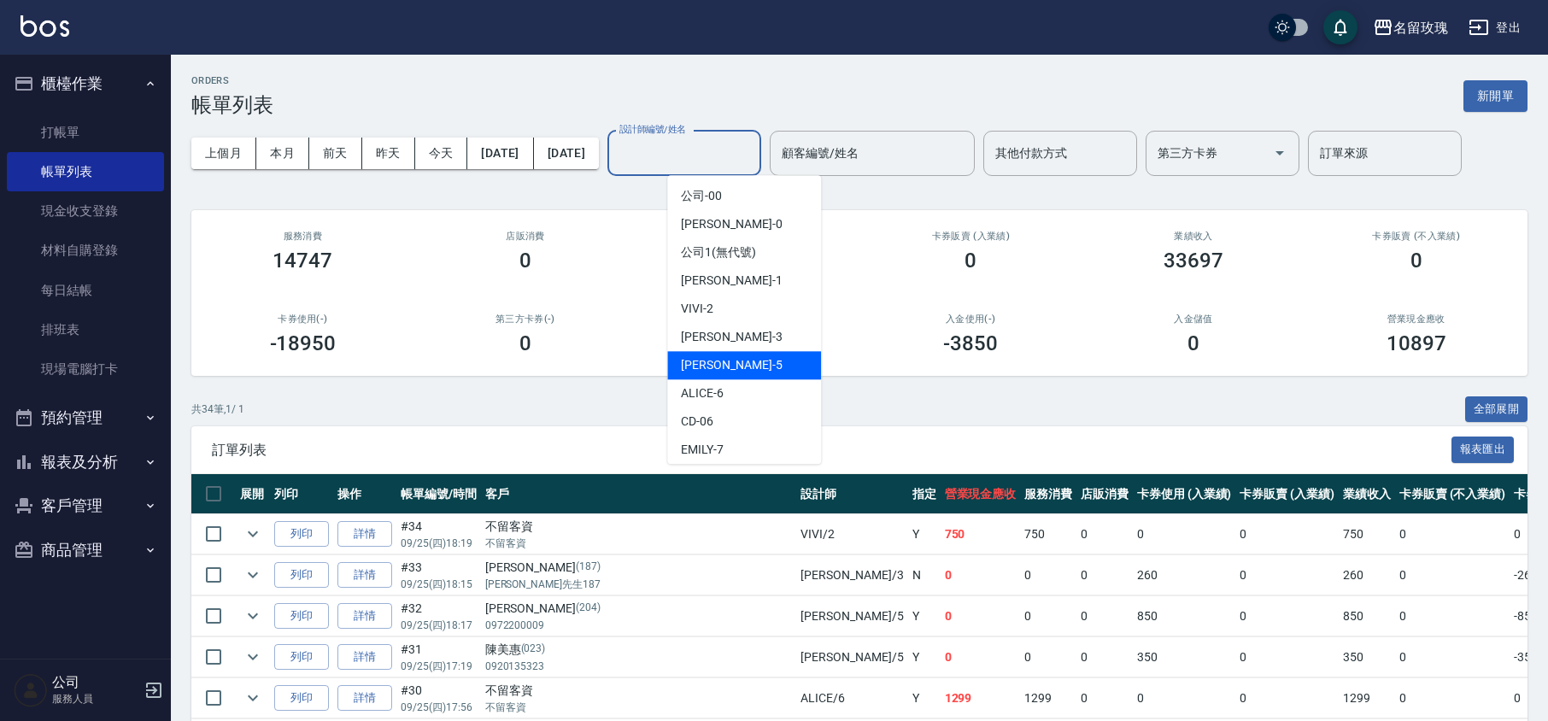
click at [718, 359] on span "[PERSON_NAME] -5" at bounding box center [731, 365] width 101 height 18
type input "KELLY-5"
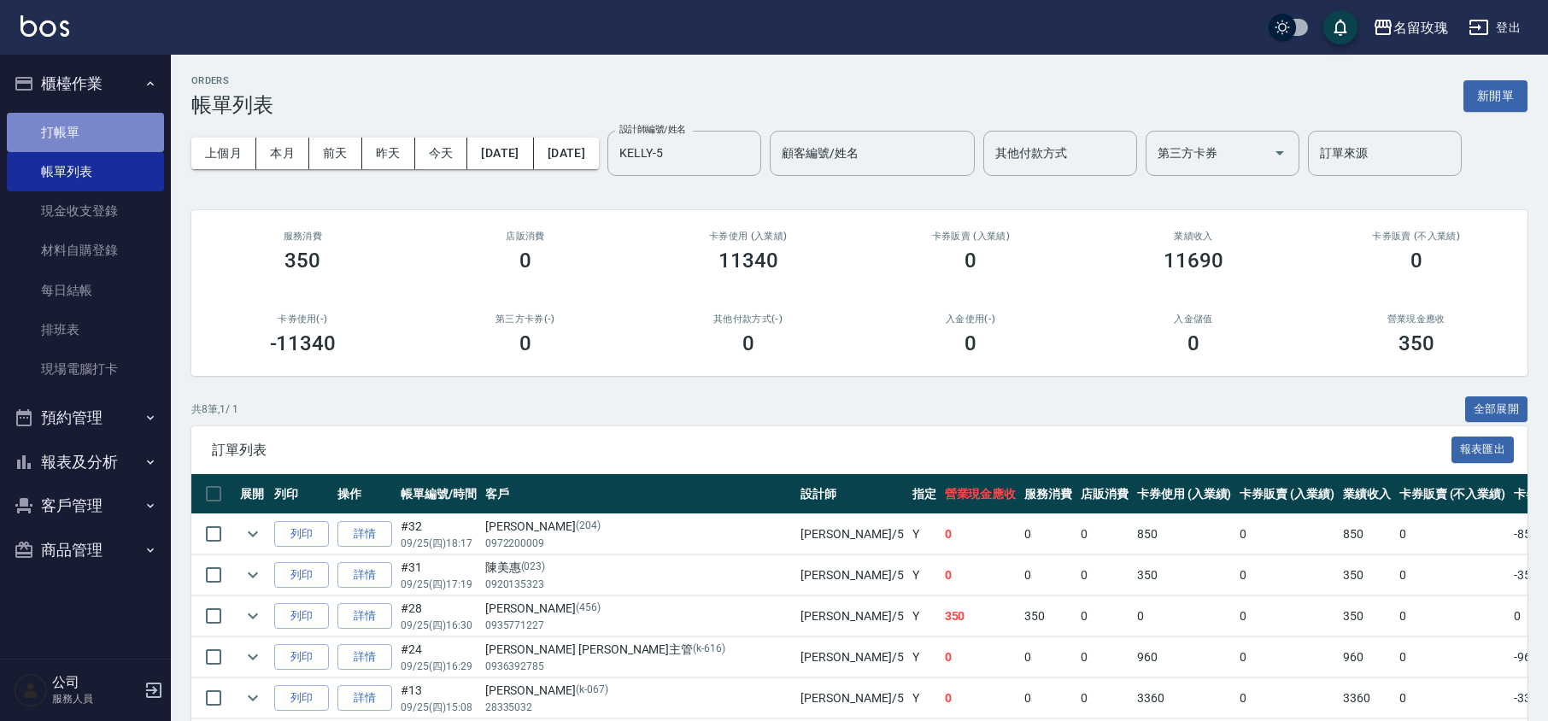
click at [70, 134] on link "打帳單" at bounding box center [85, 132] width 157 height 39
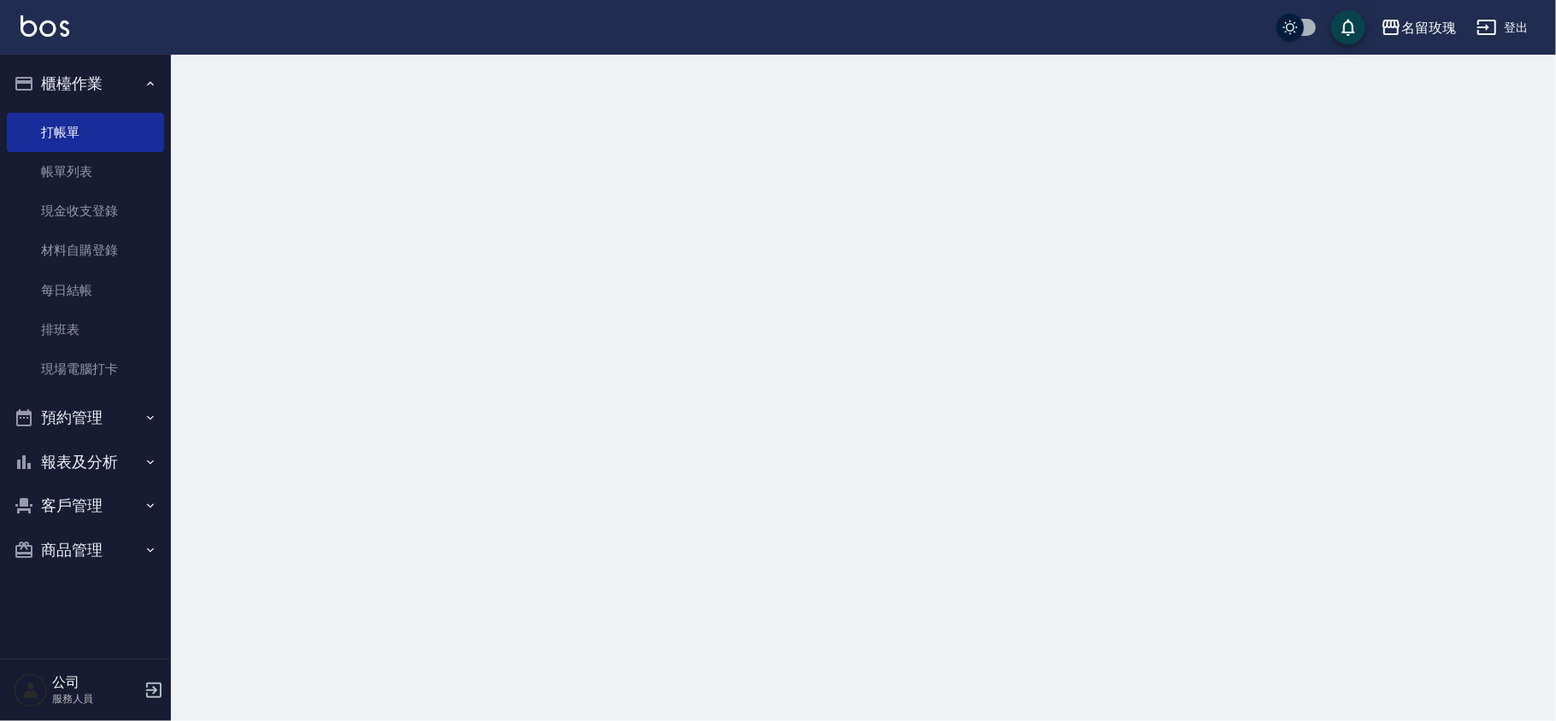
click at [120, 70] on button "櫃檯作業" at bounding box center [85, 84] width 157 height 44
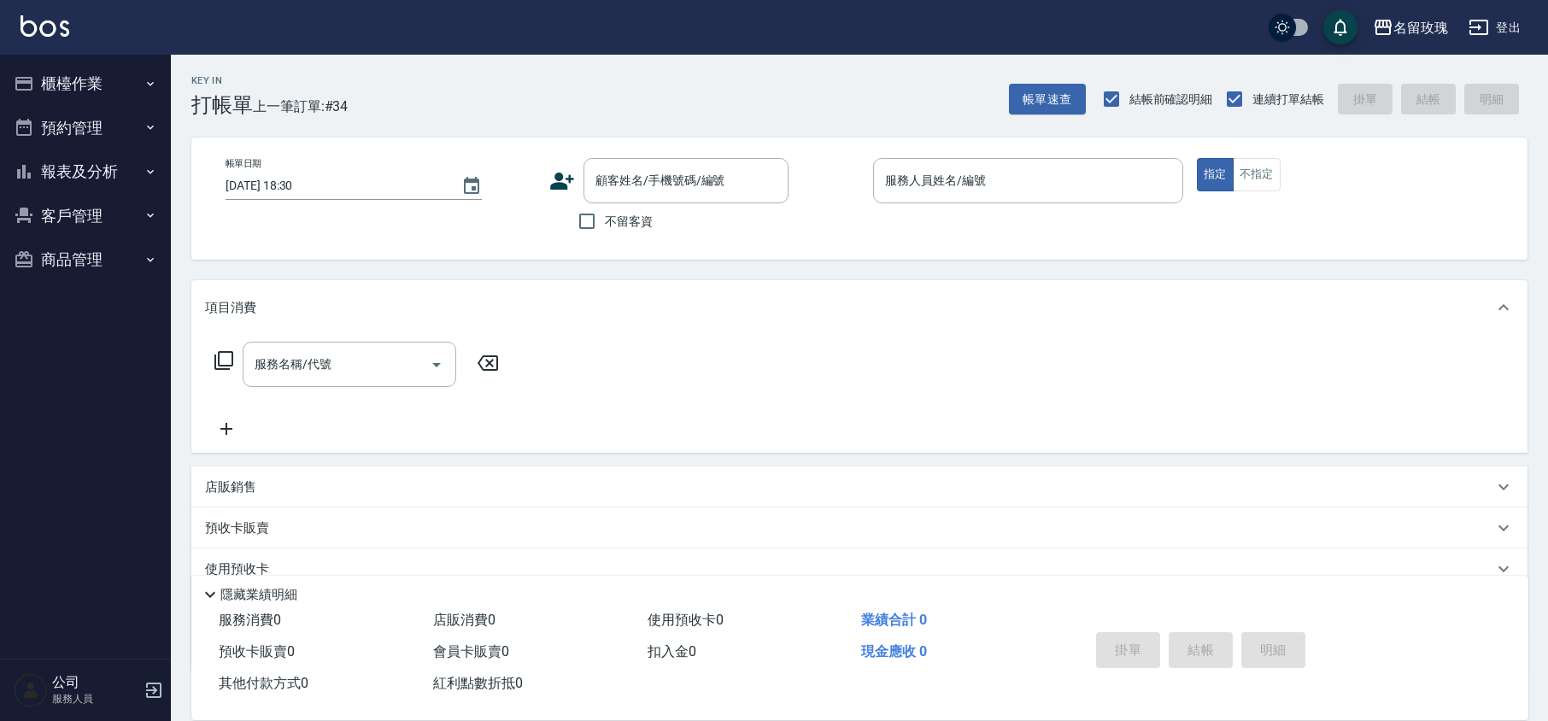
click at [490, 103] on div "Key In 打帳單 上一筆訂單:#34 帳單速查 結帳前確認明細 連續打單結帳 掛單 結帳 明細" at bounding box center [849, 86] width 1357 height 62
click at [544, 106] on div "Key In 打帳單 上一筆訂單:#34 帳單速查 結帳前確認明細 連續打單結帳 掛單 結帳 明細" at bounding box center [849, 86] width 1357 height 62
click at [110, 169] on button "報表及分析" at bounding box center [85, 171] width 157 height 44
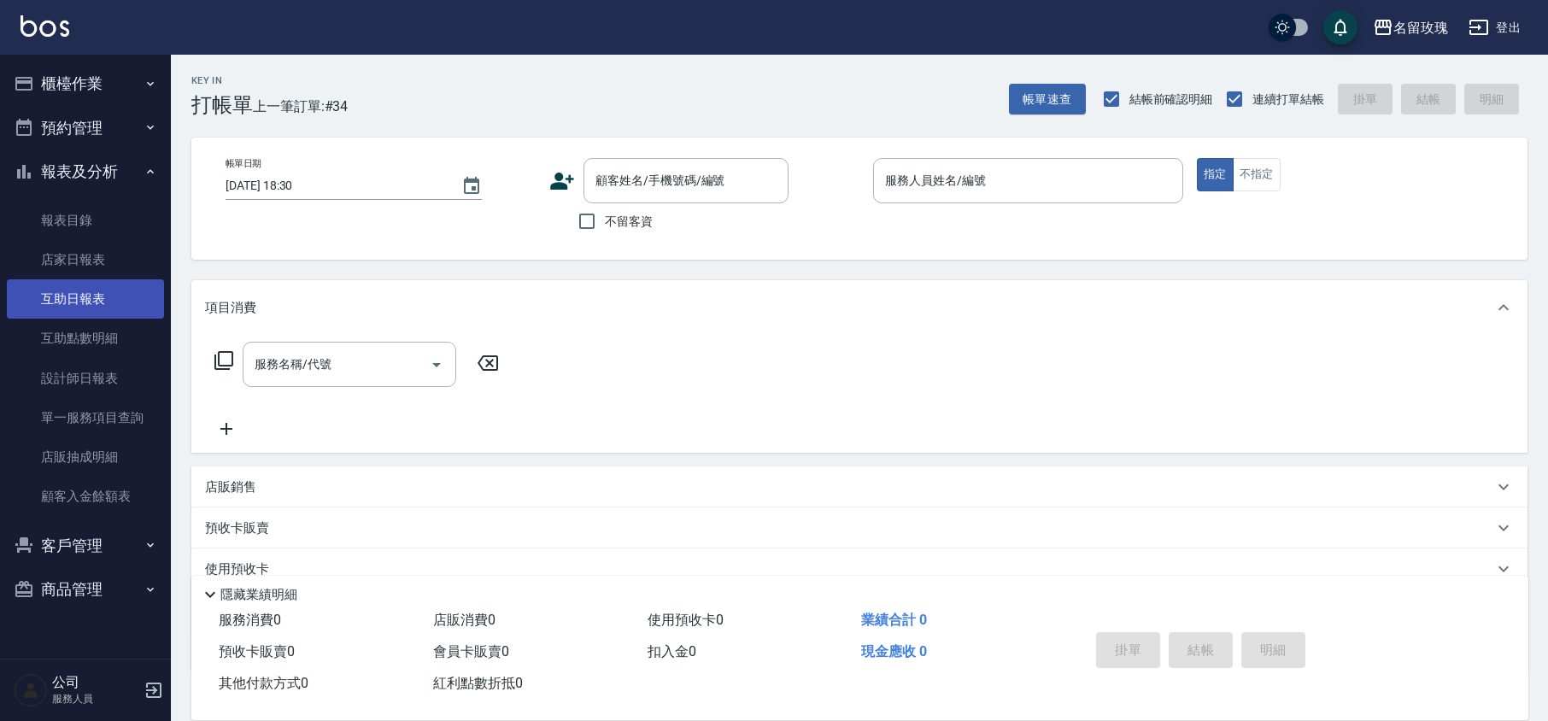
click at [72, 287] on link "互助日報表" at bounding box center [85, 298] width 157 height 39
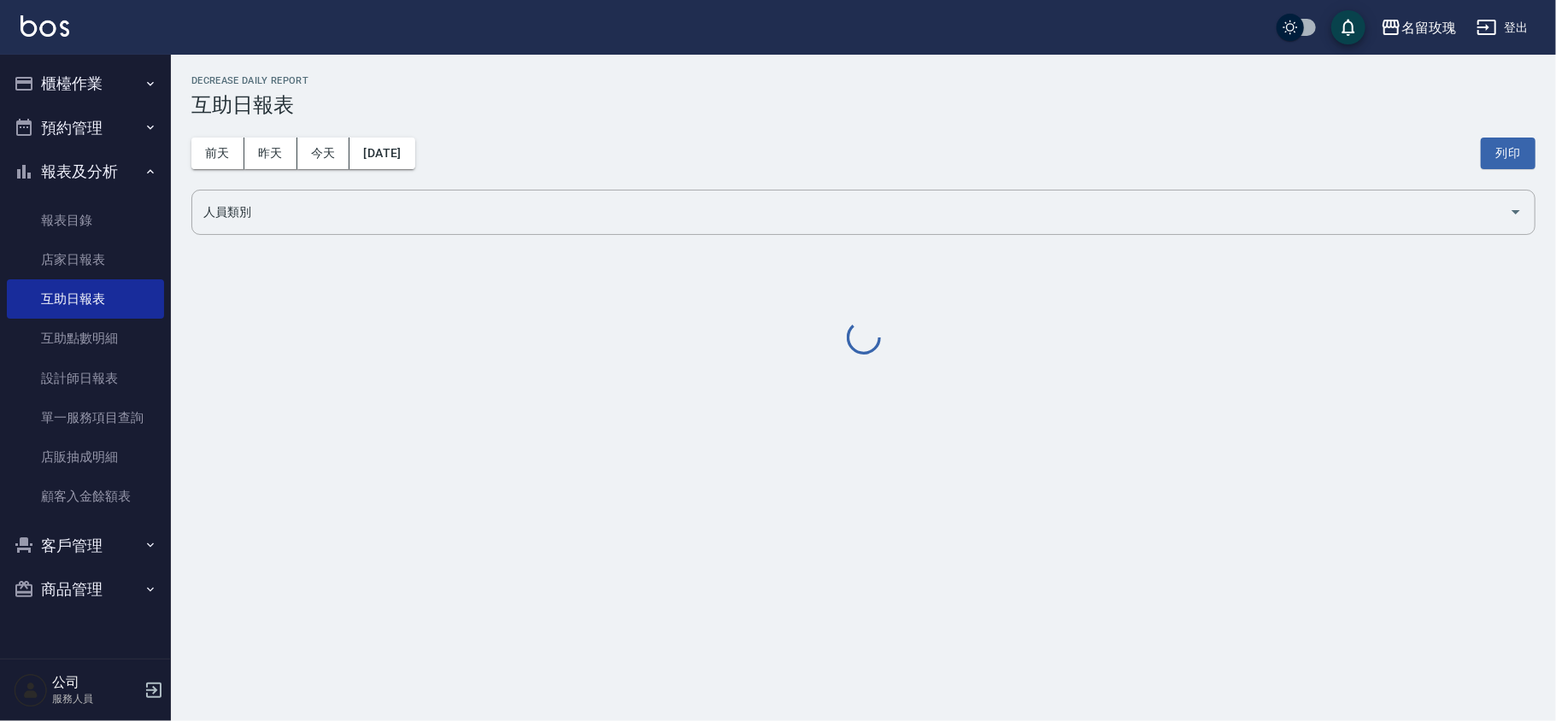
click at [545, 138] on div "[DATE] [DATE] [DATE] [DATE] 列印" at bounding box center [863, 153] width 1344 height 73
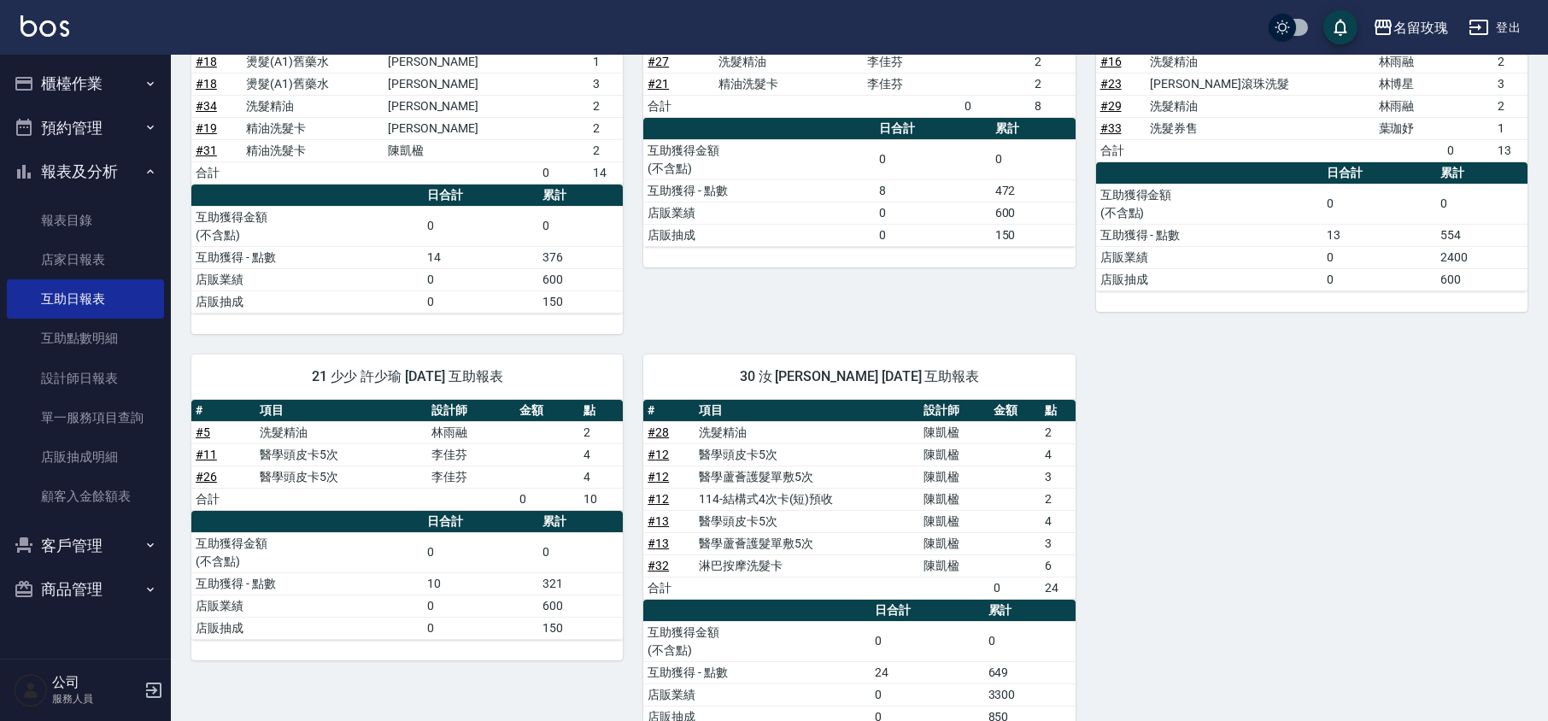
scroll to position [227, 0]
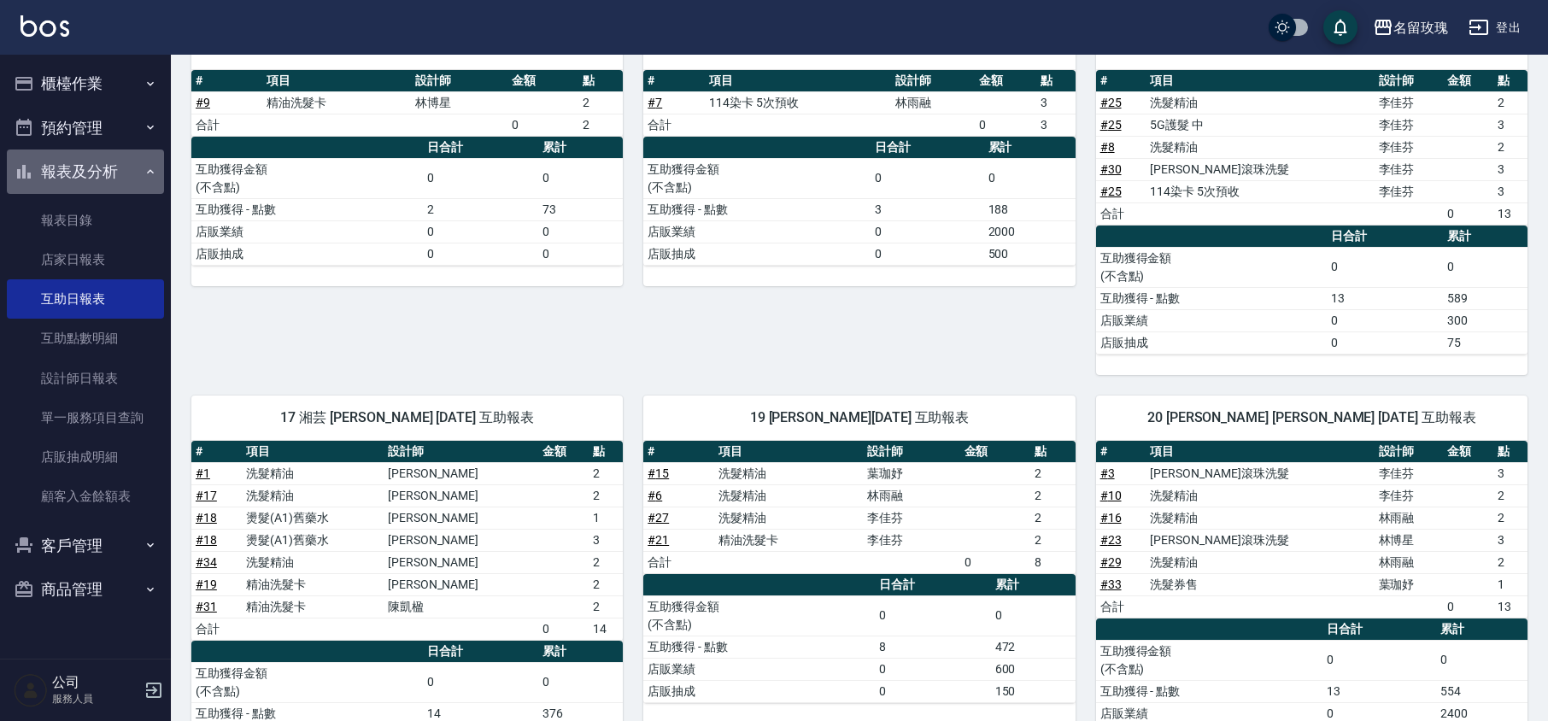
click at [72, 168] on button "報表及分析" at bounding box center [85, 171] width 157 height 44
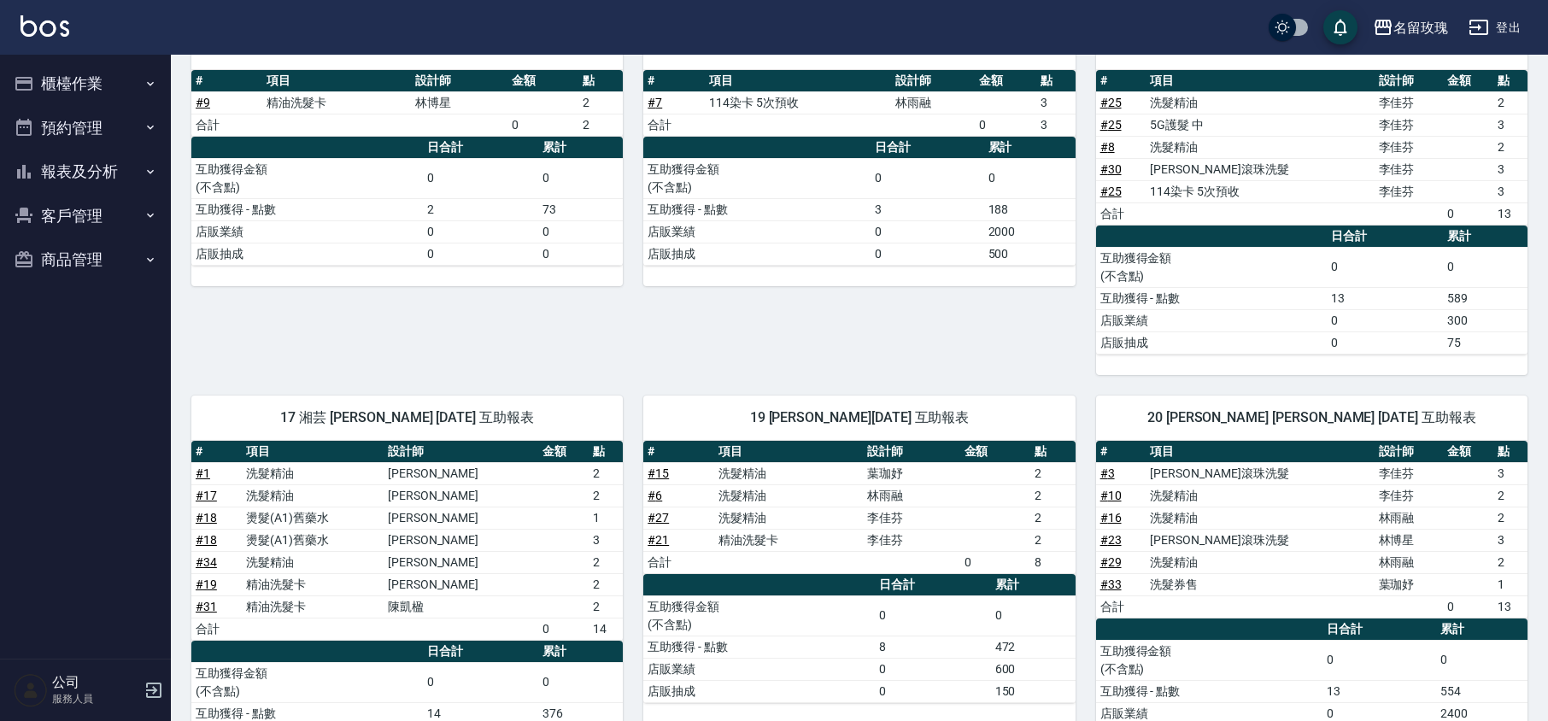
click at [107, 72] on button "櫃檯作業" at bounding box center [85, 84] width 157 height 44
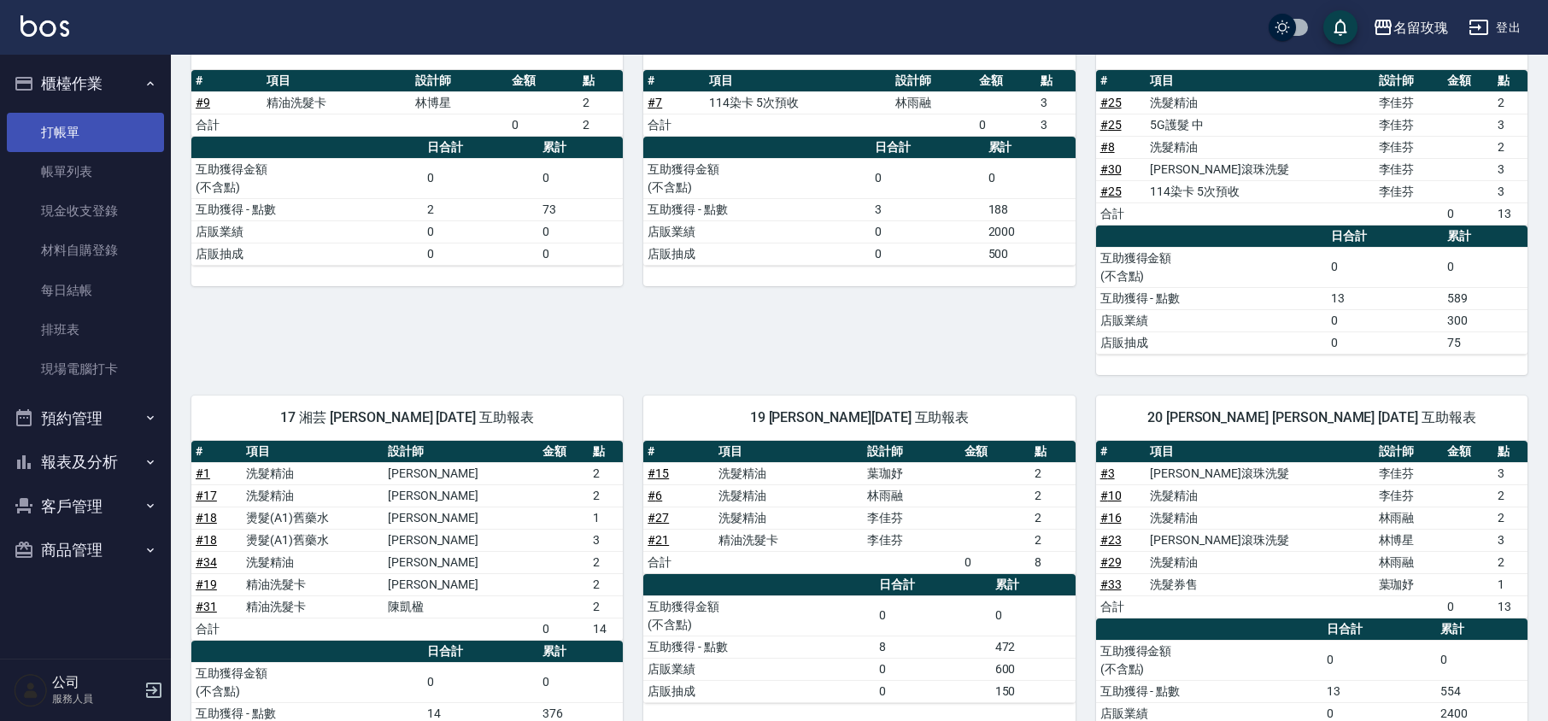
click at [93, 128] on link "打帳單" at bounding box center [85, 132] width 157 height 39
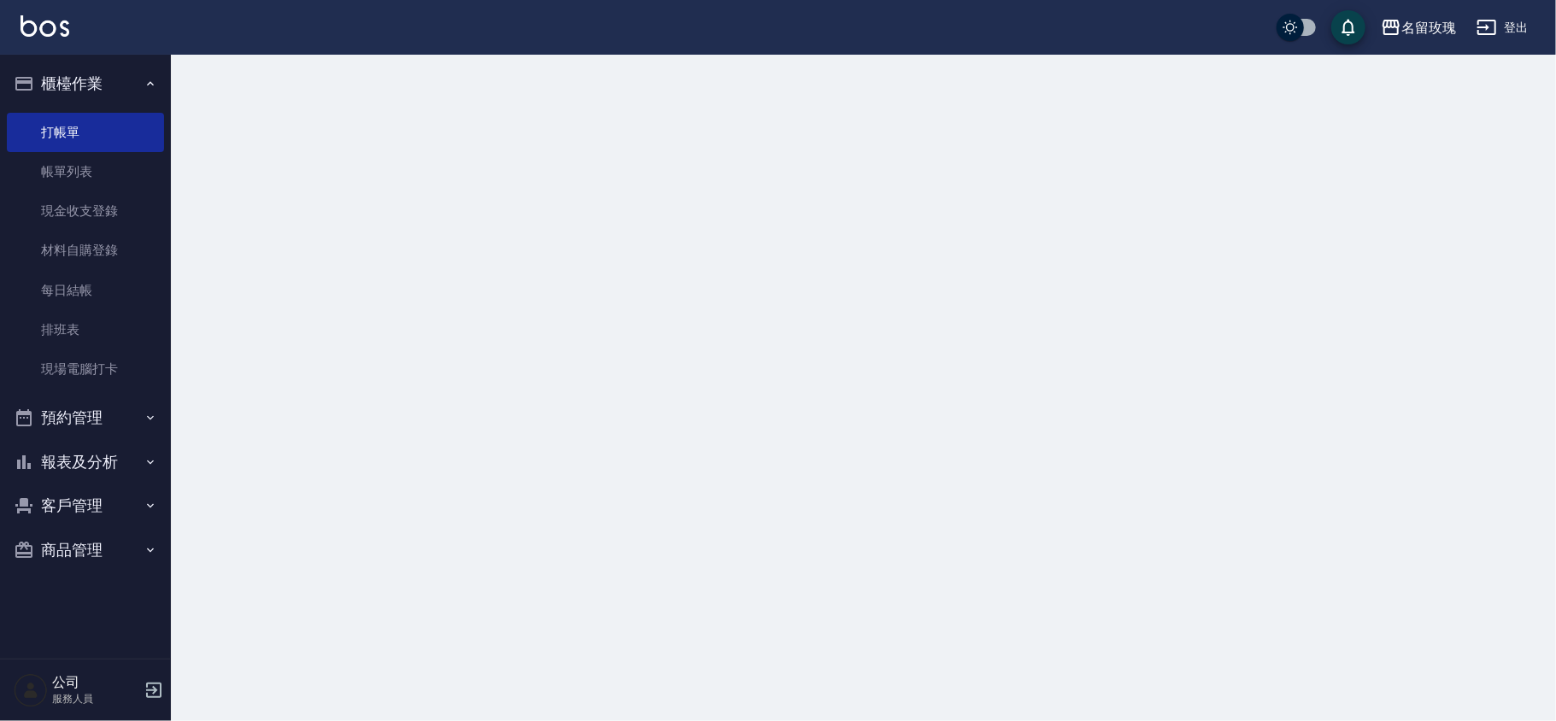
click at [106, 77] on button "櫃檯作業" at bounding box center [85, 84] width 157 height 44
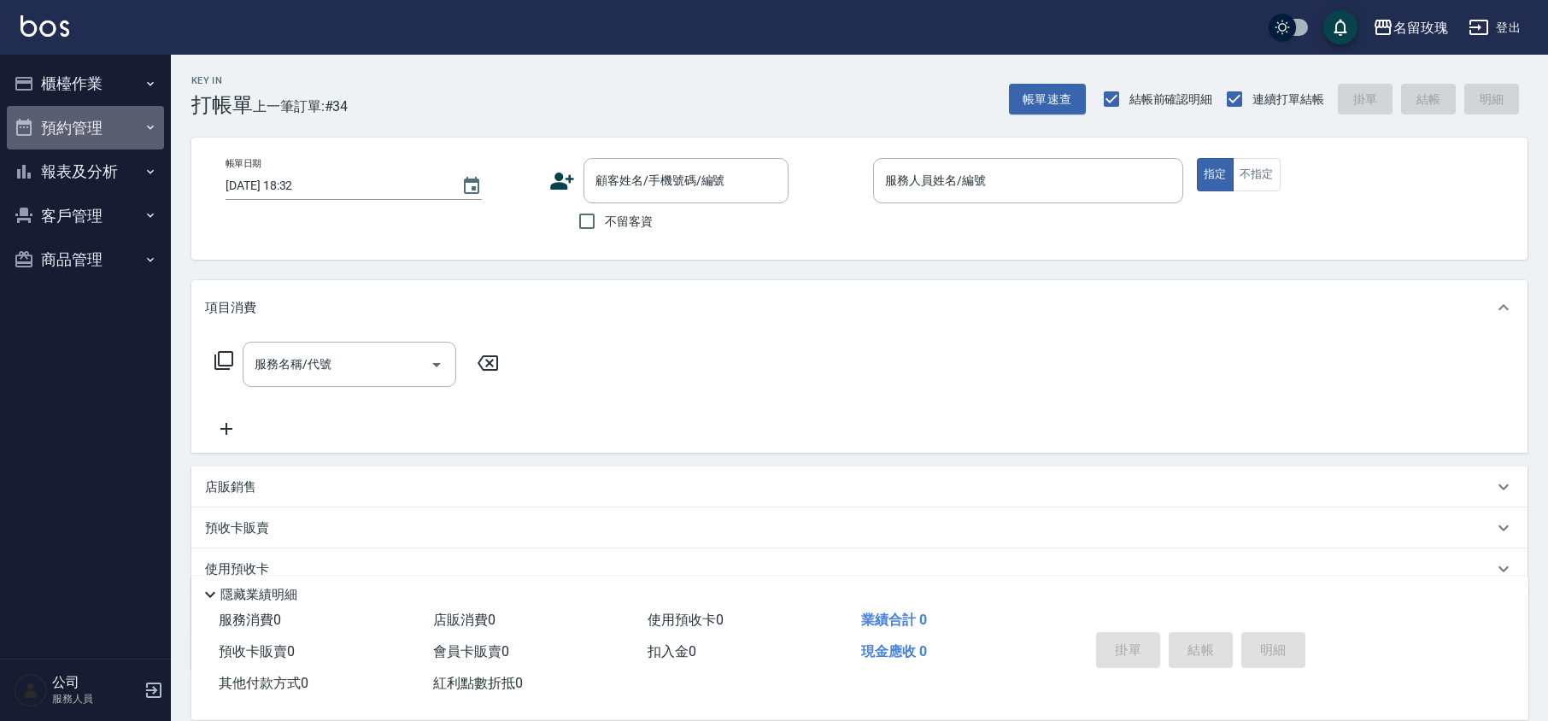
click at [41, 147] on button "預約管理" at bounding box center [85, 128] width 157 height 44
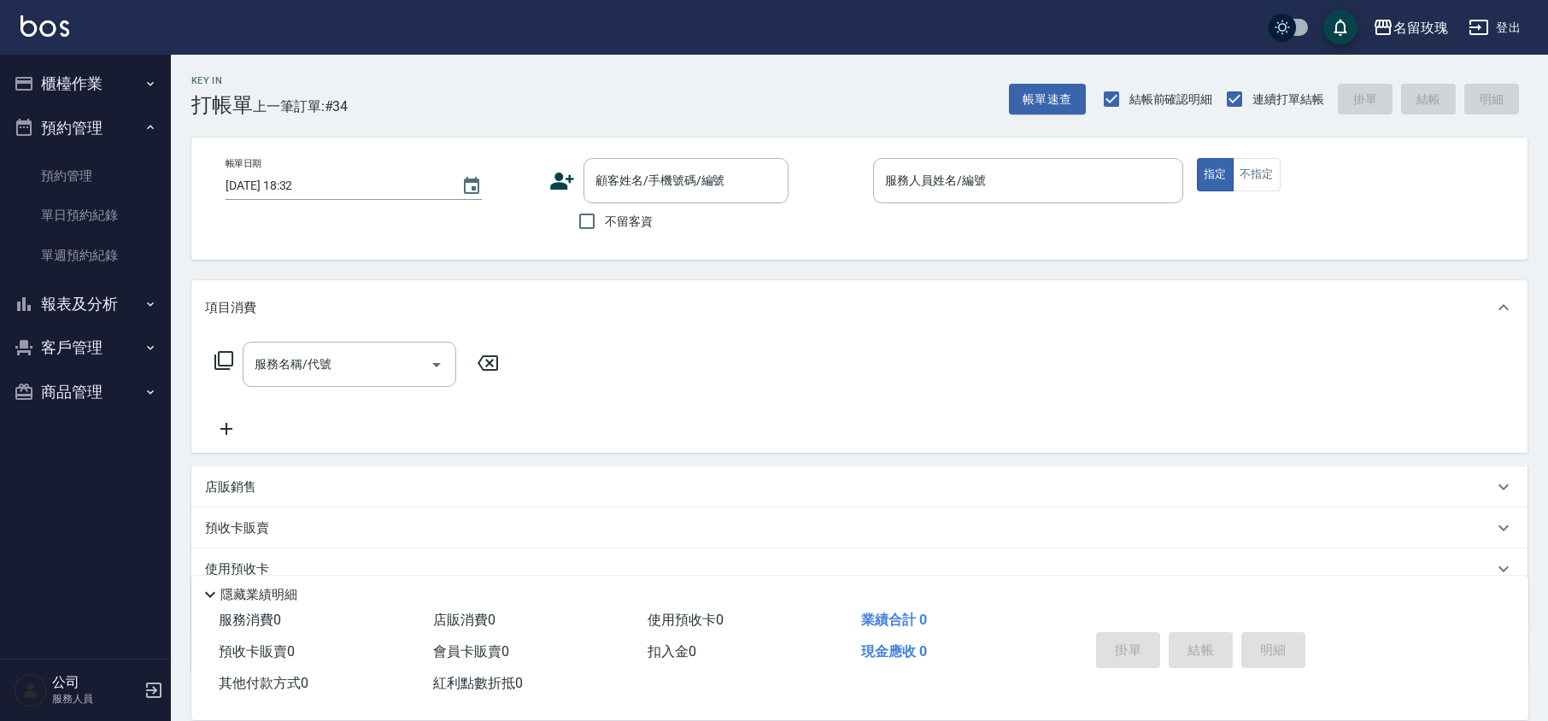
click at [85, 118] on button "預約管理" at bounding box center [85, 128] width 157 height 44
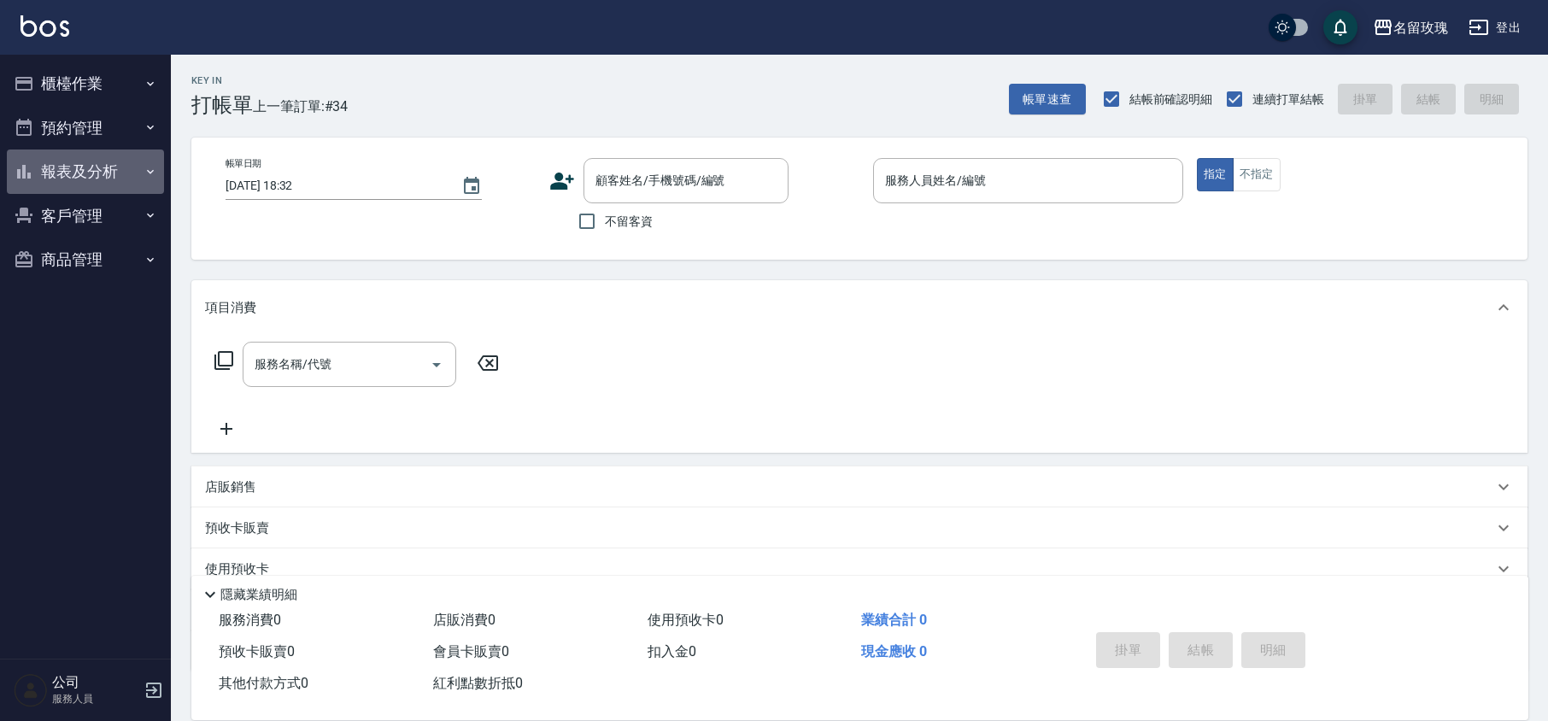
click at [92, 171] on button "報表及分析" at bounding box center [85, 171] width 157 height 44
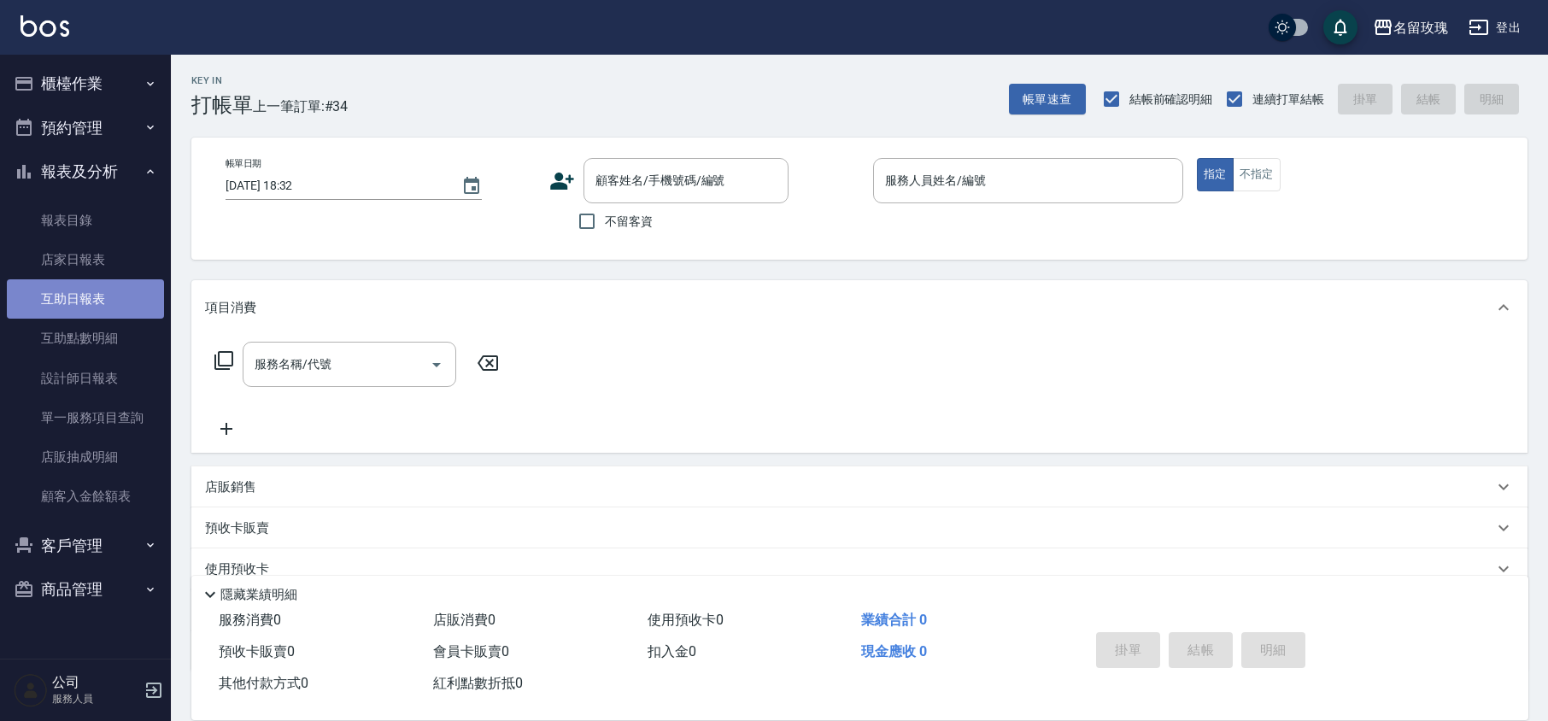
click at [114, 296] on link "互助日報表" at bounding box center [85, 298] width 157 height 39
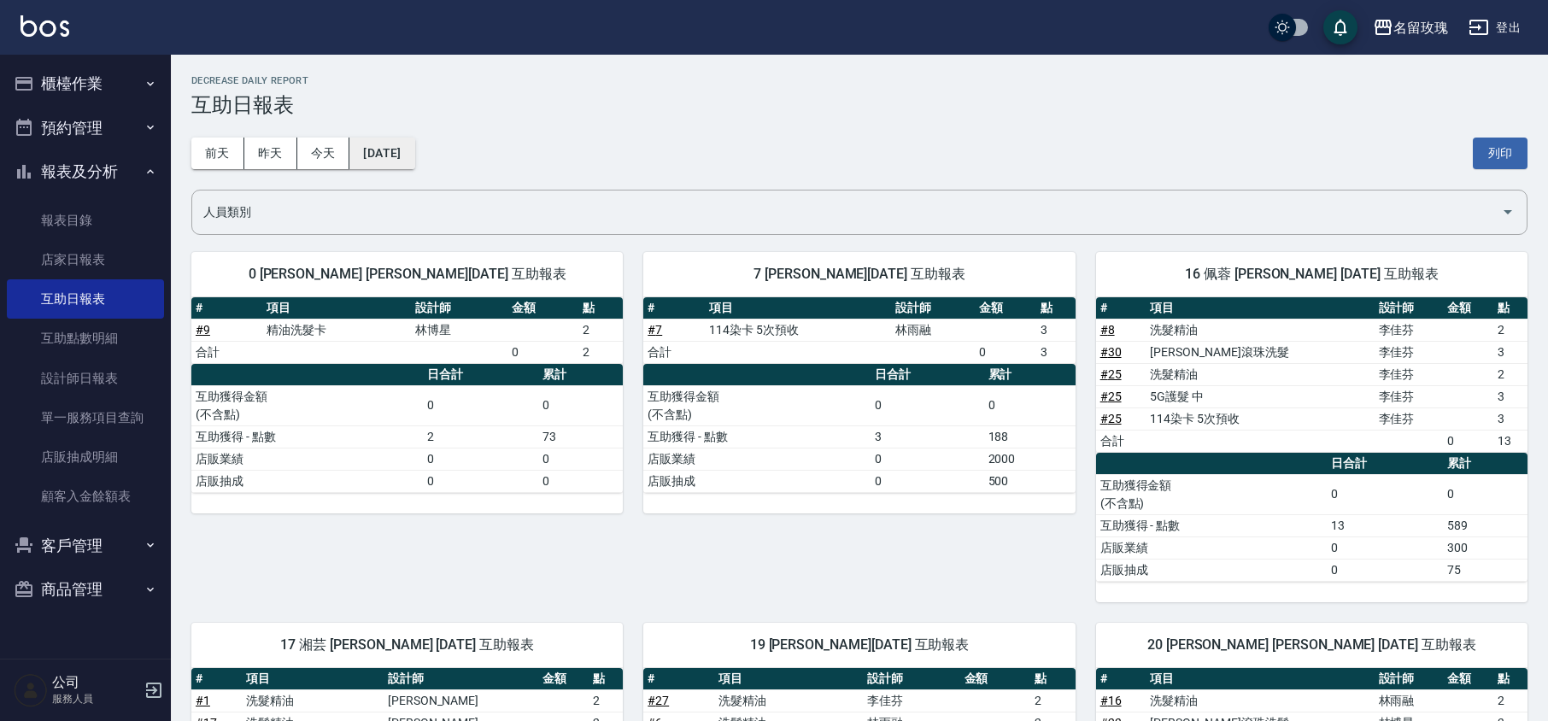
click at [414, 161] on button "[DATE]" at bounding box center [381, 154] width 65 height 32
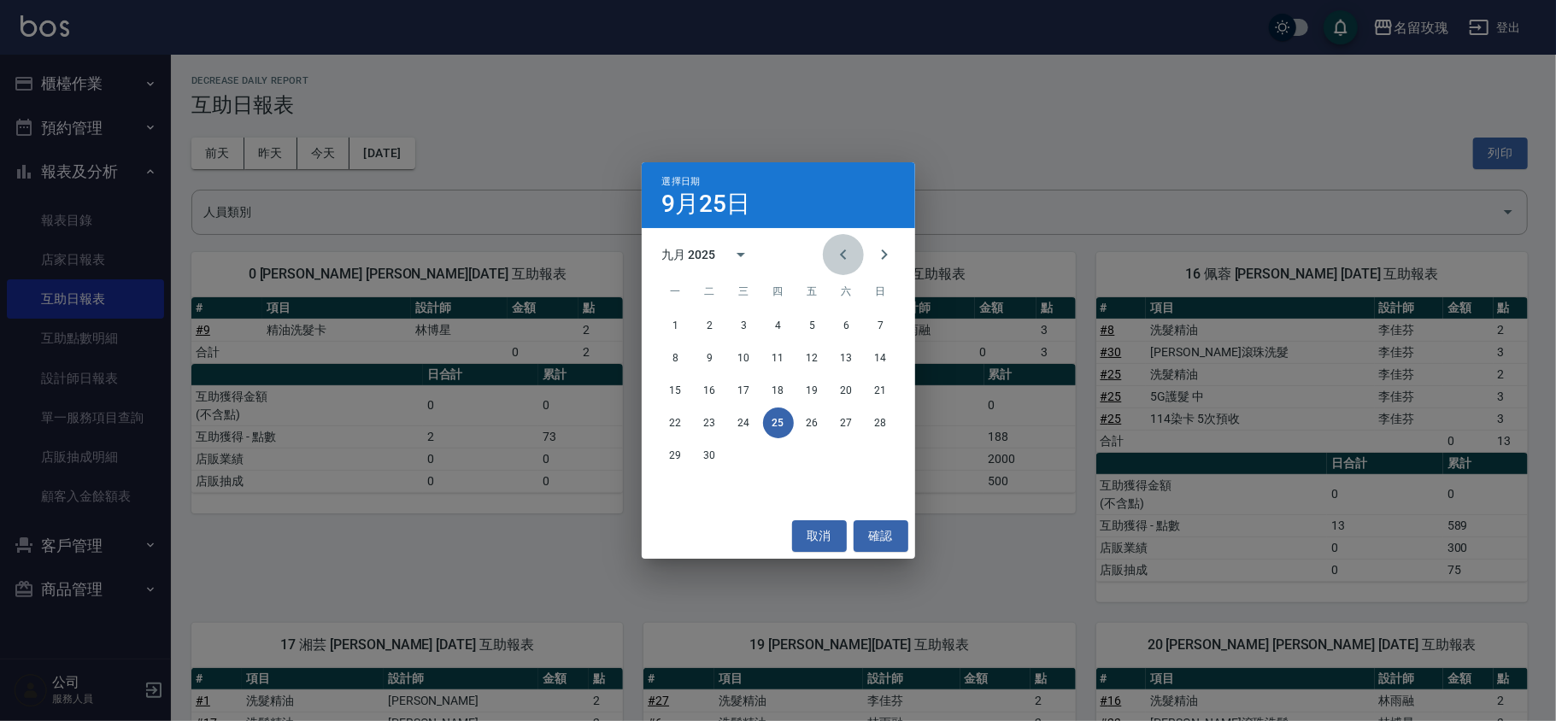
click at [841, 257] on icon "Previous month" at bounding box center [843, 254] width 21 height 21
click at [880, 454] on button "31" at bounding box center [880, 455] width 31 height 31
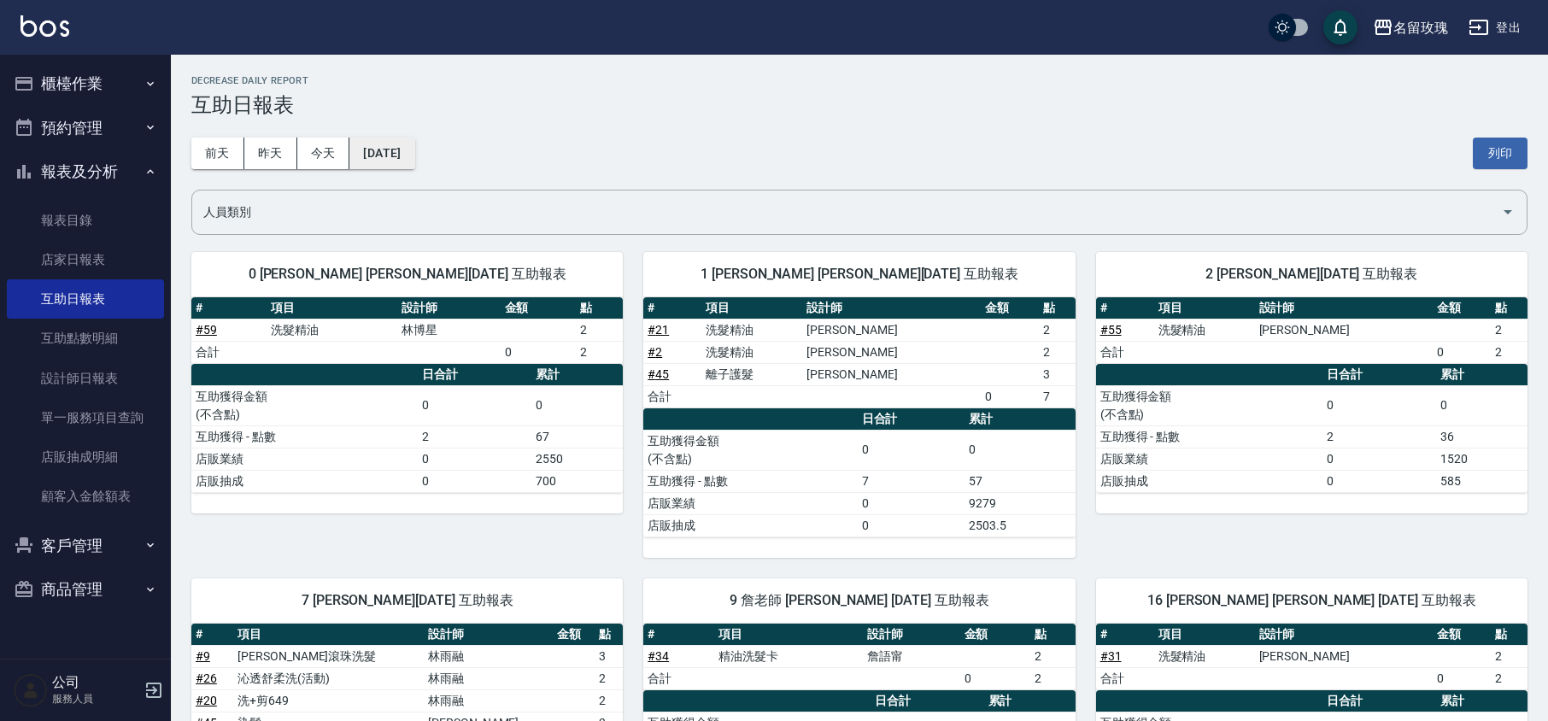
click at [386, 148] on button "[DATE]" at bounding box center [381, 154] width 65 height 32
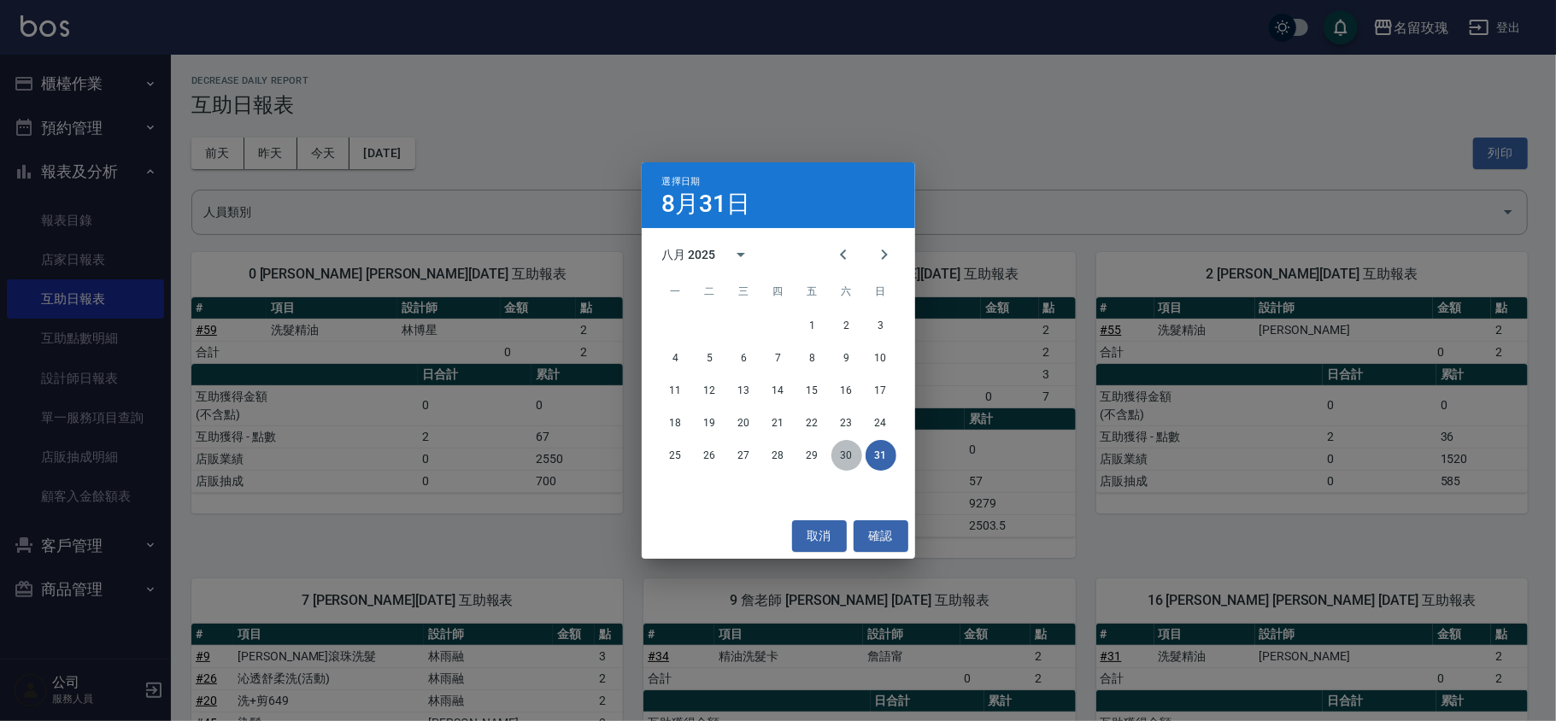
click at [844, 452] on button "30" at bounding box center [846, 455] width 31 height 31
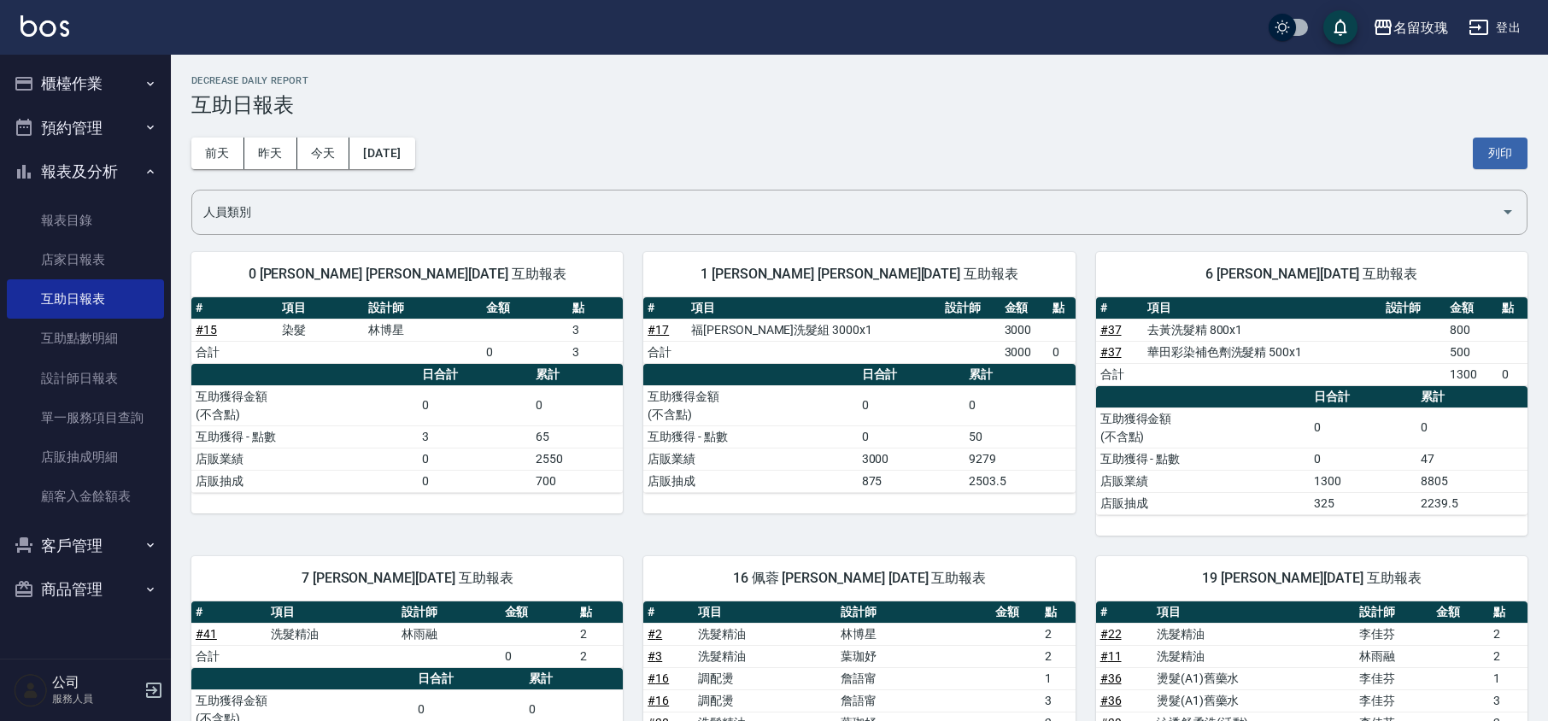
click at [589, 124] on div "[DATE] [DATE] [DATE] [DATE] 列印" at bounding box center [859, 153] width 1336 height 73
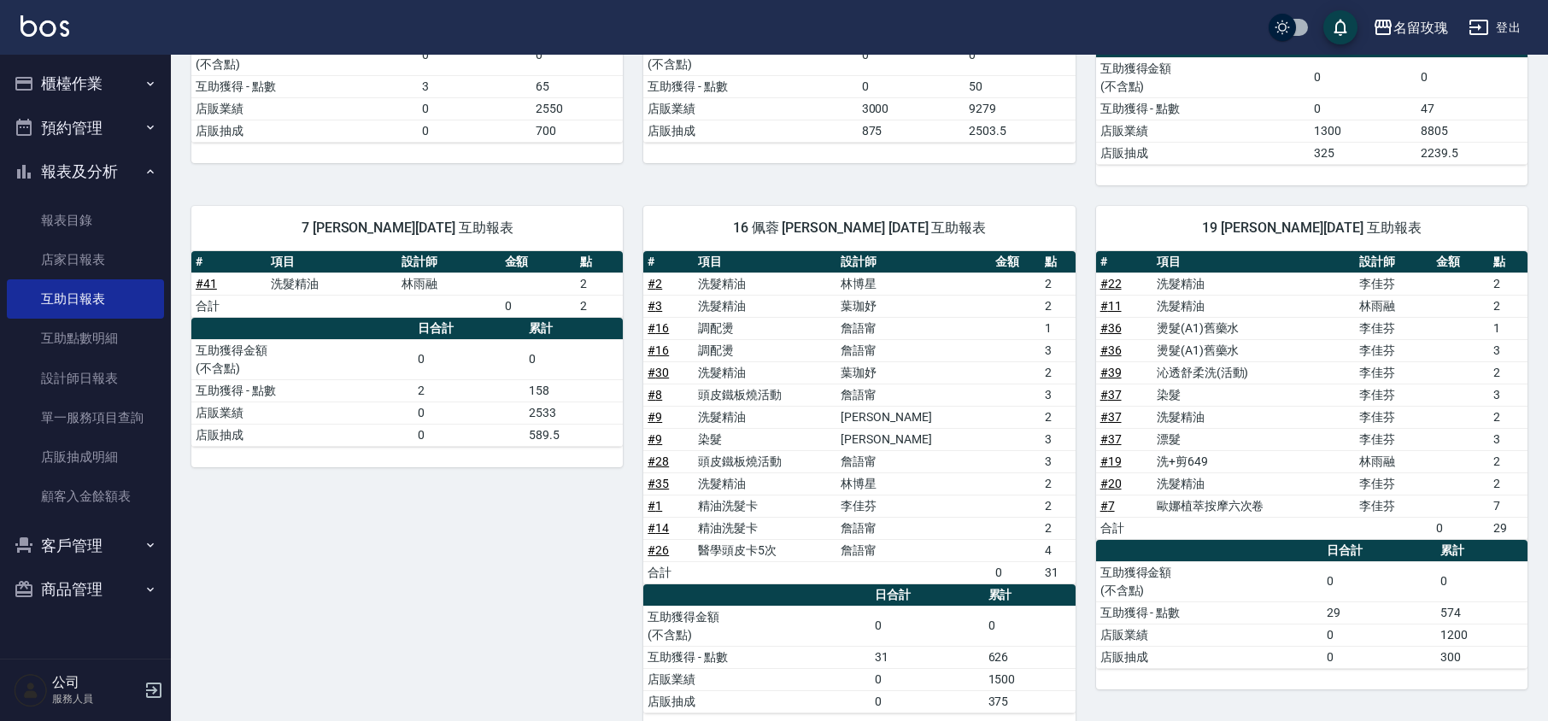
scroll to position [114, 0]
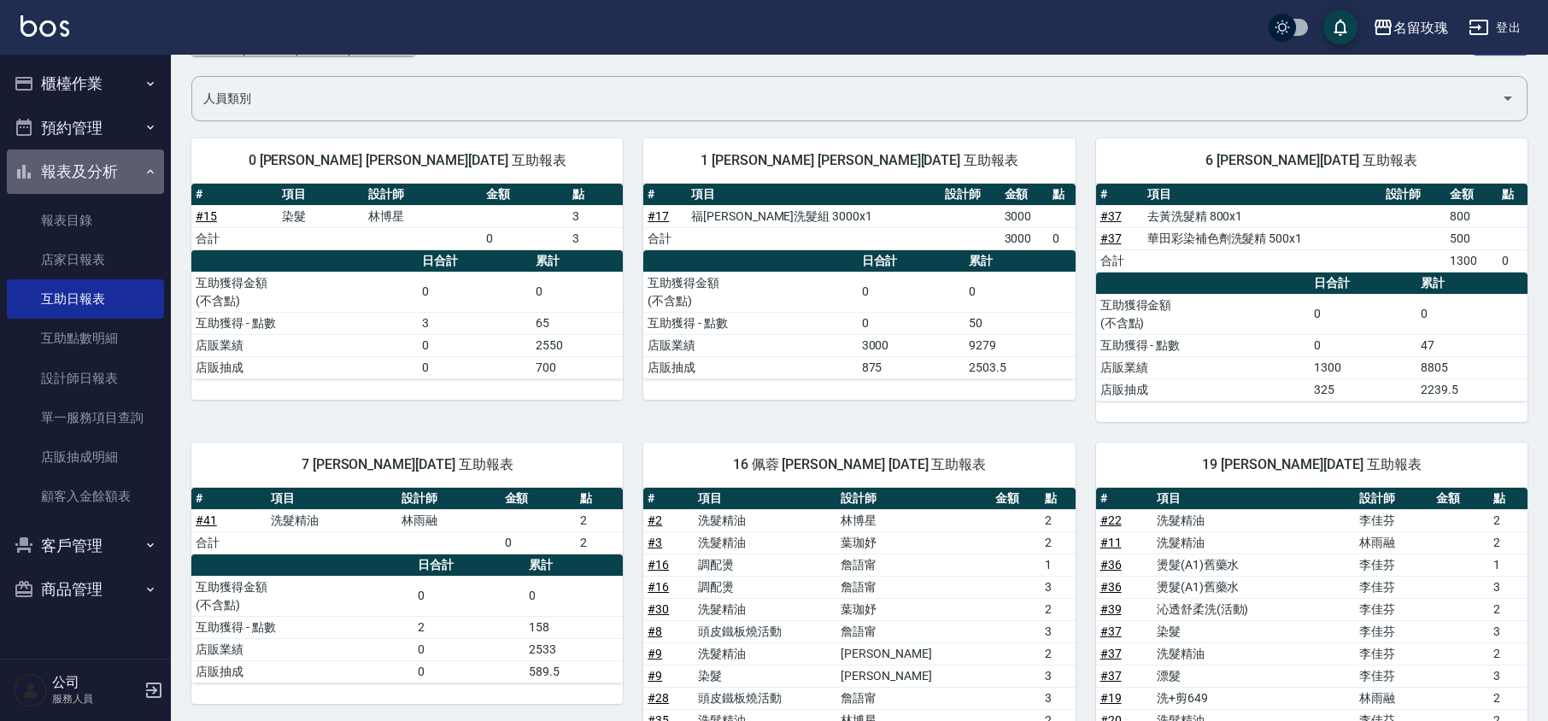
click at [34, 162] on button "報表及分析" at bounding box center [85, 171] width 157 height 44
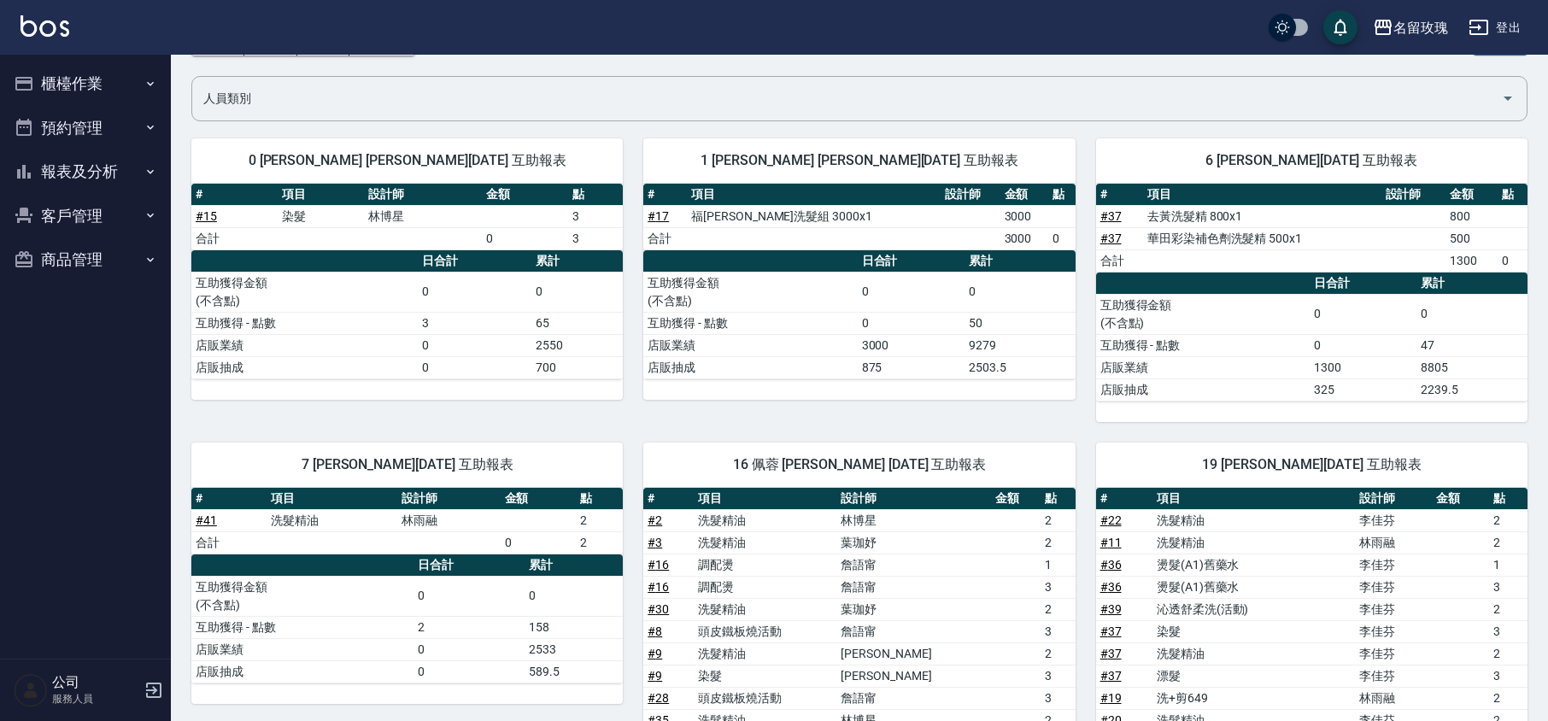
click at [106, 93] on button "櫃檯作業" at bounding box center [85, 84] width 157 height 44
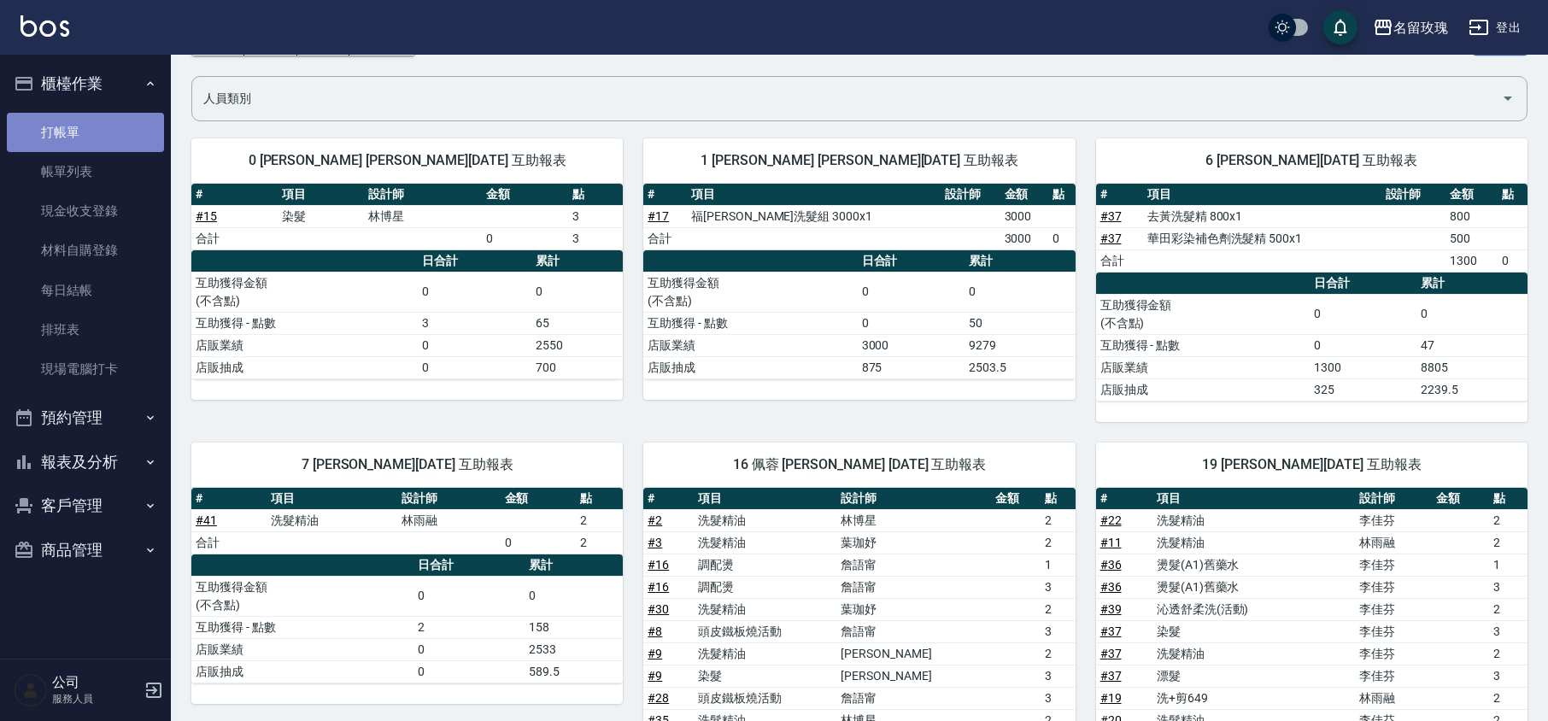
click at [89, 123] on link "打帳單" at bounding box center [85, 132] width 157 height 39
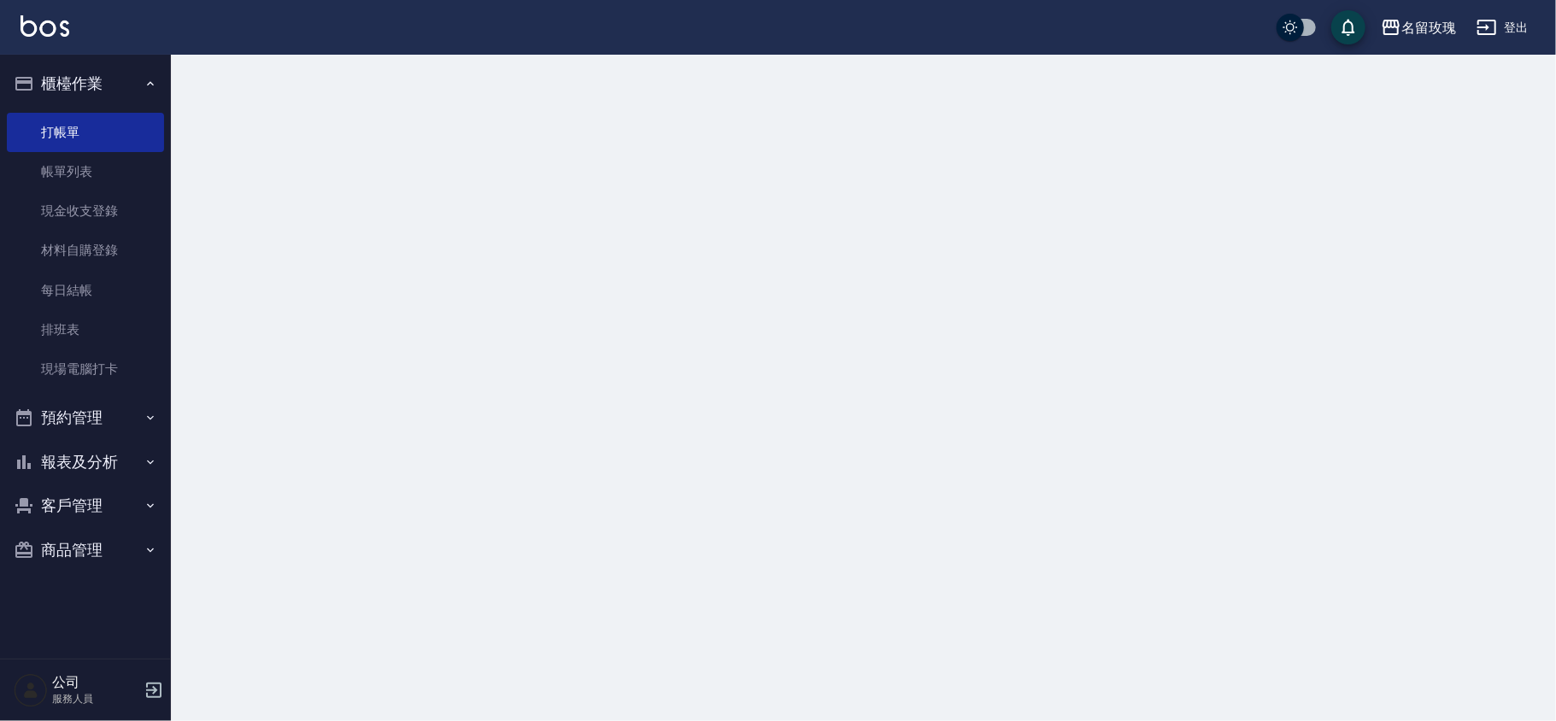
click at [123, 73] on button "櫃檯作業" at bounding box center [85, 84] width 157 height 44
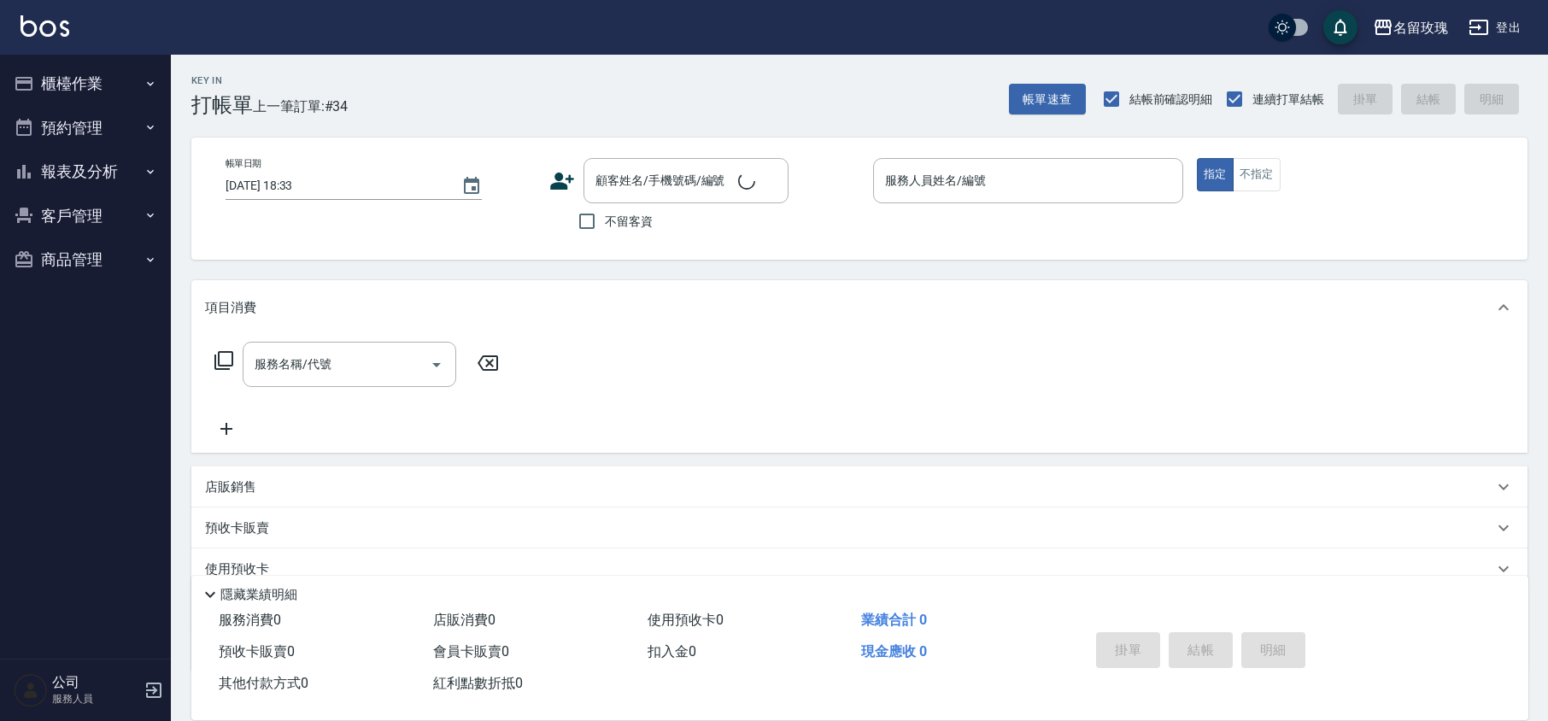
click at [428, 94] on div "Key In 打帳單 上一筆訂單:#34 帳單速查 結帳前確認明細 連續打單結帳 掛單 結帳 明細" at bounding box center [849, 86] width 1357 height 62
